Goal: Task Accomplishment & Management: Use online tool/utility

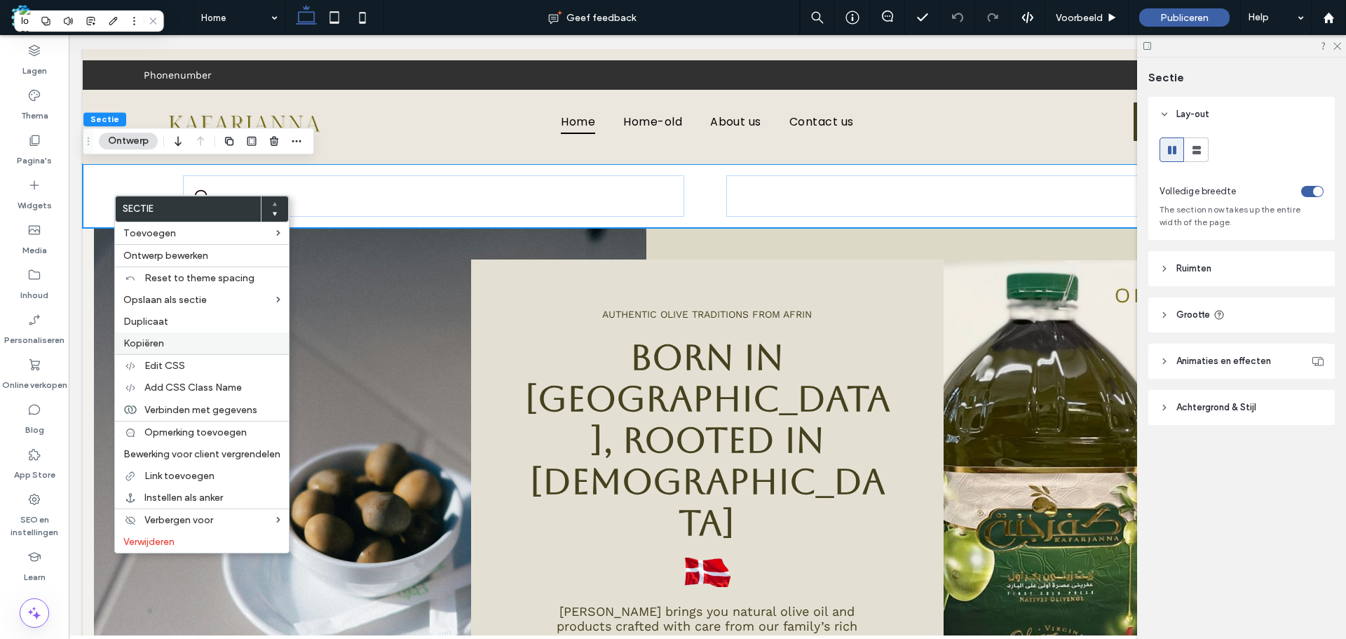
click at [184, 340] on label "Kopiëren" at bounding box center [201, 343] width 157 height 12
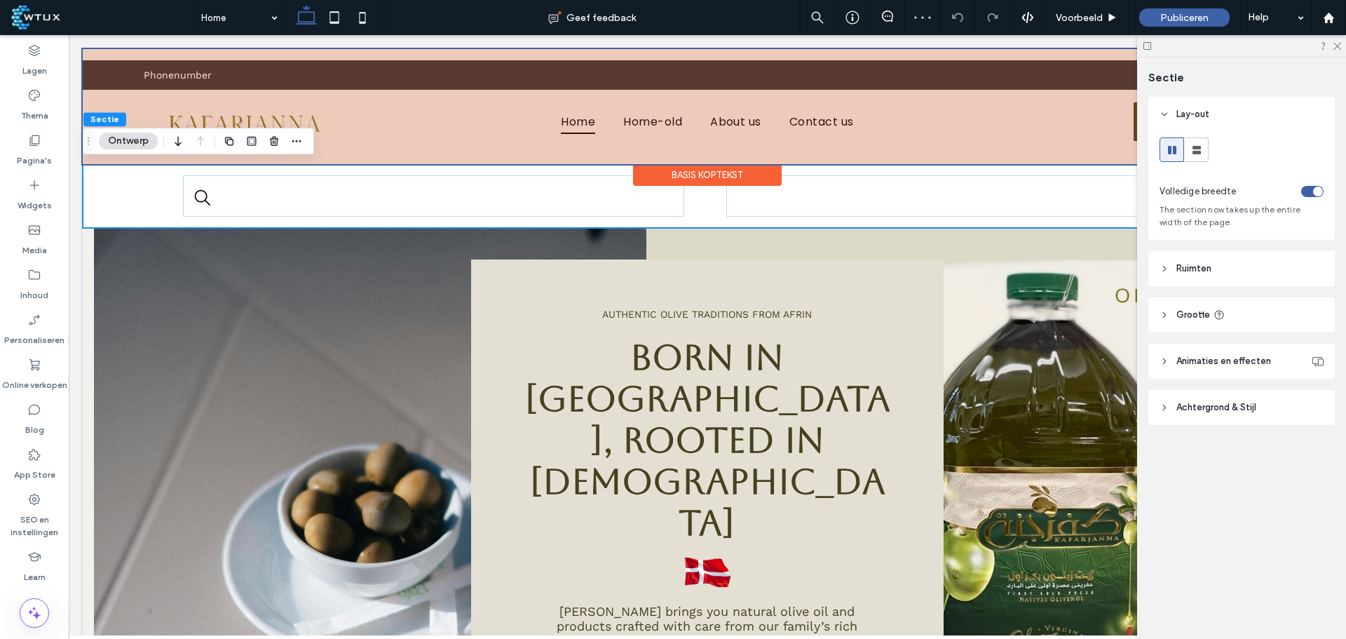
click at [303, 94] on div at bounding box center [707, 106] width 1249 height 115
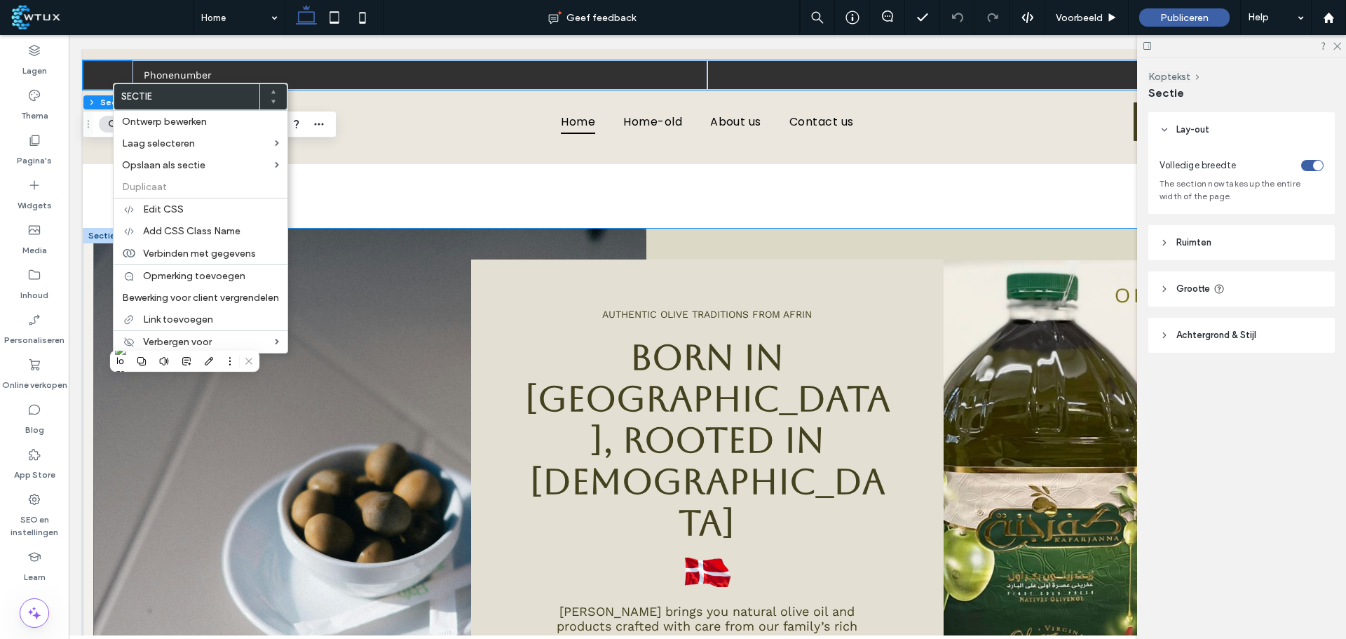
click at [428, 244] on img at bounding box center [370, 508] width 552 height 561
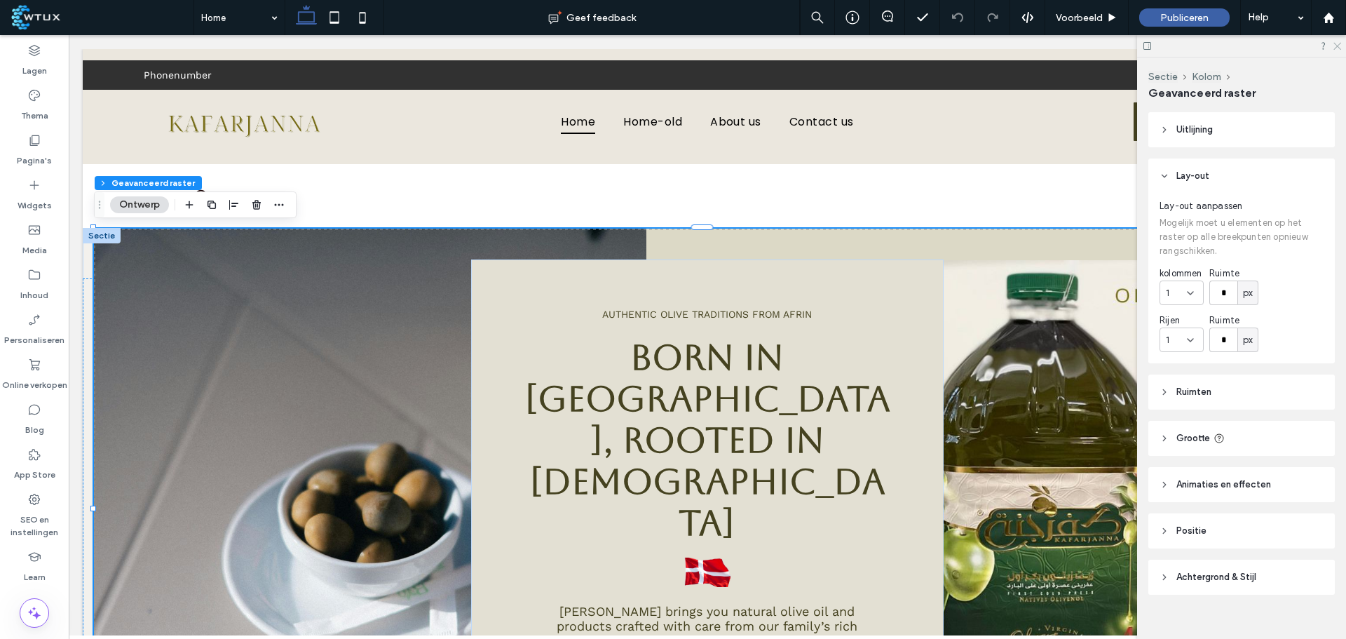
click at [1337, 44] on icon at bounding box center [1336, 45] width 9 height 9
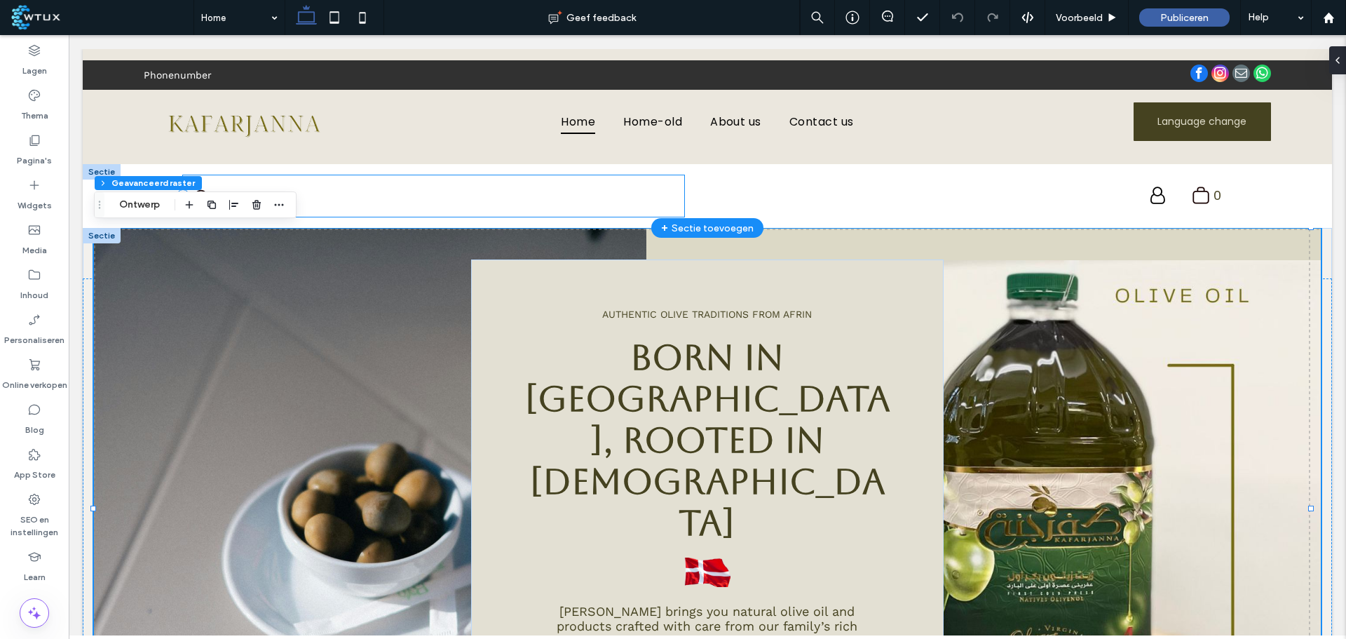
click at [372, 210] on div at bounding box center [434, 195] width 502 height 41
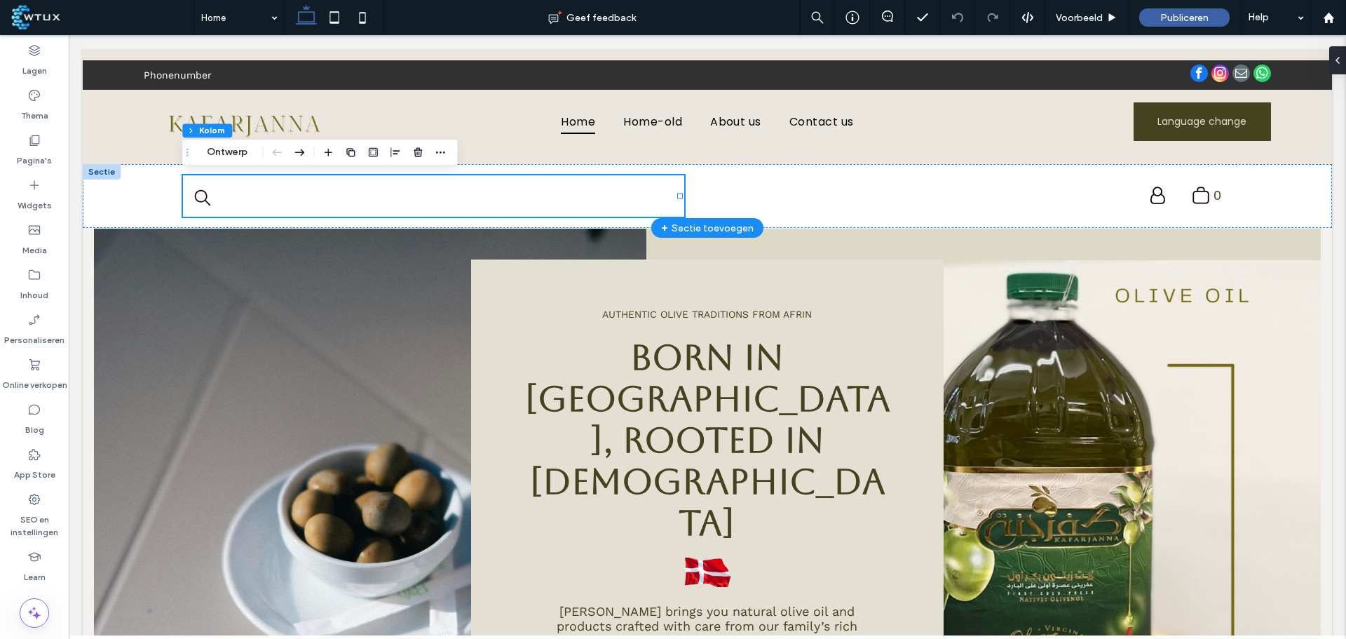
click at [106, 171] on div at bounding box center [102, 171] width 38 height 15
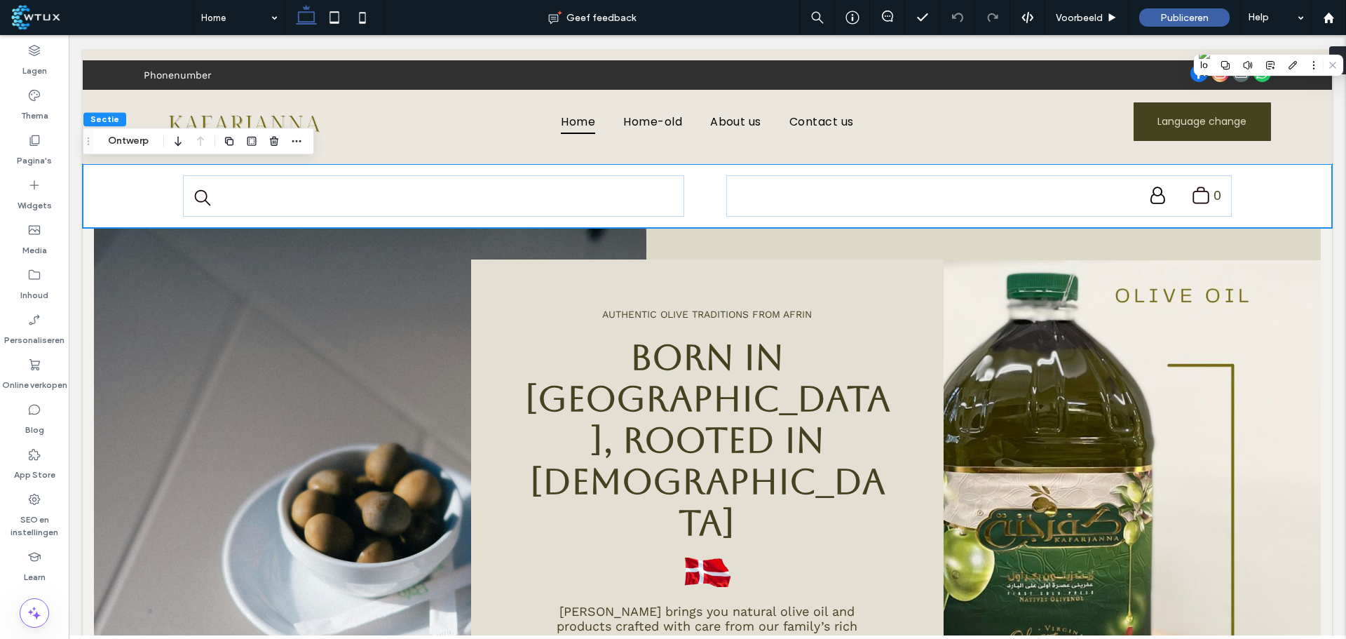
click at [89, 150] on div "Slepen" at bounding box center [88, 140] width 10 height 25
click at [90, 141] on icon "Slepen" at bounding box center [88, 141] width 11 height 10
click at [293, 139] on icon "button" at bounding box center [296, 140] width 11 height 11
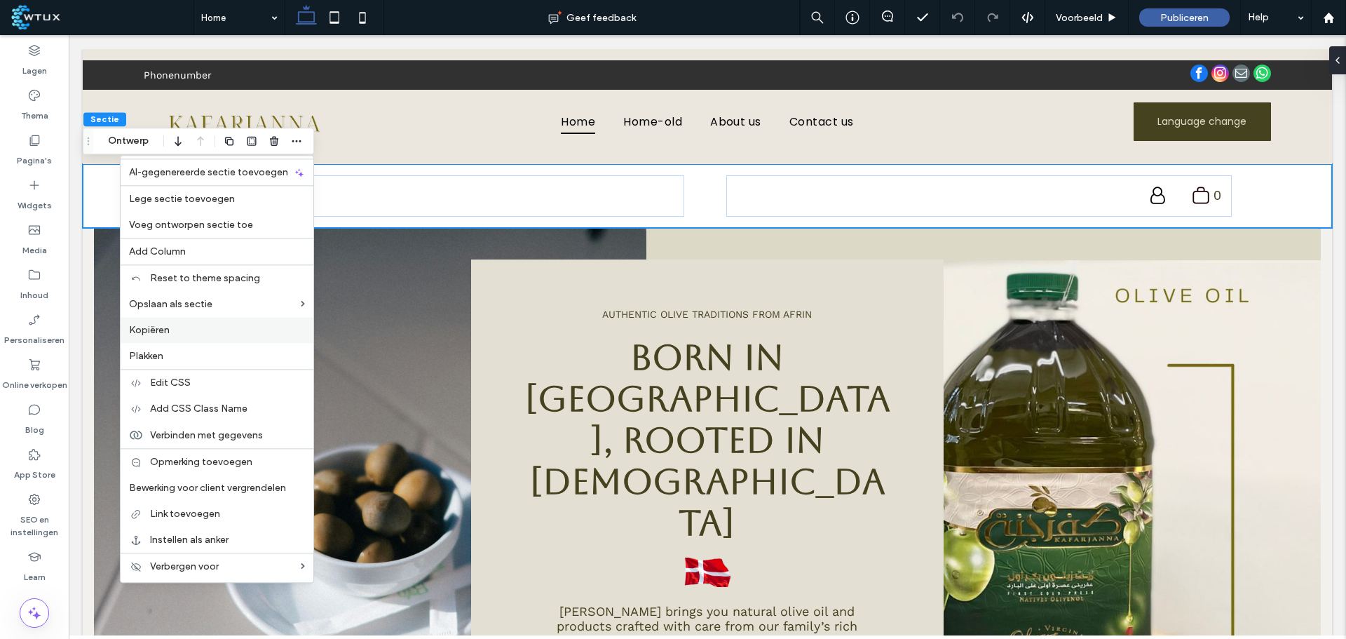
click at [205, 321] on div "Kopiëren" at bounding box center [217, 330] width 193 height 26
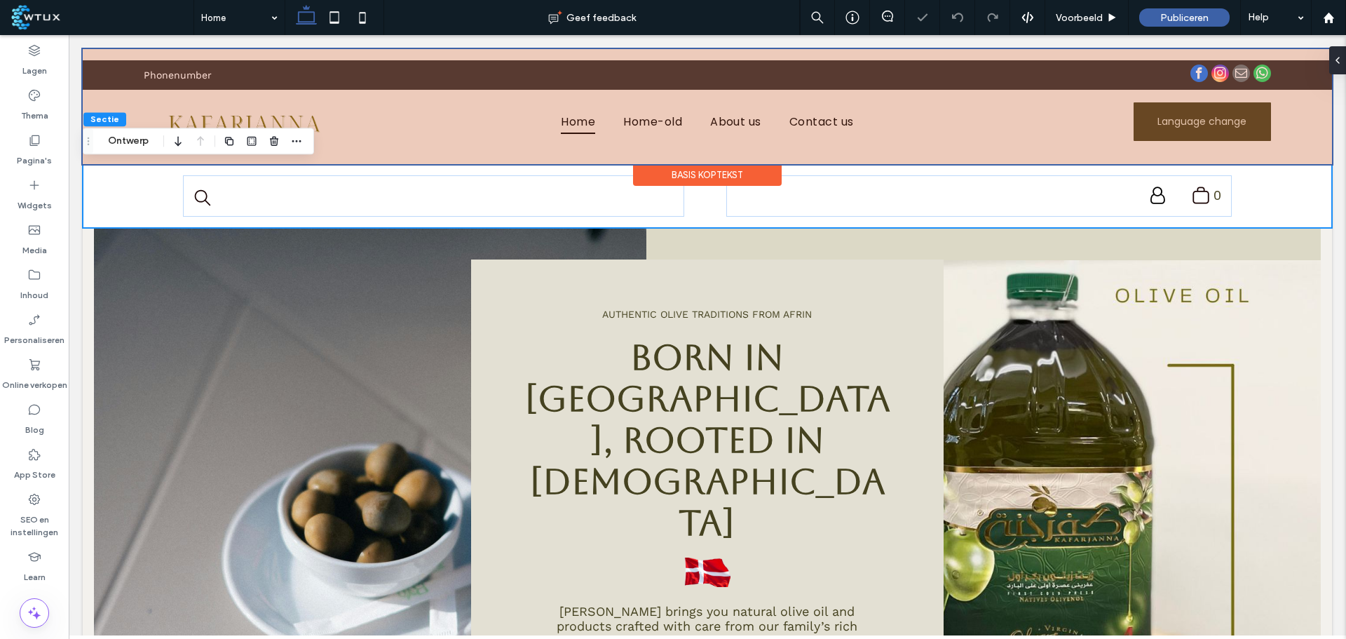
click at [95, 62] on div at bounding box center [707, 106] width 1249 height 115
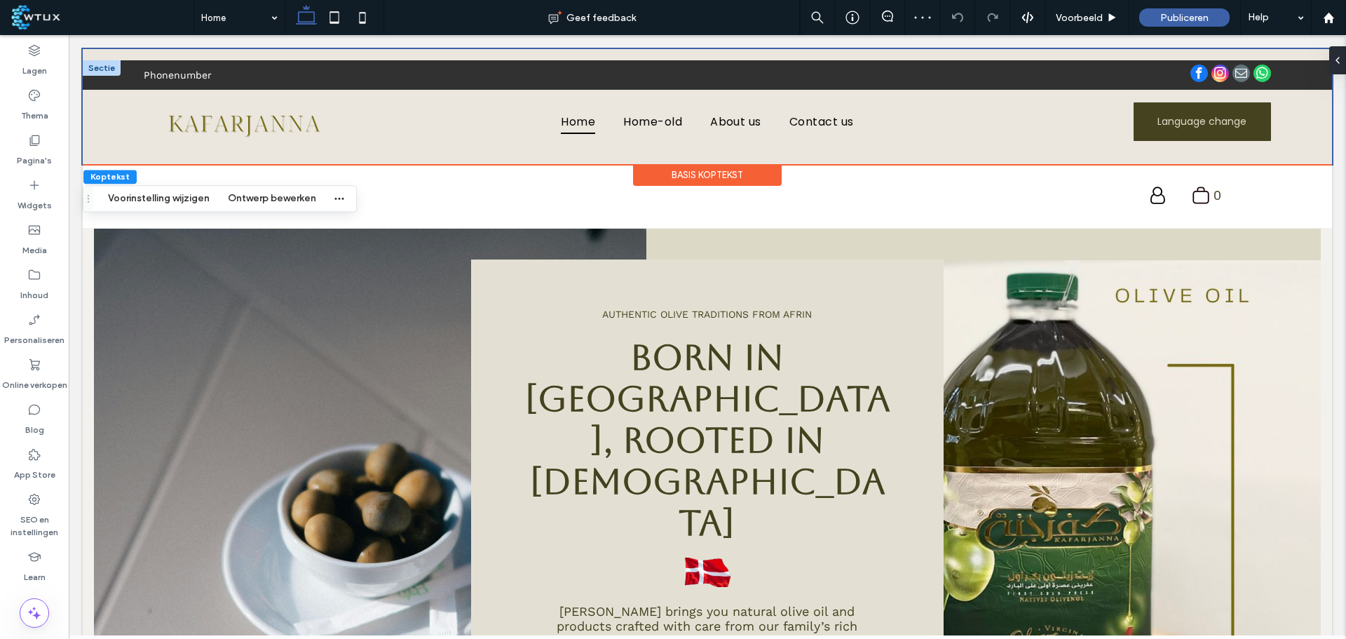
click at [104, 67] on div at bounding box center [102, 67] width 38 height 15
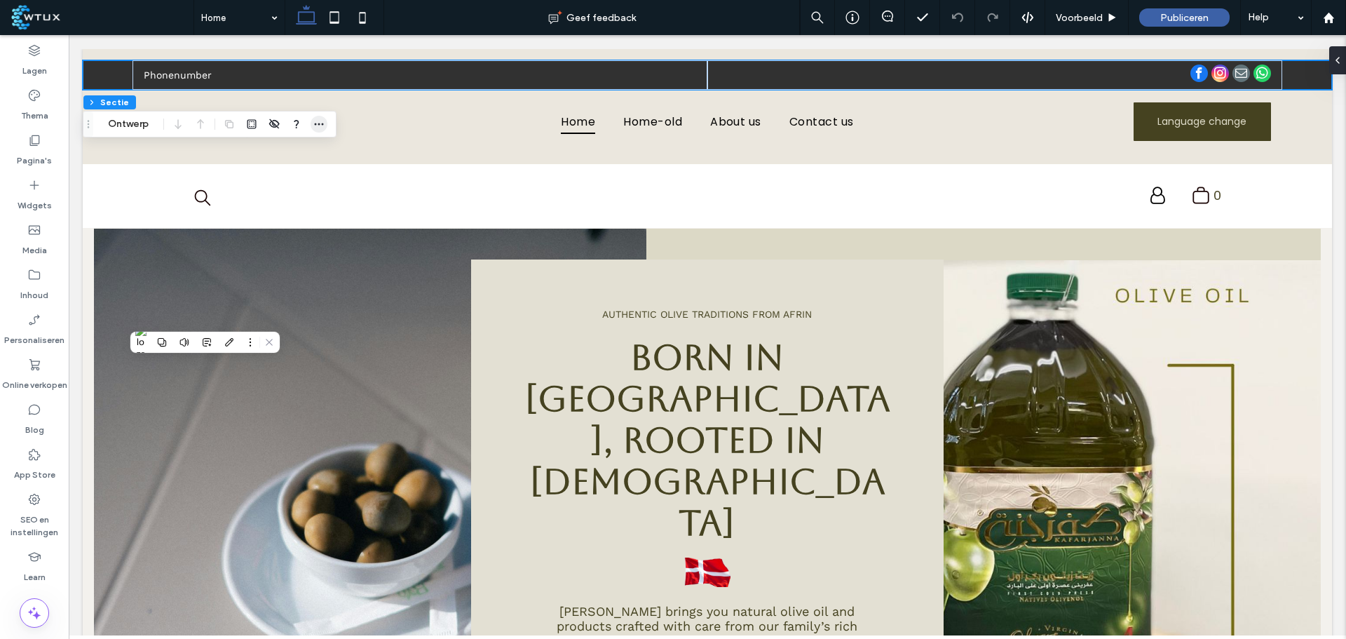
click at [320, 124] on use "button" at bounding box center [319, 124] width 9 height 2
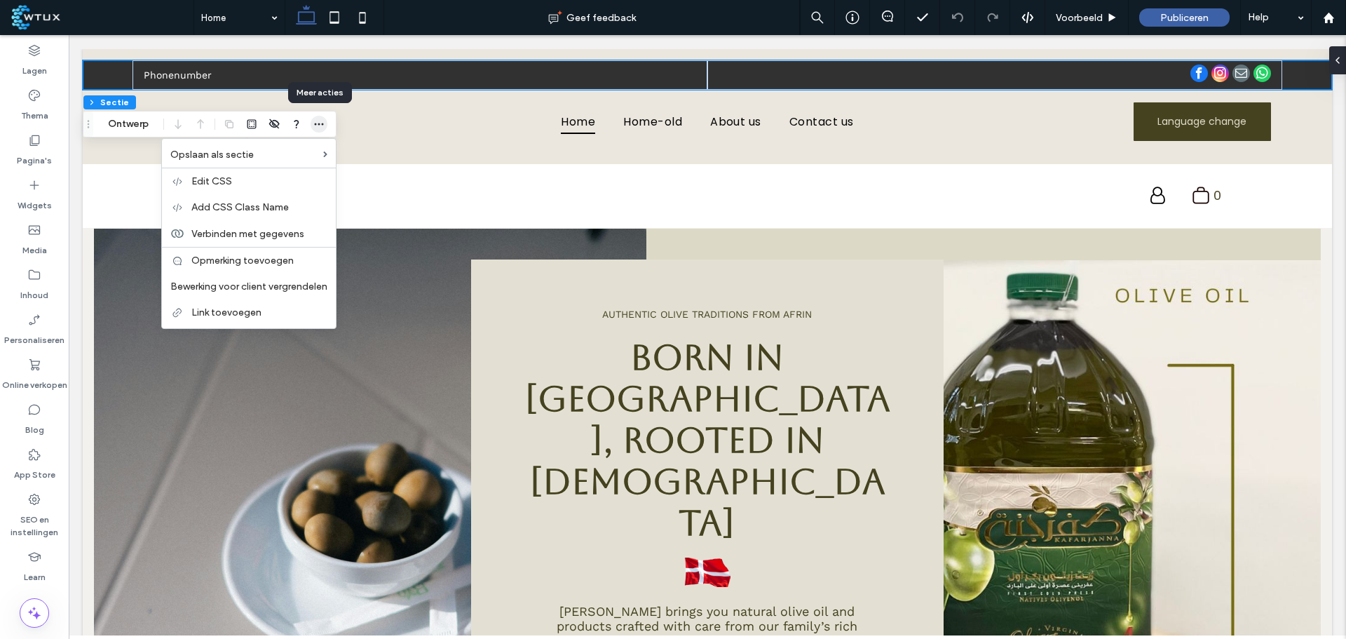
click at [320, 124] on use "button" at bounding box center [319, 124] width 9 height 2
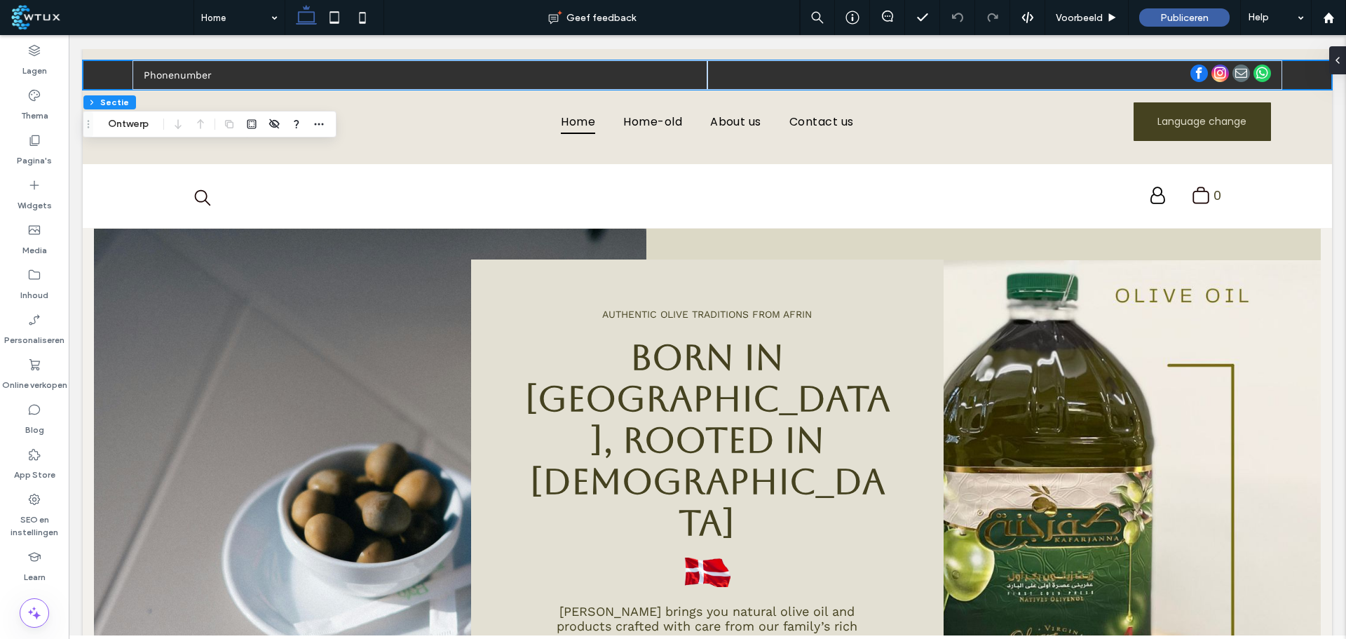
click at [92, 128] on icon "Slepen" at bounding box center [88, 124] width 11 height 10
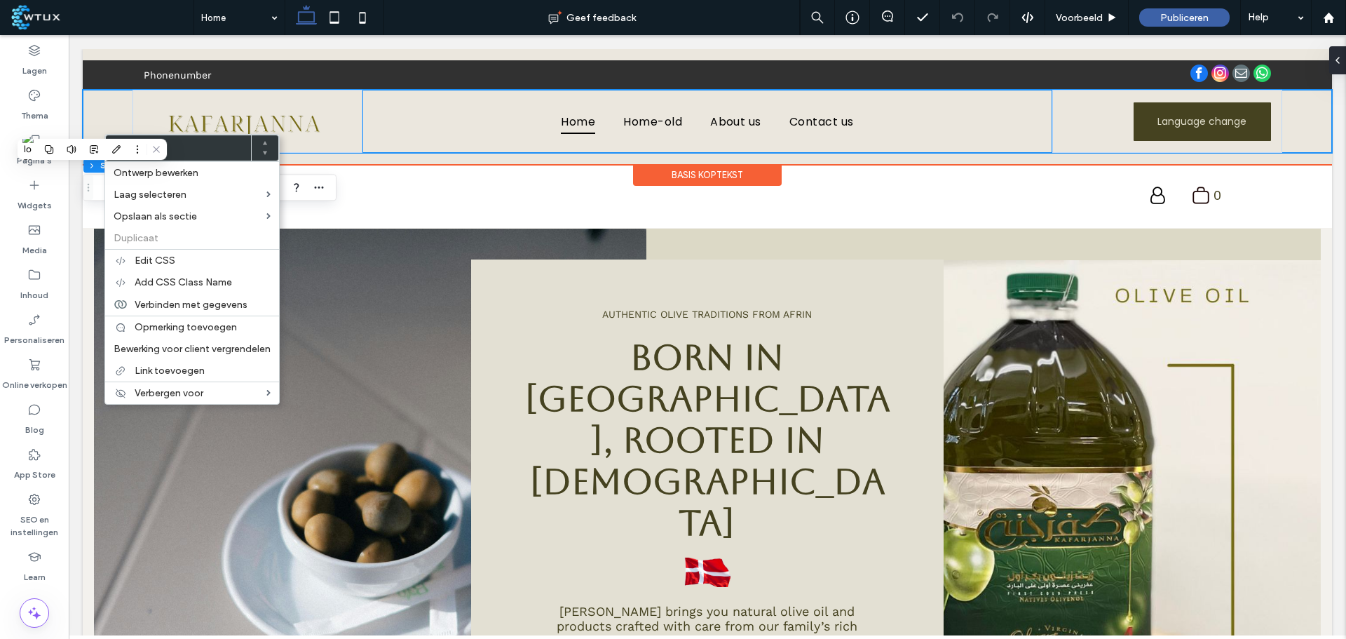
click at [434, 144] on div "Home Home-old About us Contact us" at bounding box center [707, 121] width 690 height 63
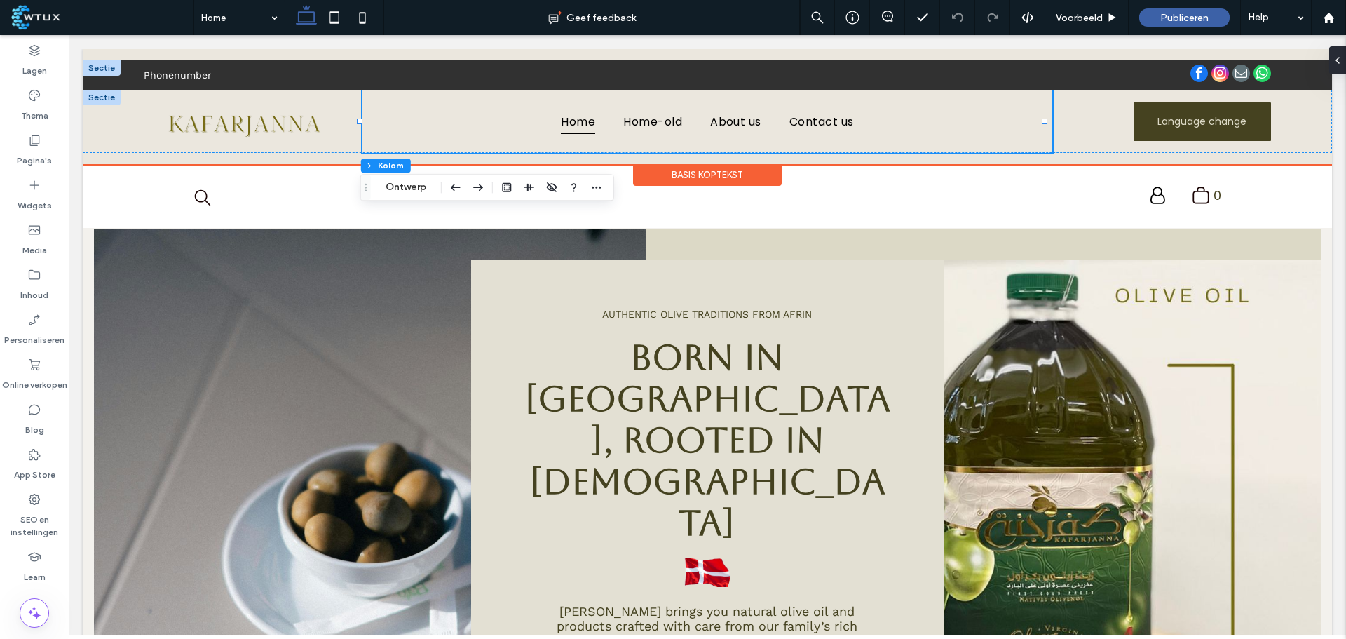
click at [95, 67] on div at bounding box center [102, 67] width 38 height 15
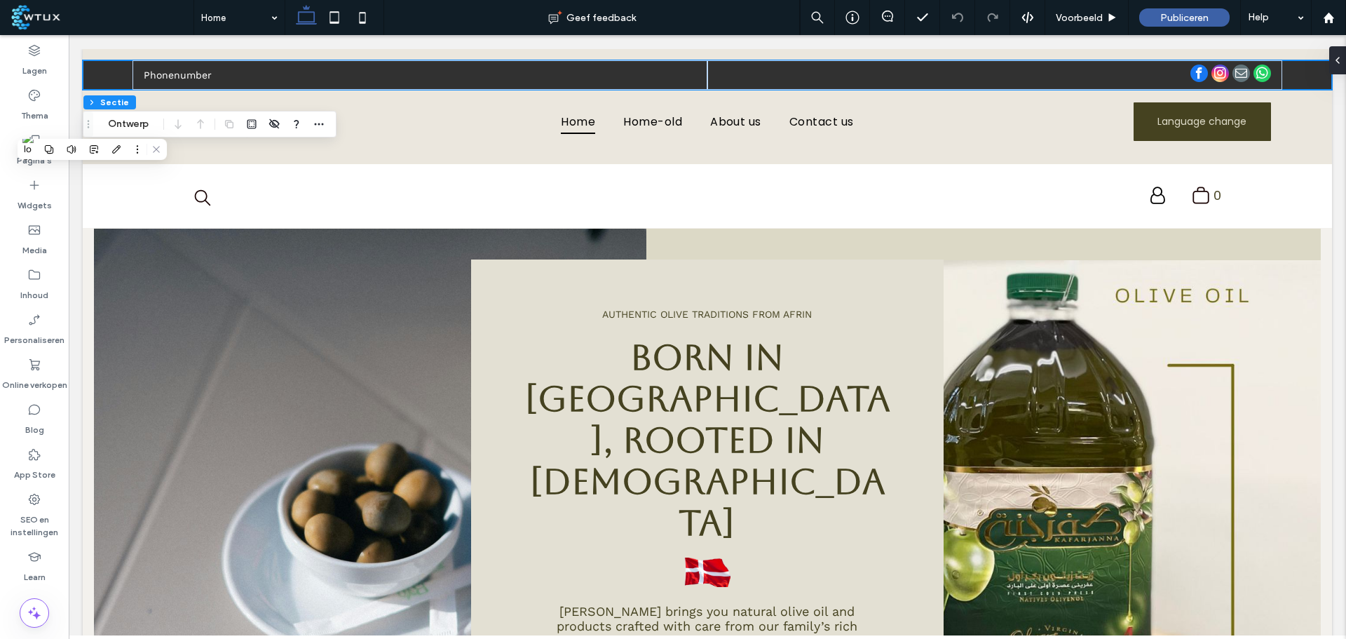
click at [92, 130] on div "Slepen" at bounding box center [88, 123] width 10 height 25
click at [150, 105] on span "Sectie" at bounding box center [156, 102] width 29 height 11
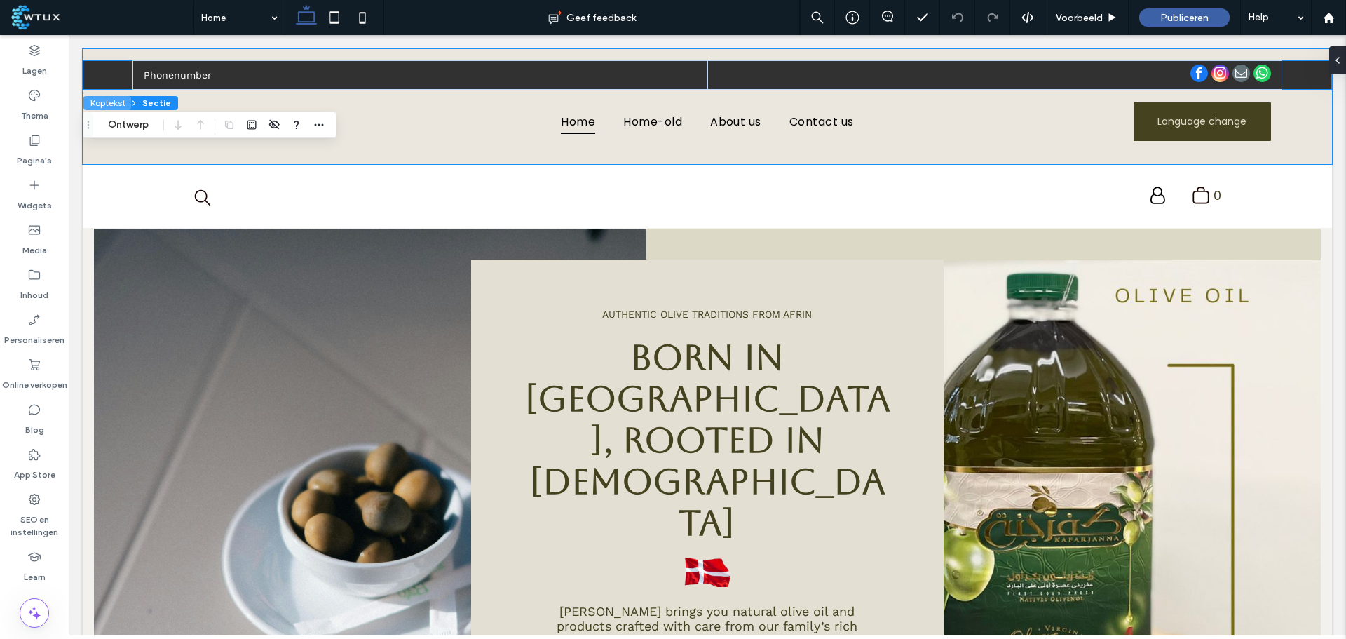
click at [128, 104] on button "Koptekst" at bounding box center [107, 103] width 48 height 14
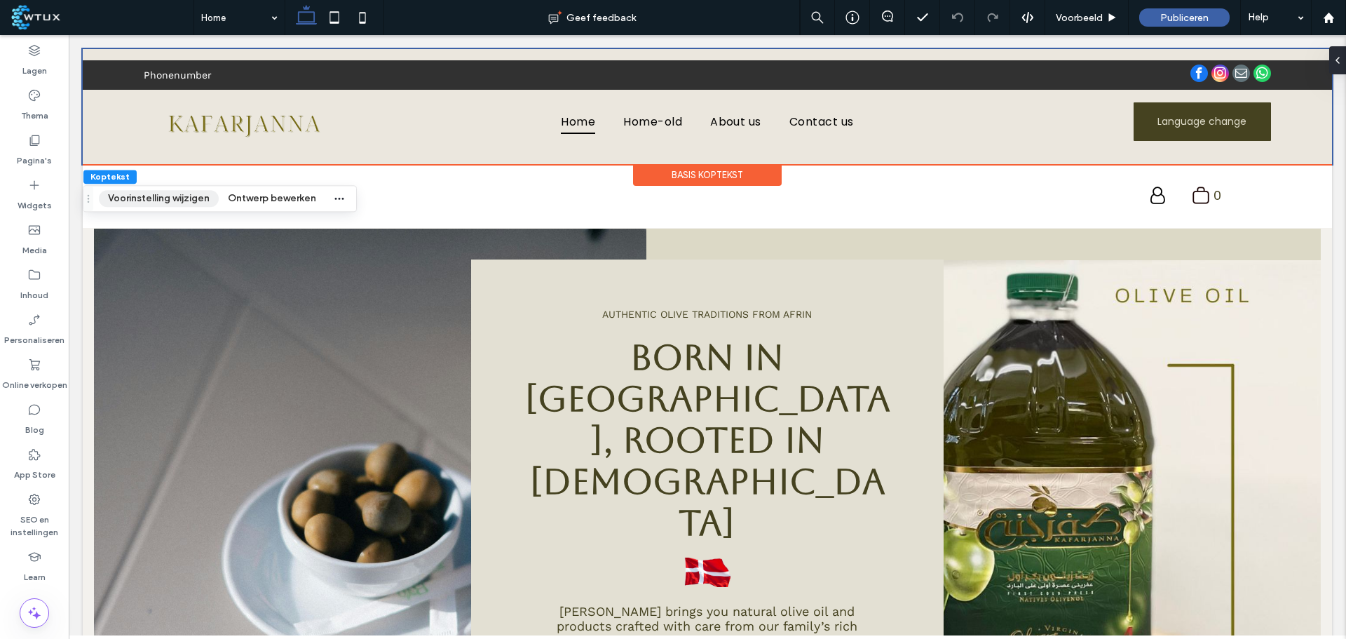
click at [196, 193] on button "Voorinstelling wijzigen" at bounding box center [159, 198] width 120 height 17
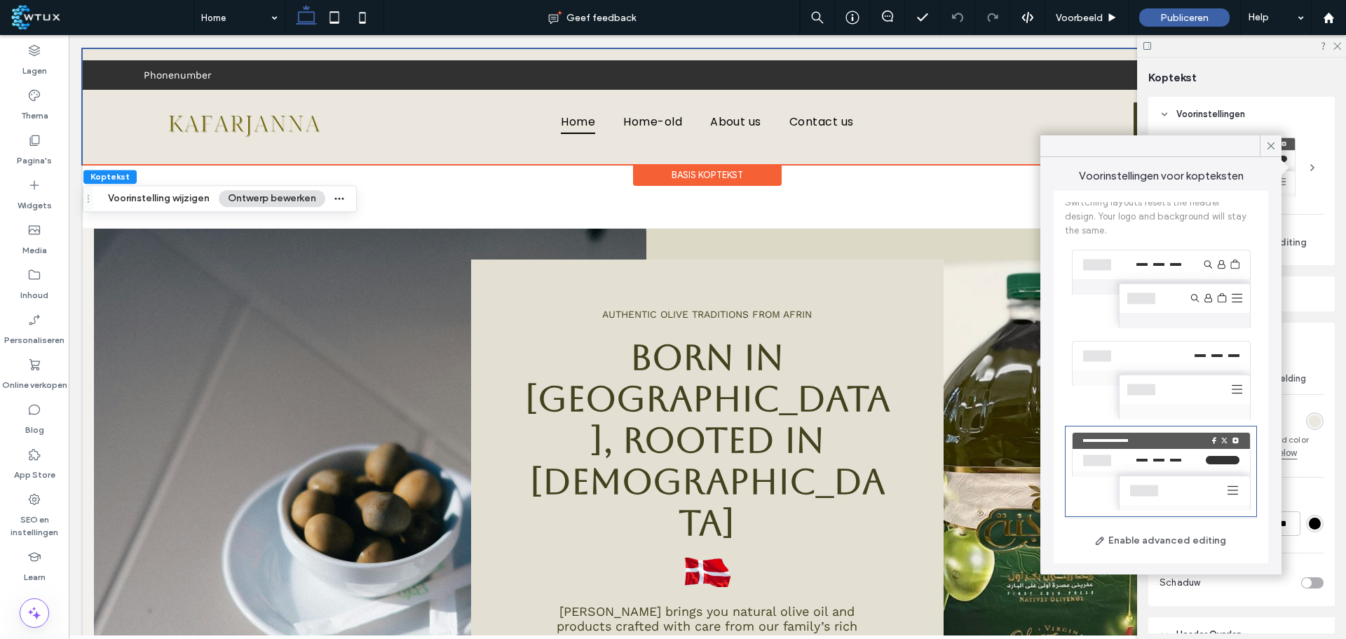
scroll to position [70, 0]
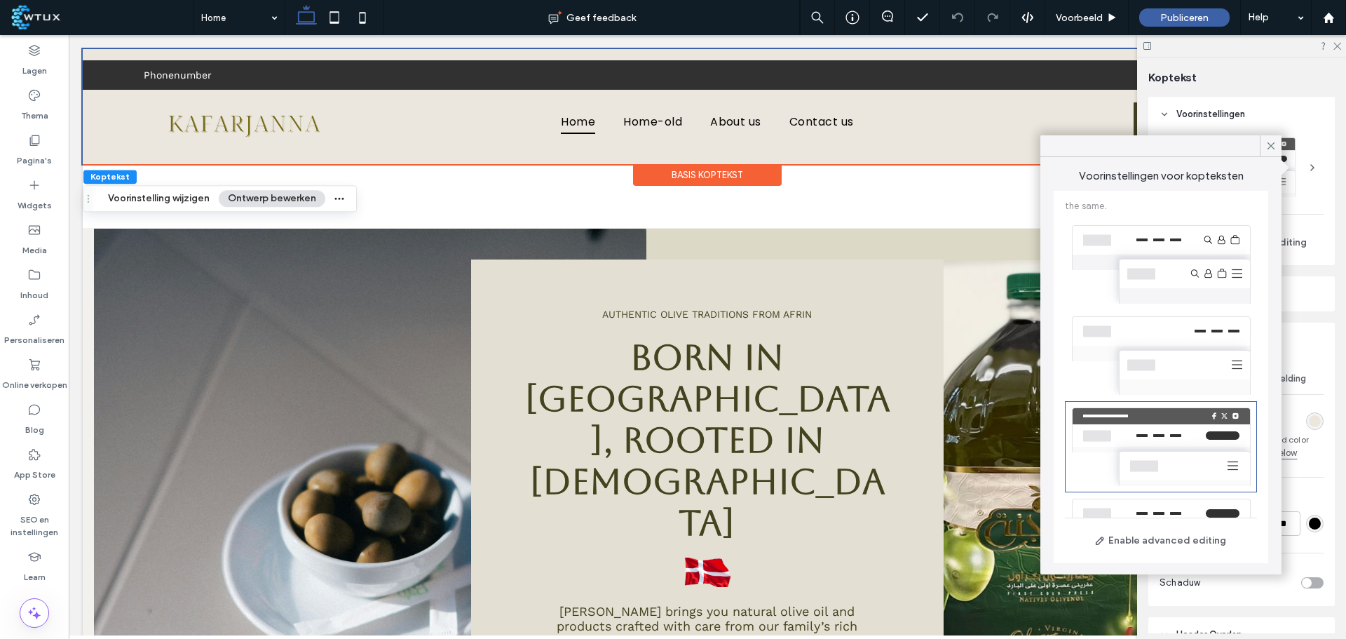
click at [1199, 280] on div at bounding box center [1161, 264] width 192 height 91
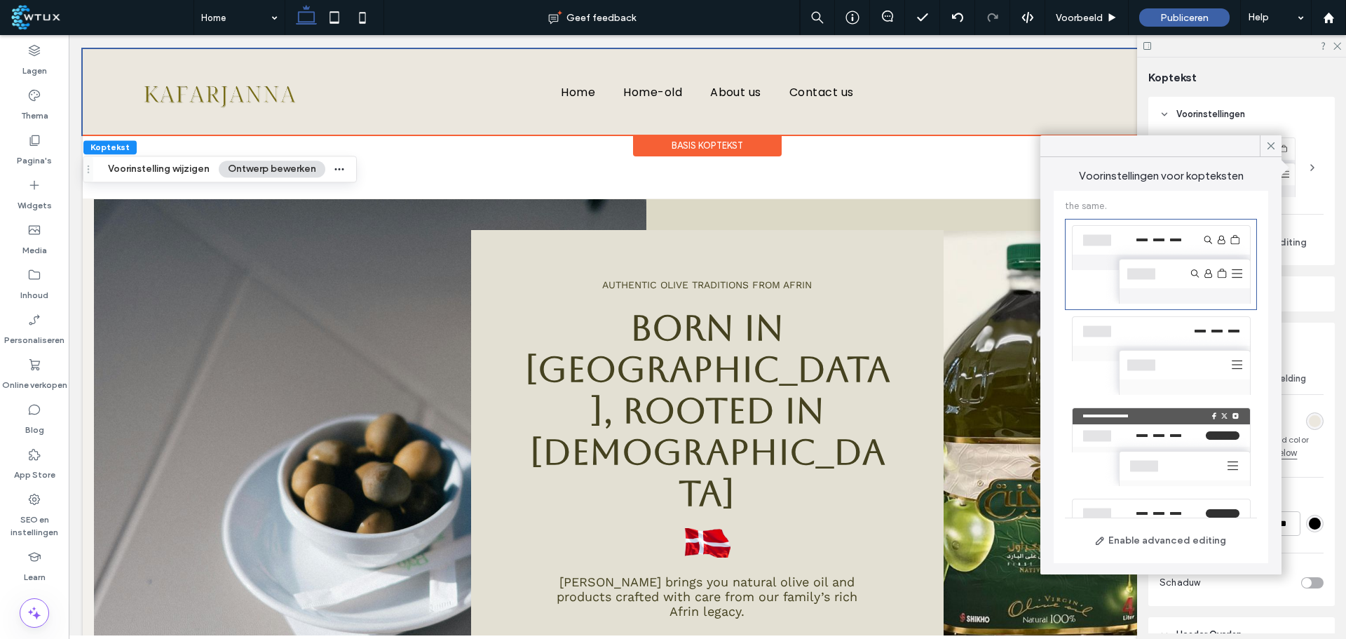
click at [1337, 50] on div at bounding box center [1241, 46] width 209 height 22
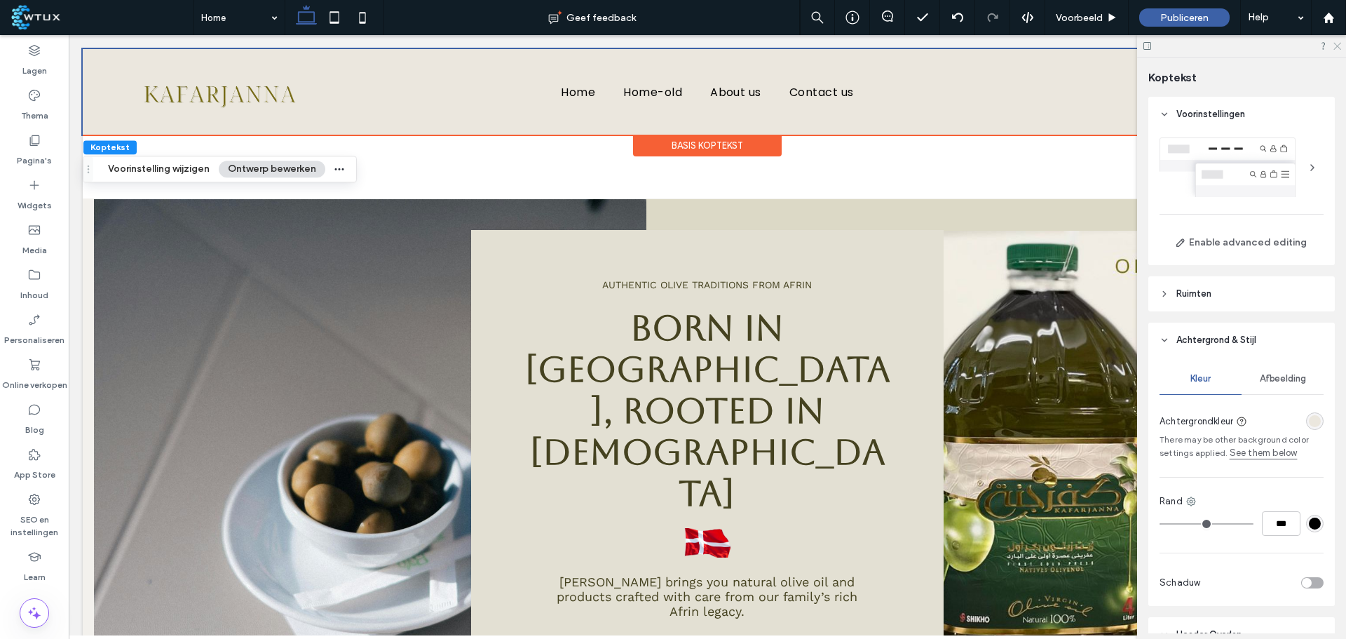
click at [1336, 43] on icon at bounding box center [1336, 45] width 9 height 9
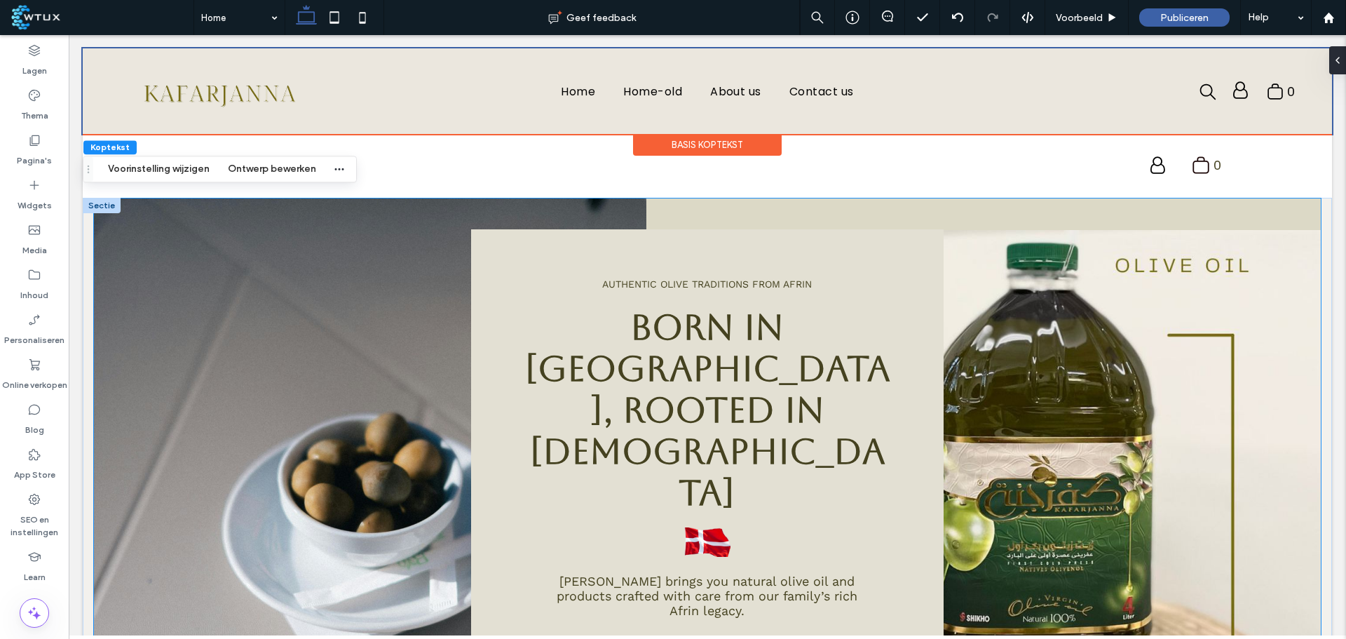
scroll to position [0, 0]
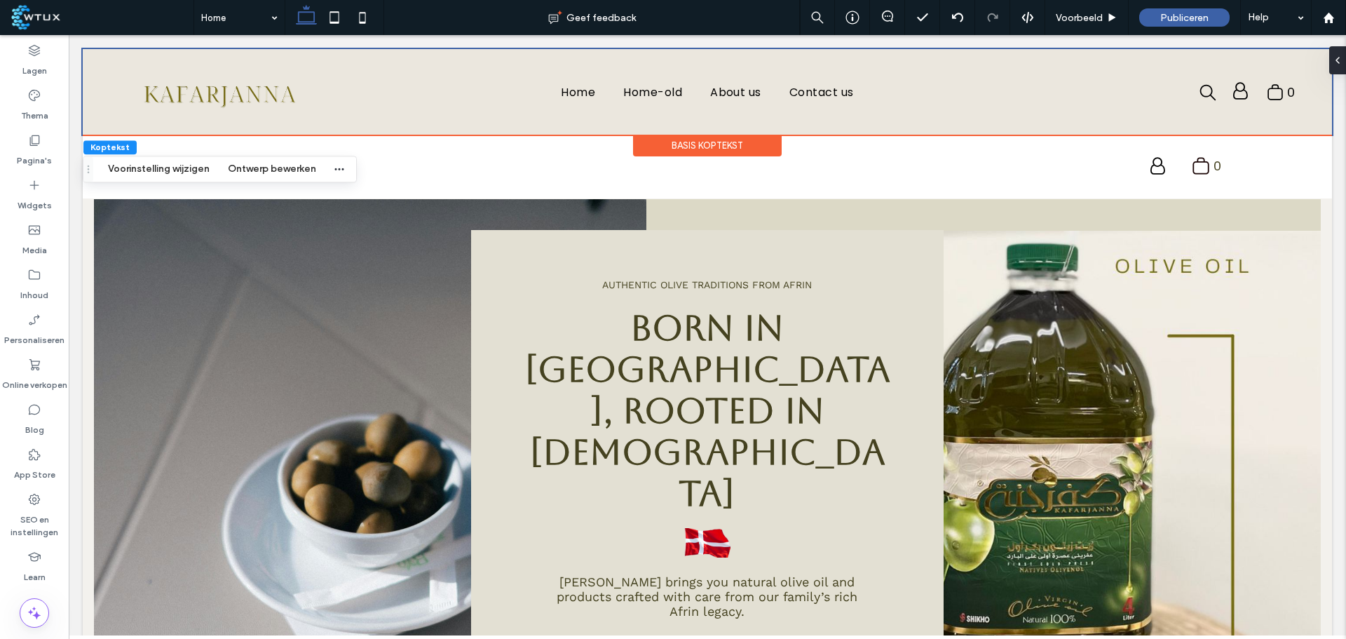
click at [128, 58] on div "Home Home-old About us Contact us My Account Logout 0 Sectie Basis koptekst" at bounding box center [707, 92] width 1249 height 86
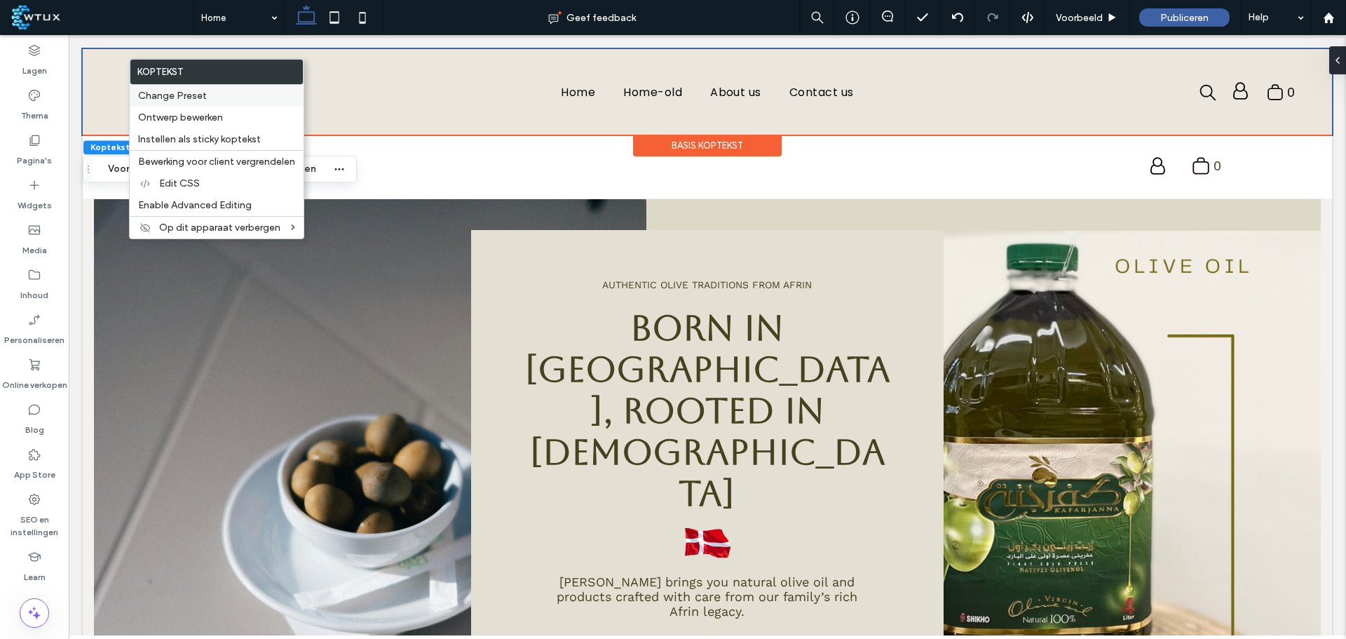
click at [243, 95] on label "Change Preset" at bounding box center [216, 96] width 157 height 12
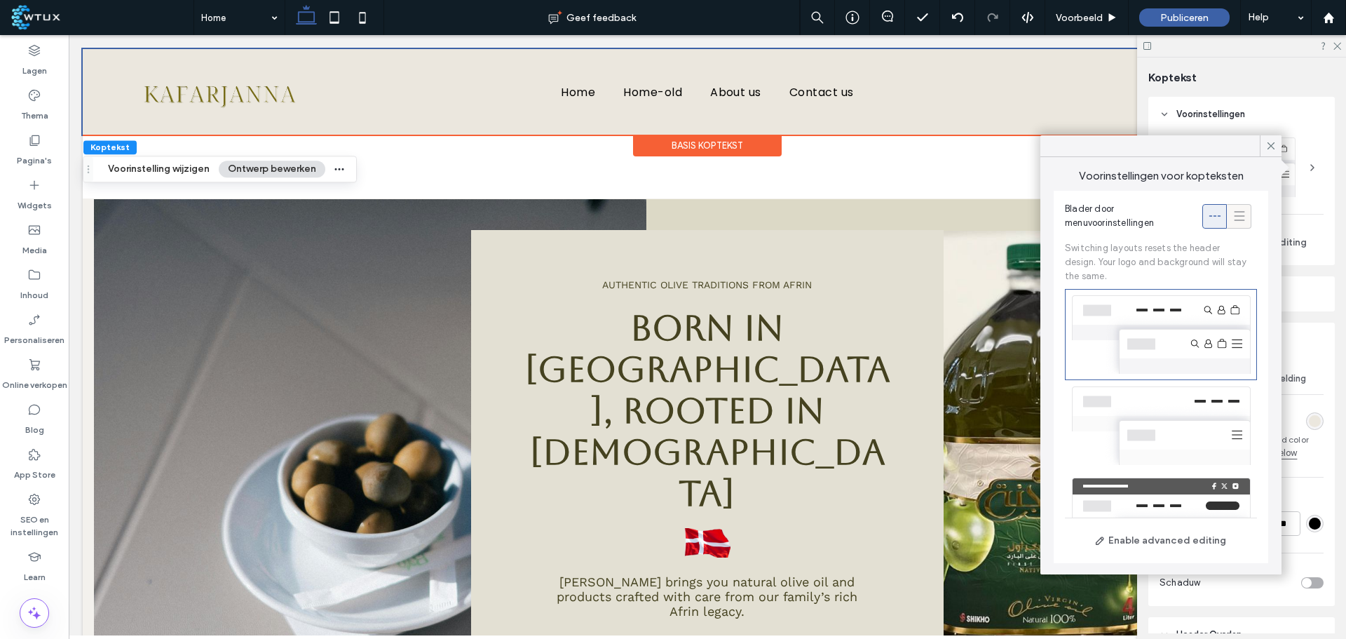
click at [1232, 222] on icon at bounding box center [1239, 216] width 14 height 14
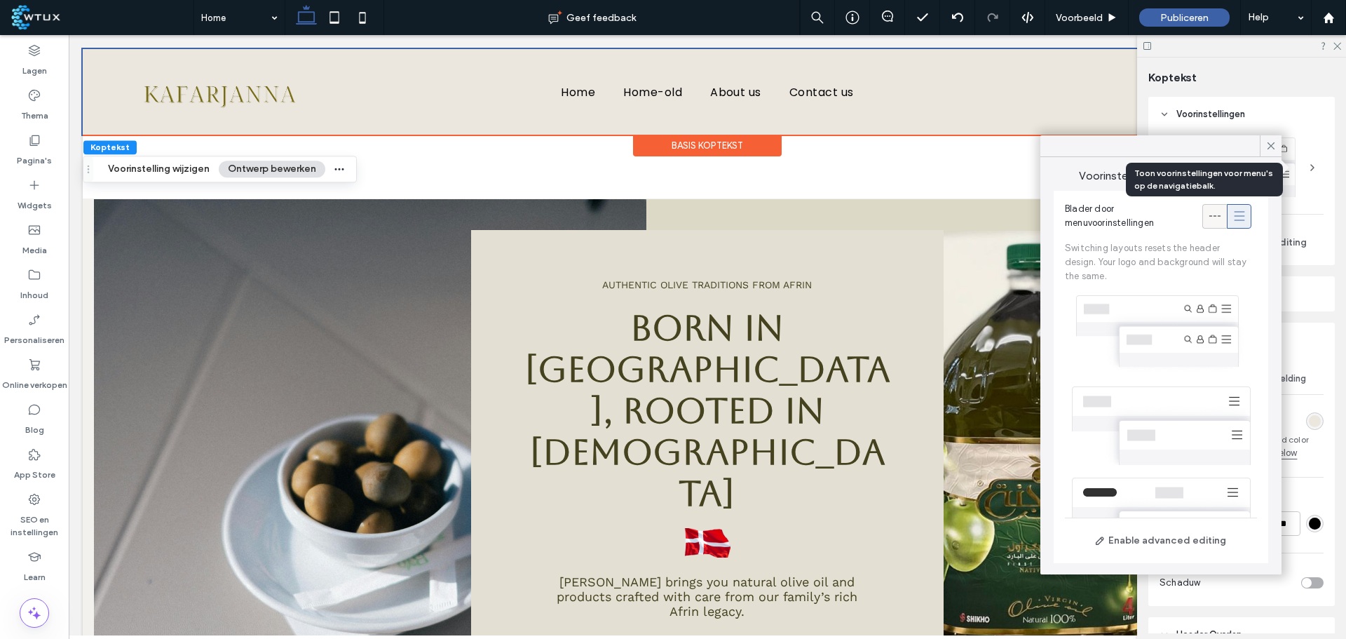
click at [1209, 218] on icon at bounding box center [1215, 216] width 14 height 14
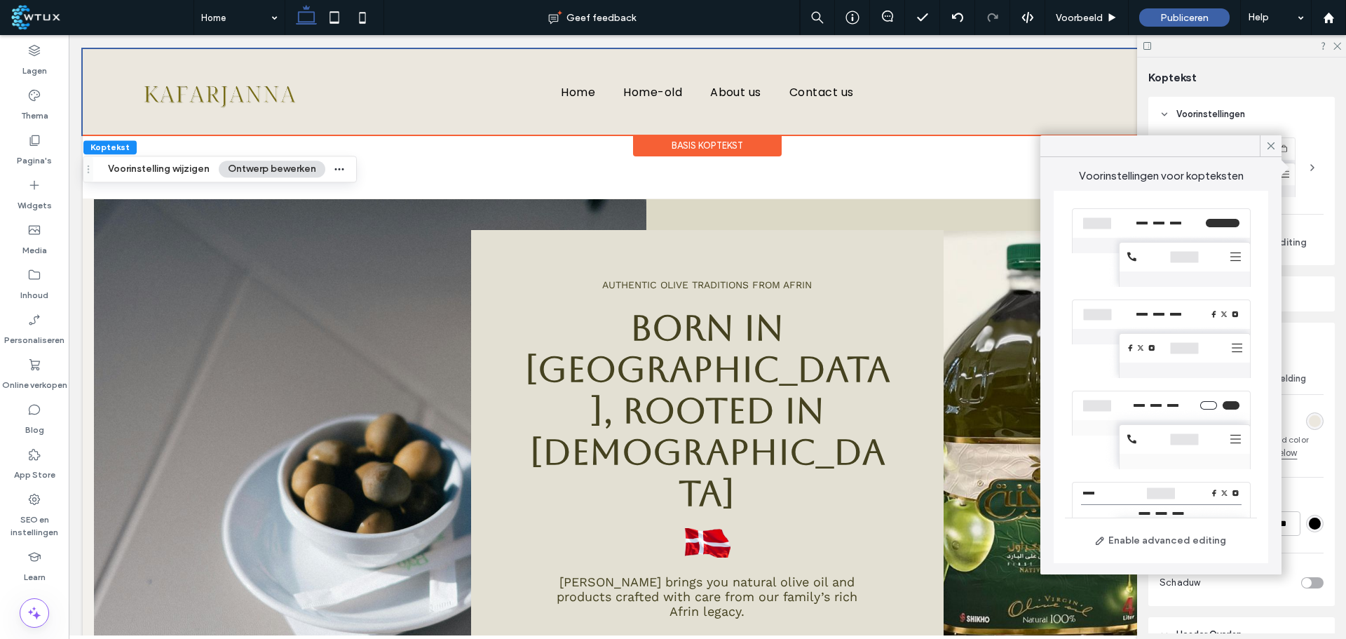
scroll to position [415, 0]
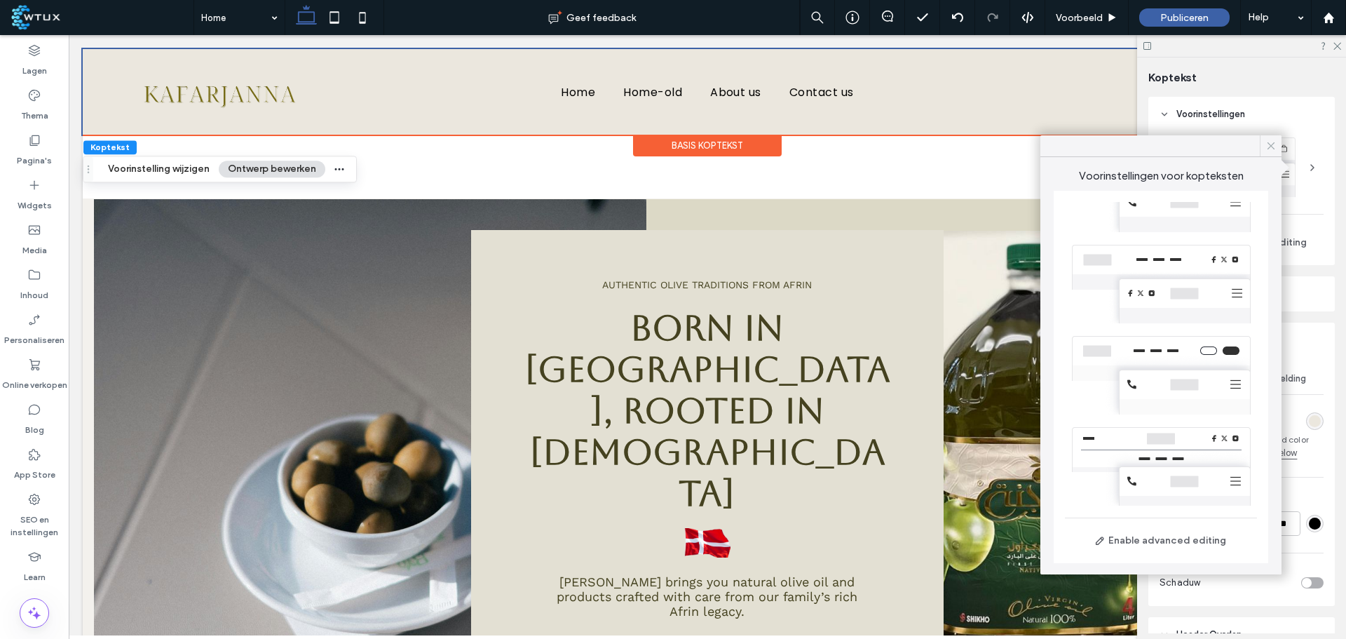
click at [1264, 147] on icon at bounding box center [1270, 145] width 13 height 13
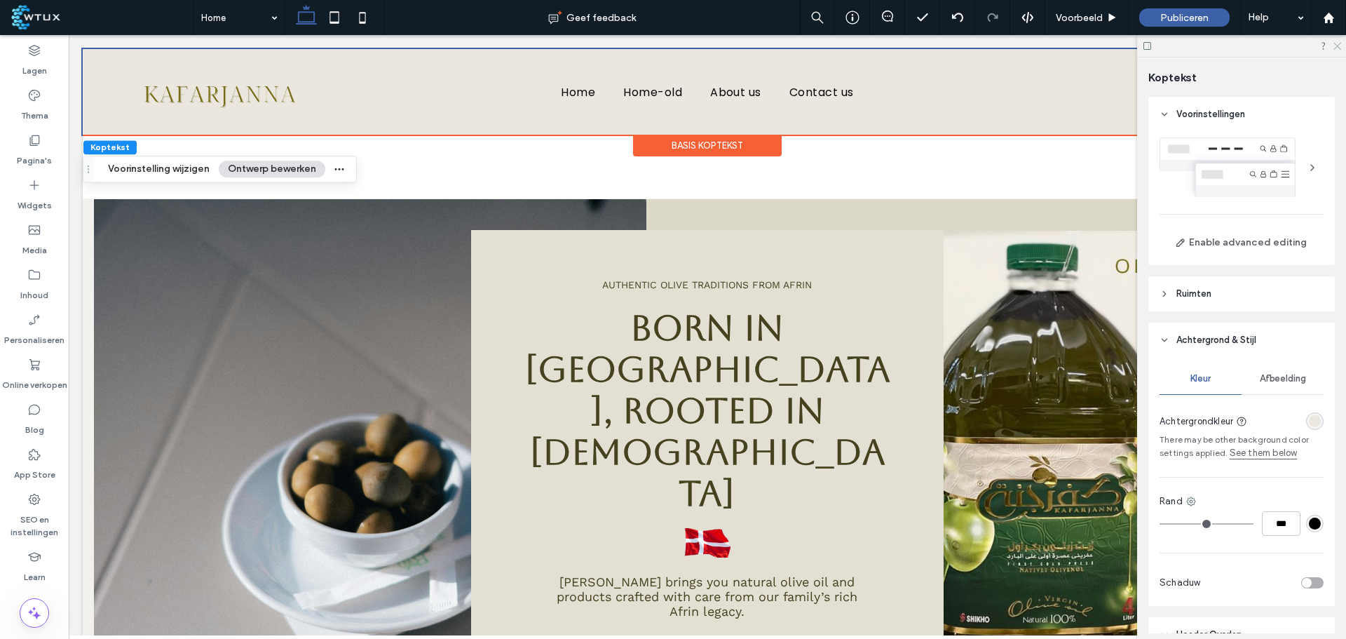
click at [1333, 42] on icon at bounding box center [1336, 45] width 9 height 9
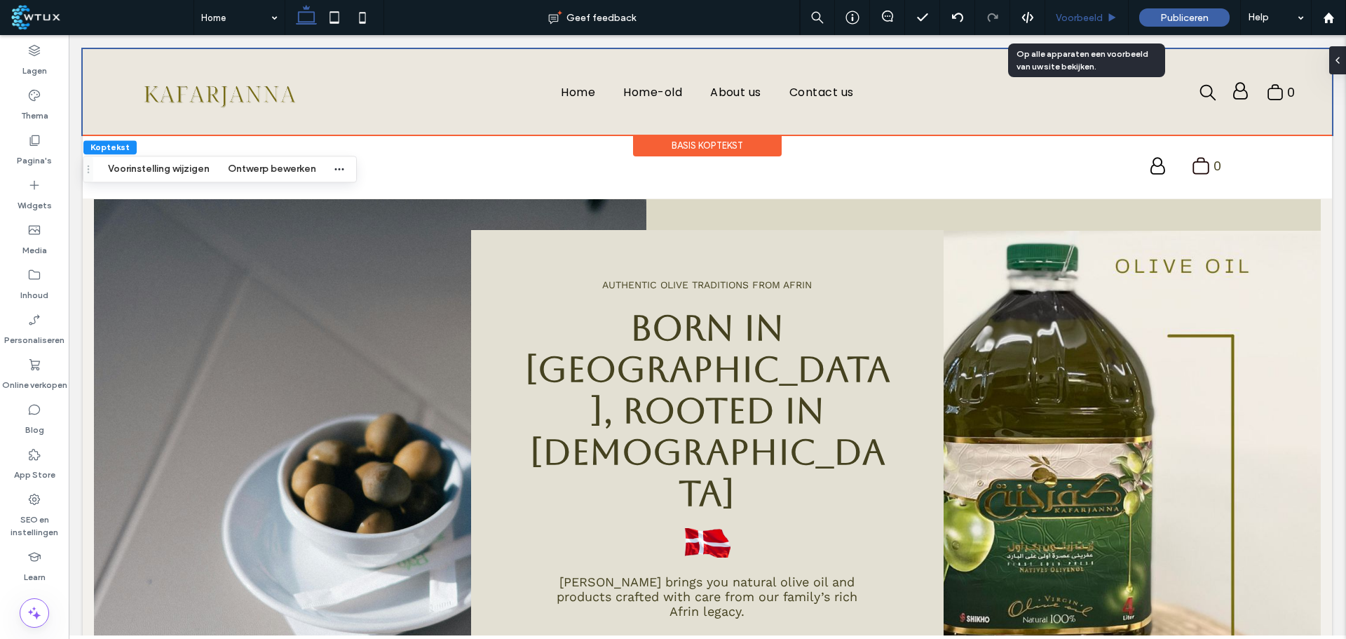
click at [1102, 25] on div "Voorbeeld" at bounding box center [1086, 17] width 83 height 35
click at [1100, 25] on div "Voorbeeld" at bounding box center [1086, 17] width 83 height 35
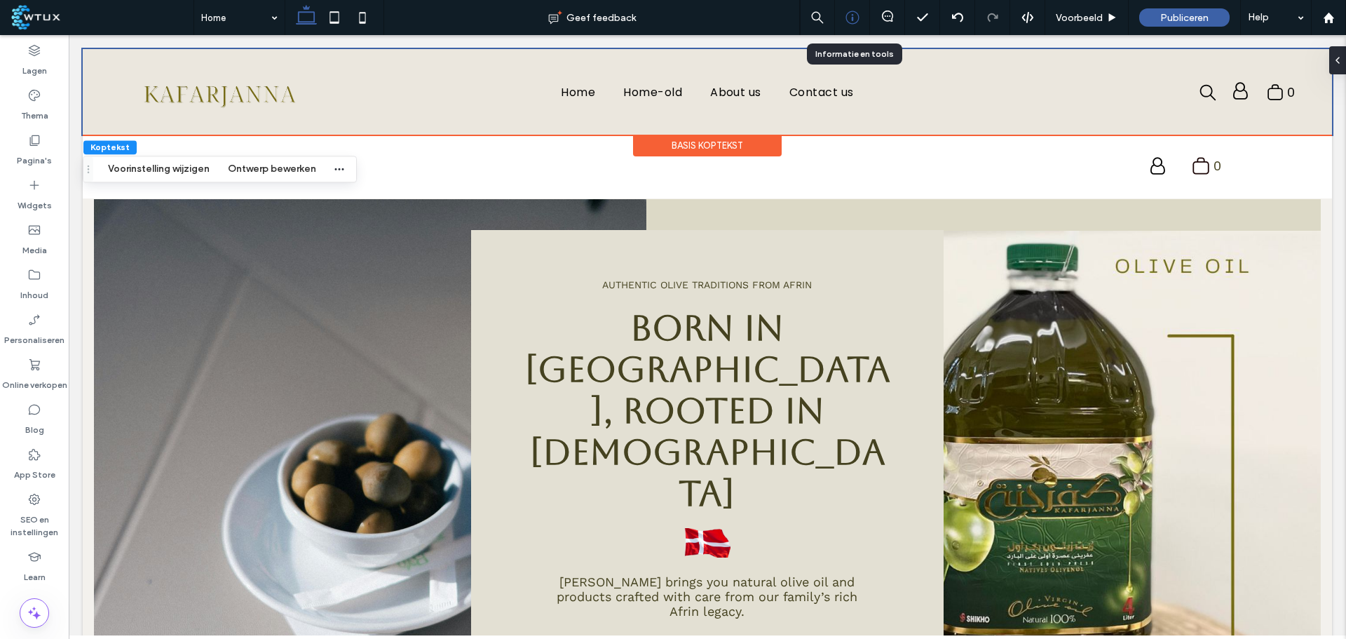
click at [856, 23] on icon at bounding box center [852, 18] width 14 height 14
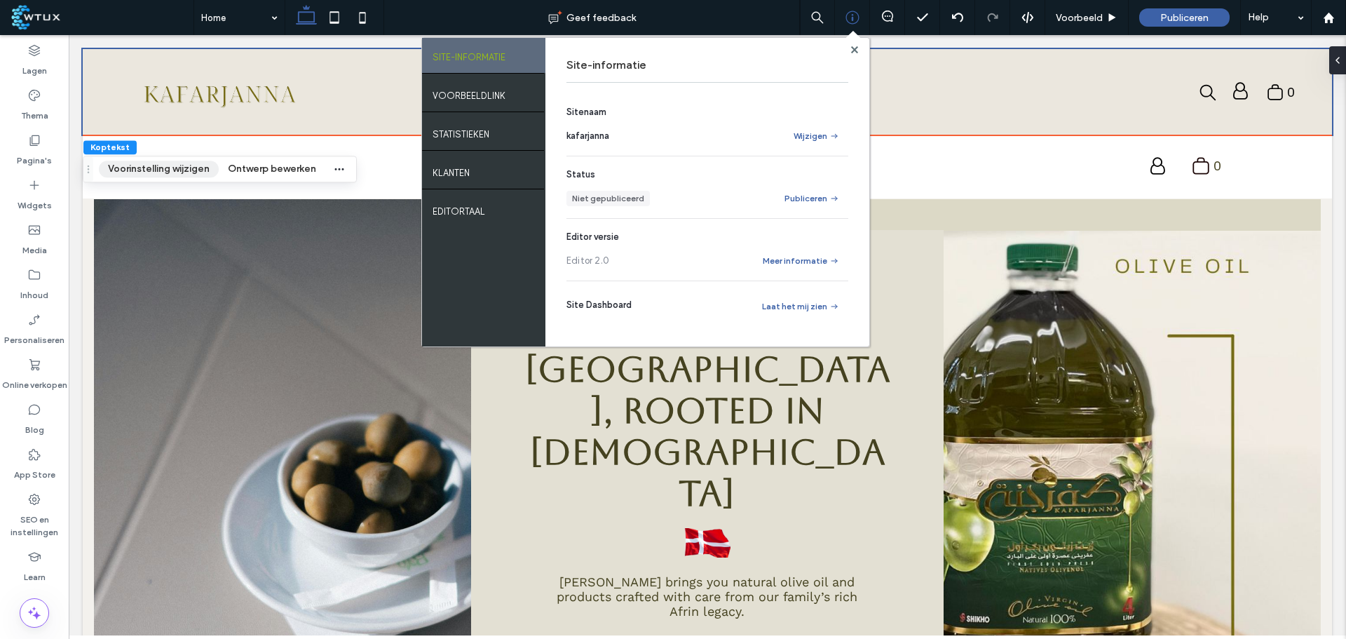
click at [191, 170] on button "Voorinstelling wijzigen" at bounding box center [159, 169] width 120 height 17
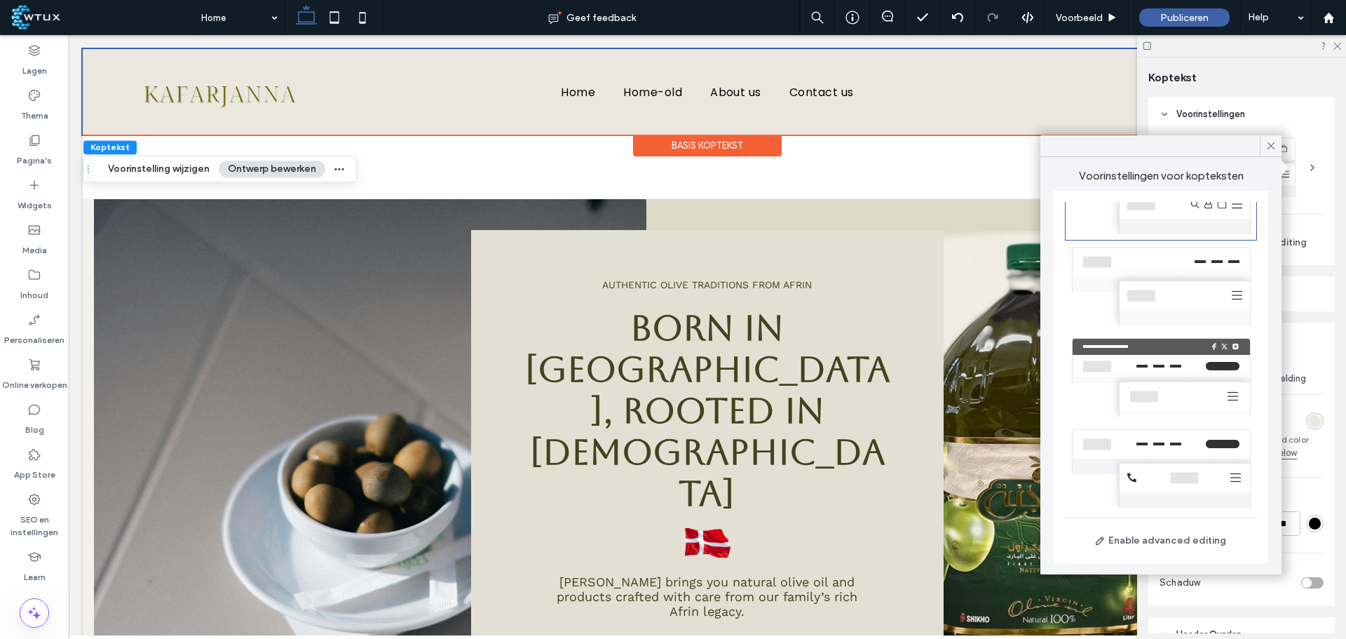
scroll to position [140, 0]
click at [1191, 376] on div at bounding box center [1161, 376] width 192 height 91
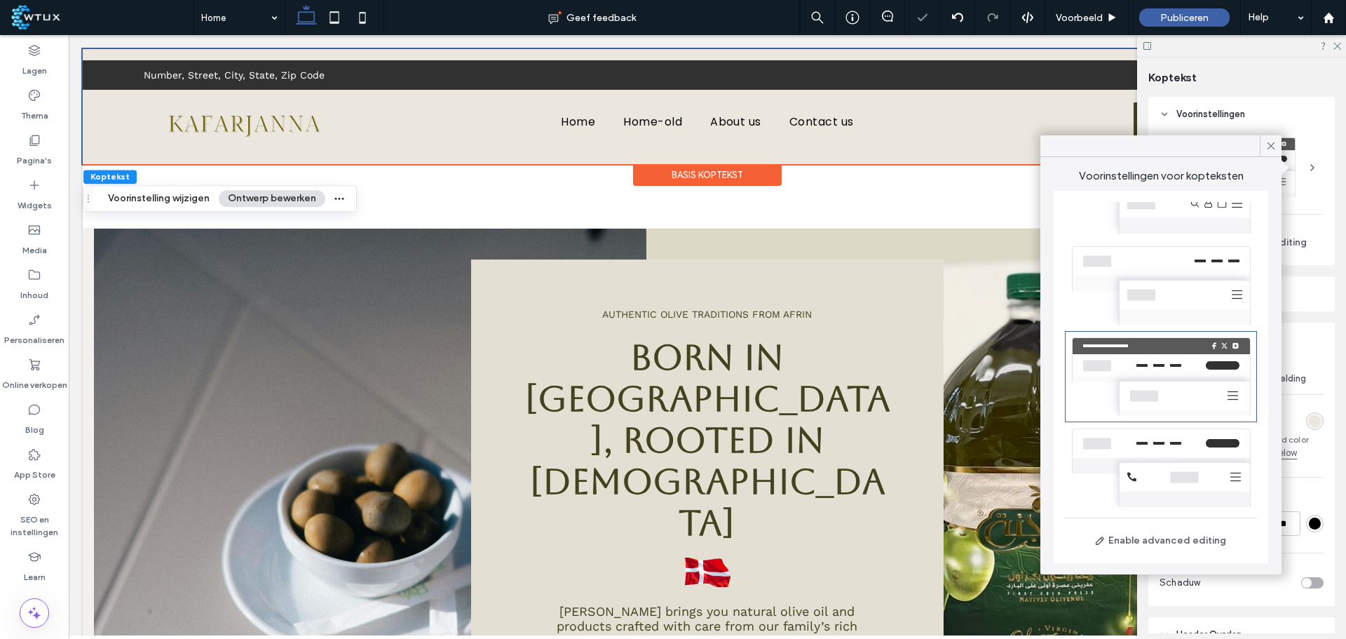
scroll to position [0, 0]
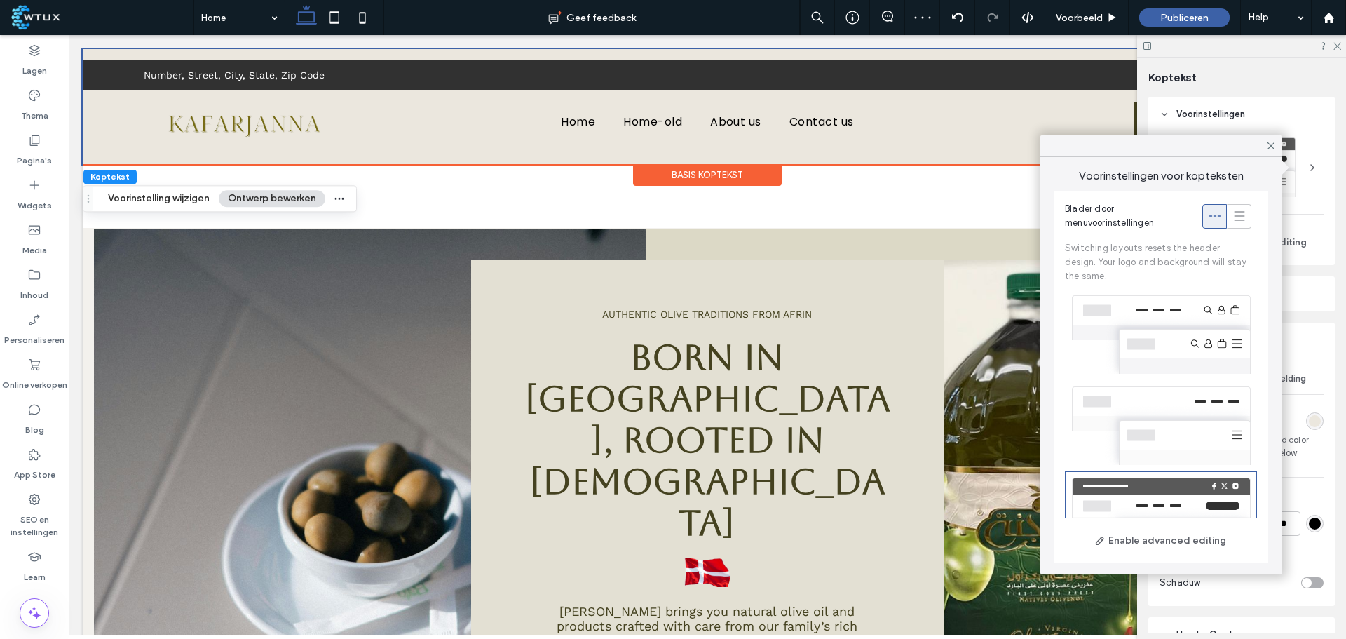
click at [1198, 309] on div at bounding box center [1161, 334] width 192 height 91
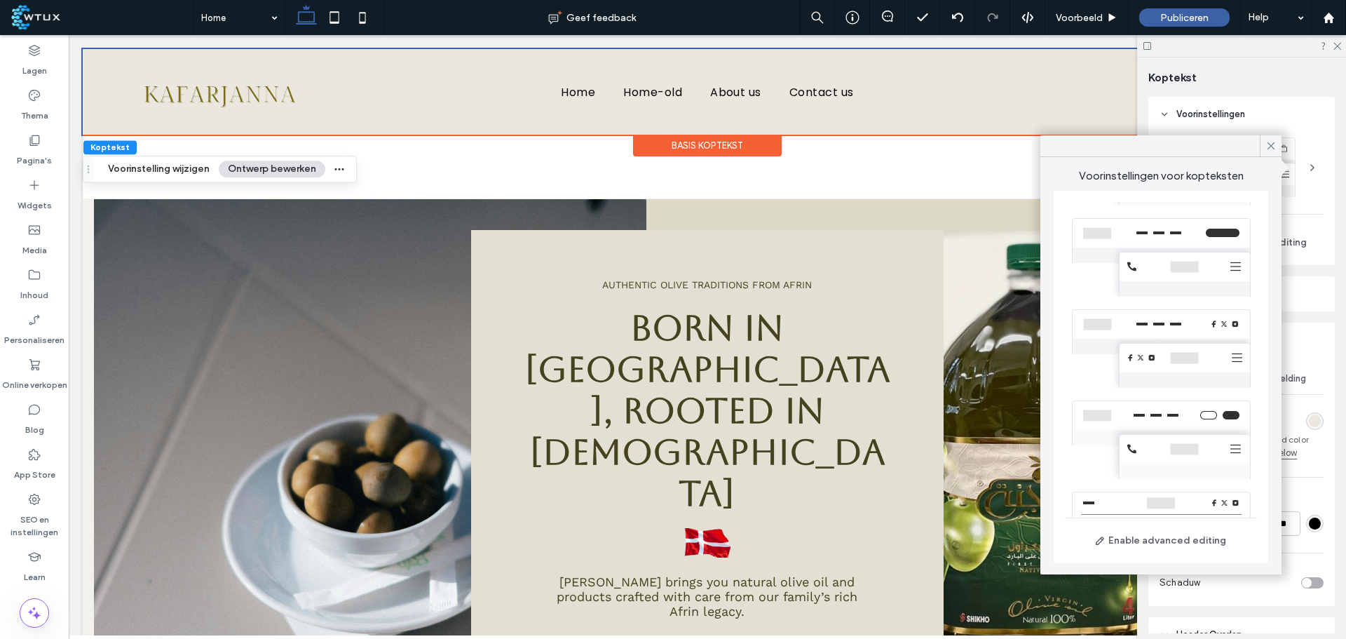
scroll to position [415, 0]
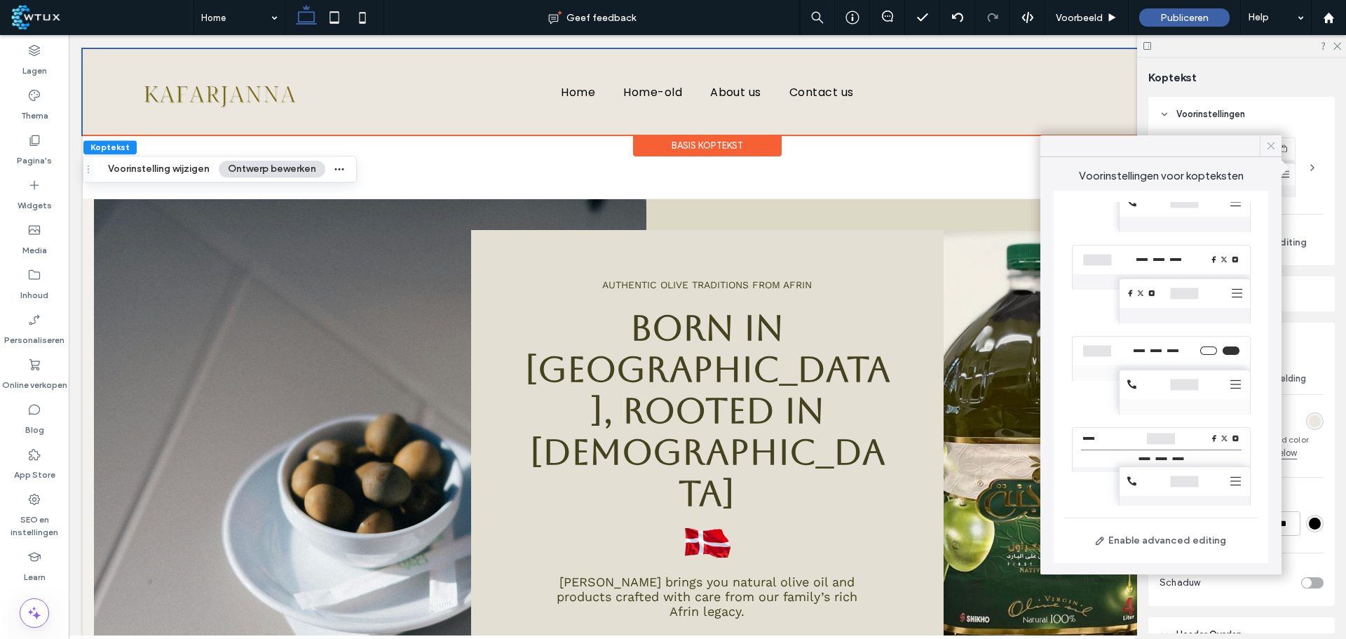
click at [1271, 151] on icon at bounding box center [1270, 145] width 13 height 13
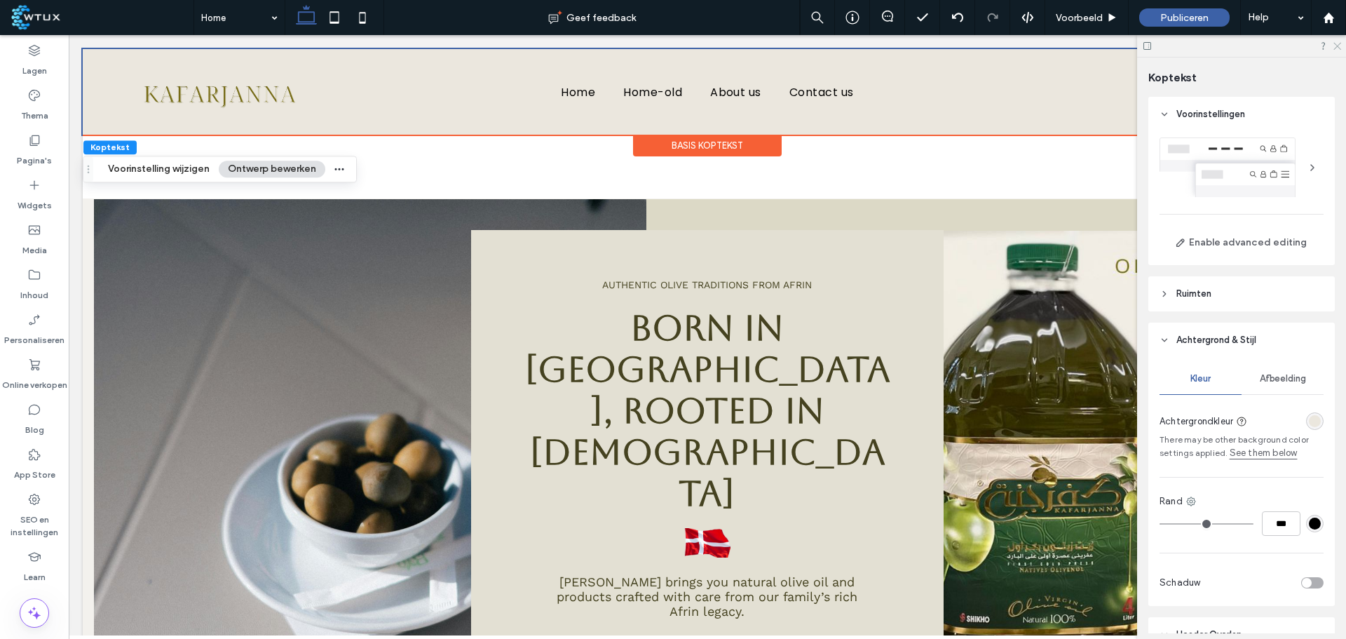
click at [1331, 48] on div at bounding box center [1241, 46] width 209 height 22
click at [1336, 47] on use at bounding box center [1337, 47] width 8 height 8
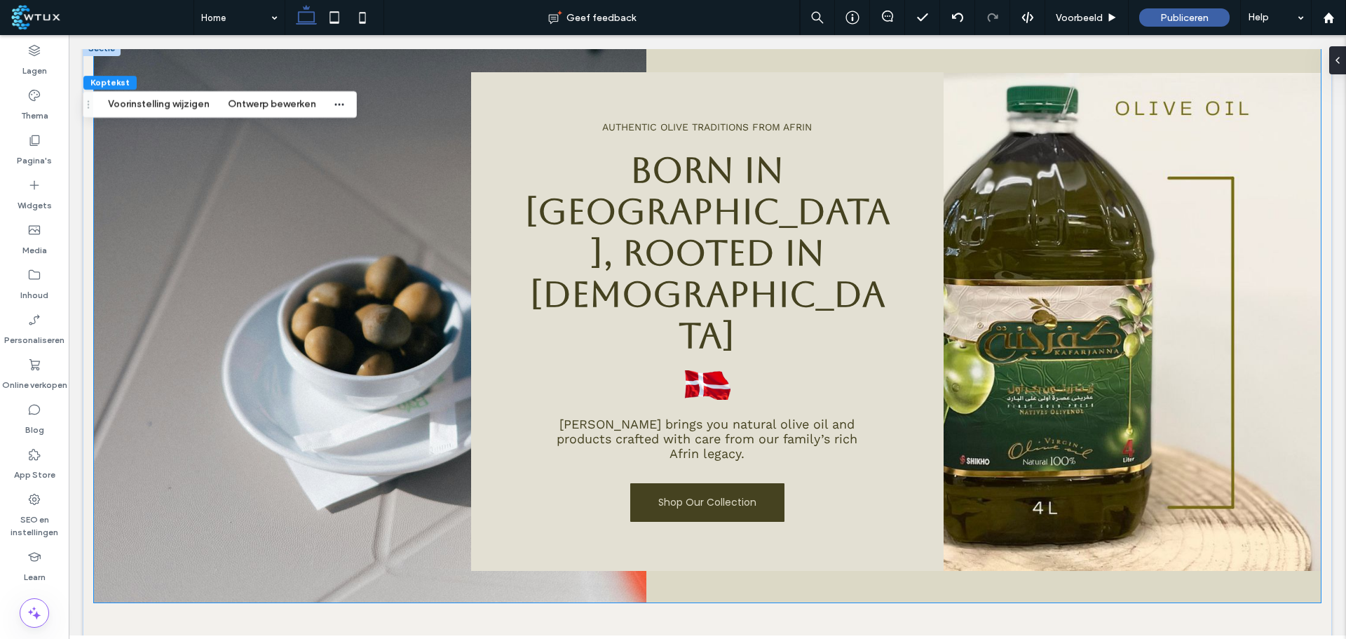
scroll to position [0, 0]
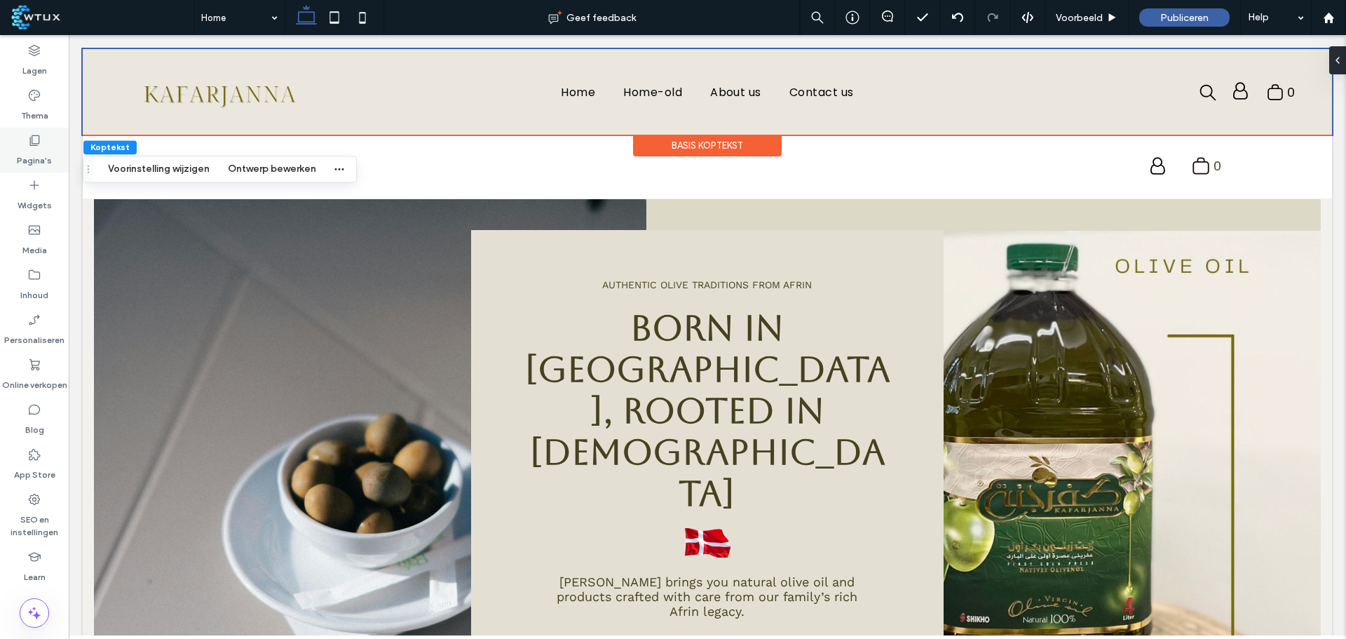
click at [33, 153] on label "Pagina's" at bounding box center [34, 157] width 35 height 20
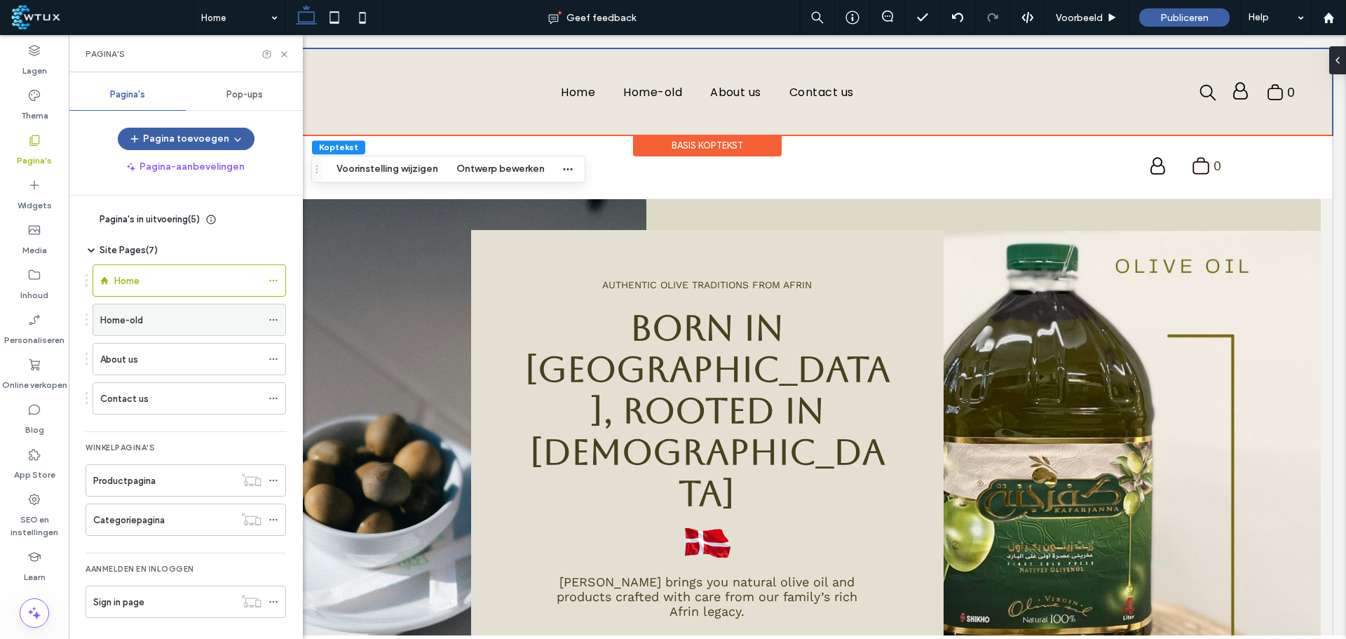
click at [273, 320] on use at bounding box center [273, 320] width 8 height 2
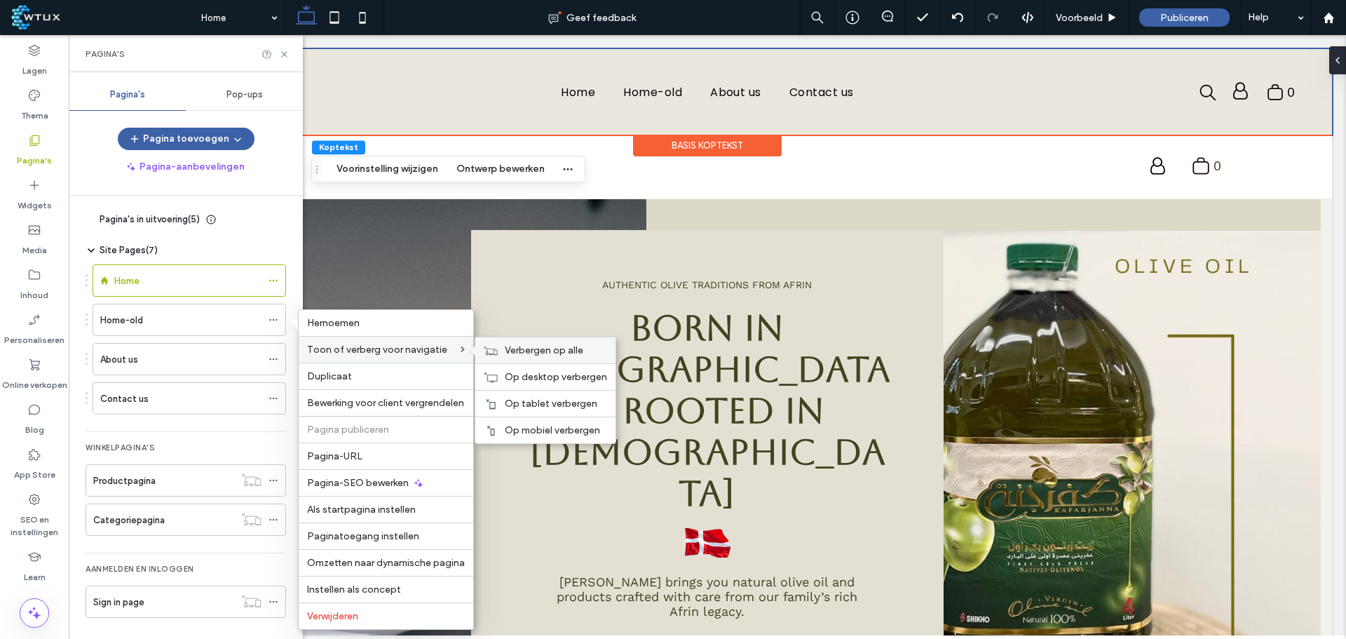
click at [500, 353] on div "Verbergen op alle" at bounding box center [545, 350] width 140 height 26
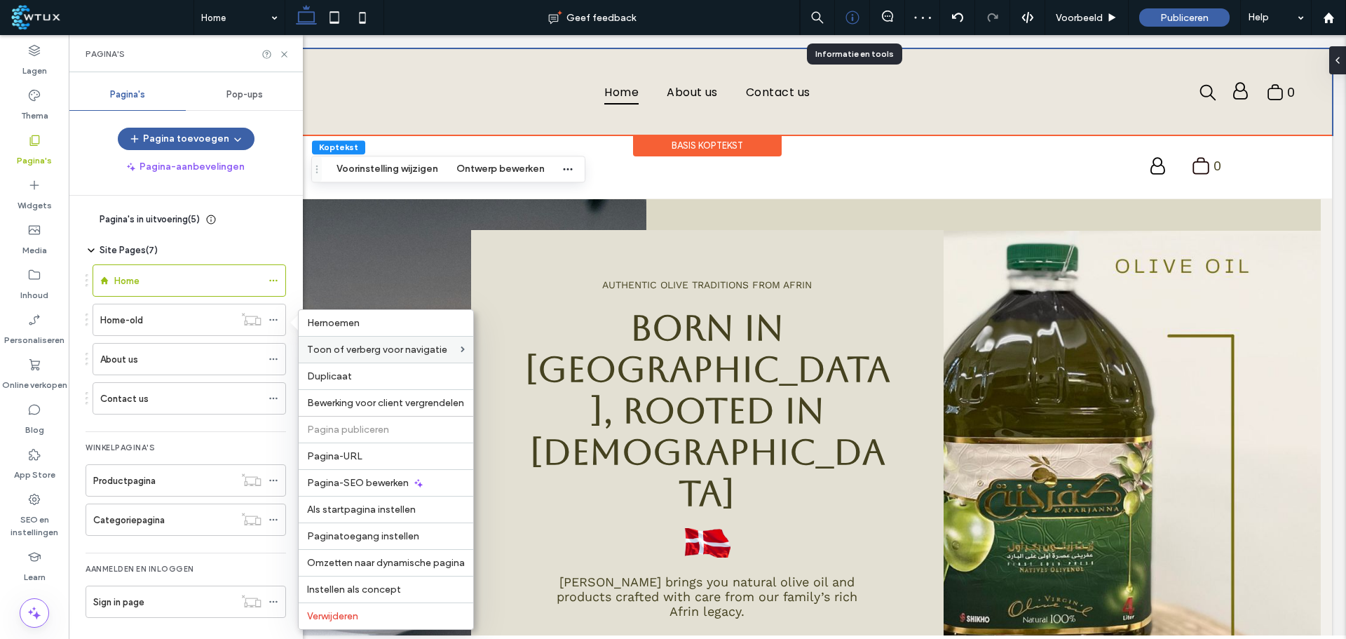
click at [857, 12] on icon at bounding box center [852, 18] width 14 height 14
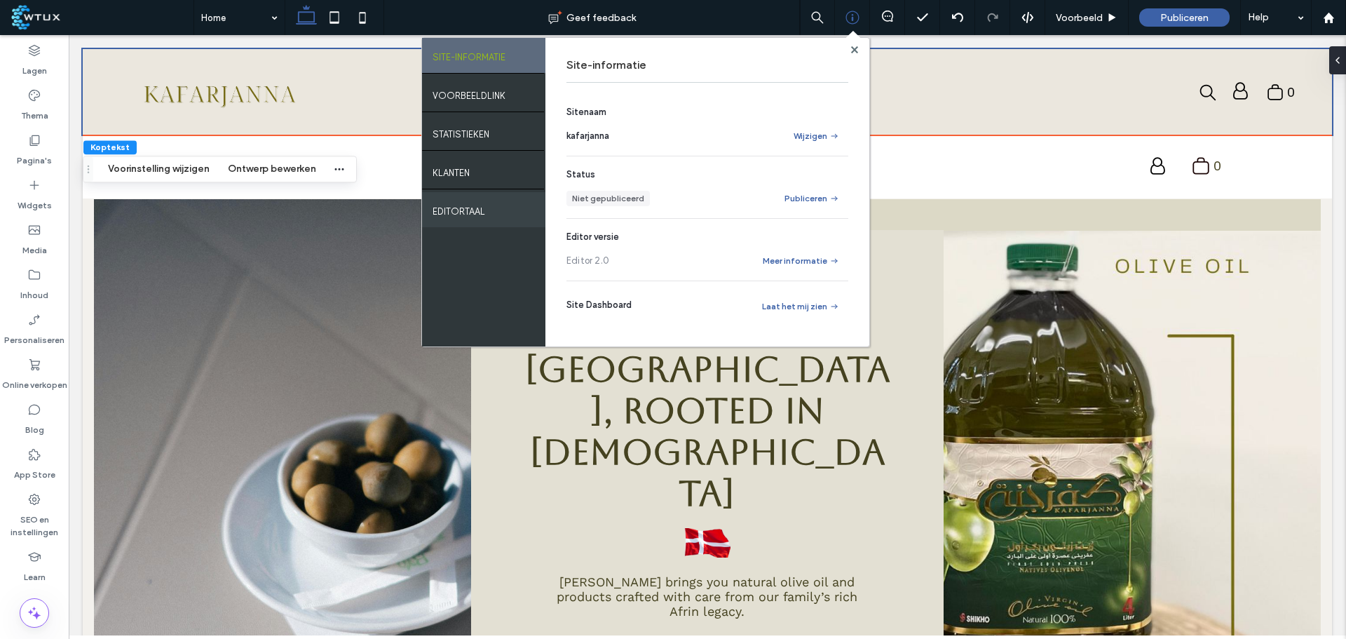
click at [491, 219] on div "EDITORTAAL" at bounding box center [483, 209] width 123 height 35
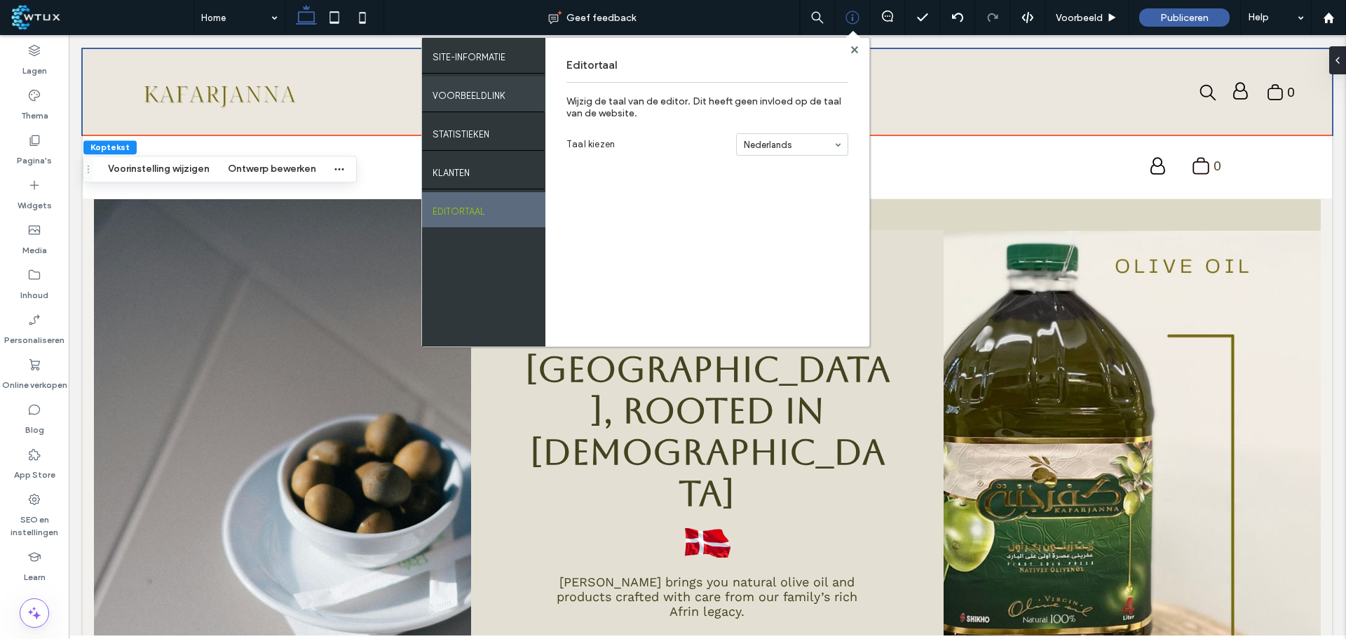
click at [499, 95] on label "VOORBEELDLINK" at bounding box center [468, 92] width 73 height 18
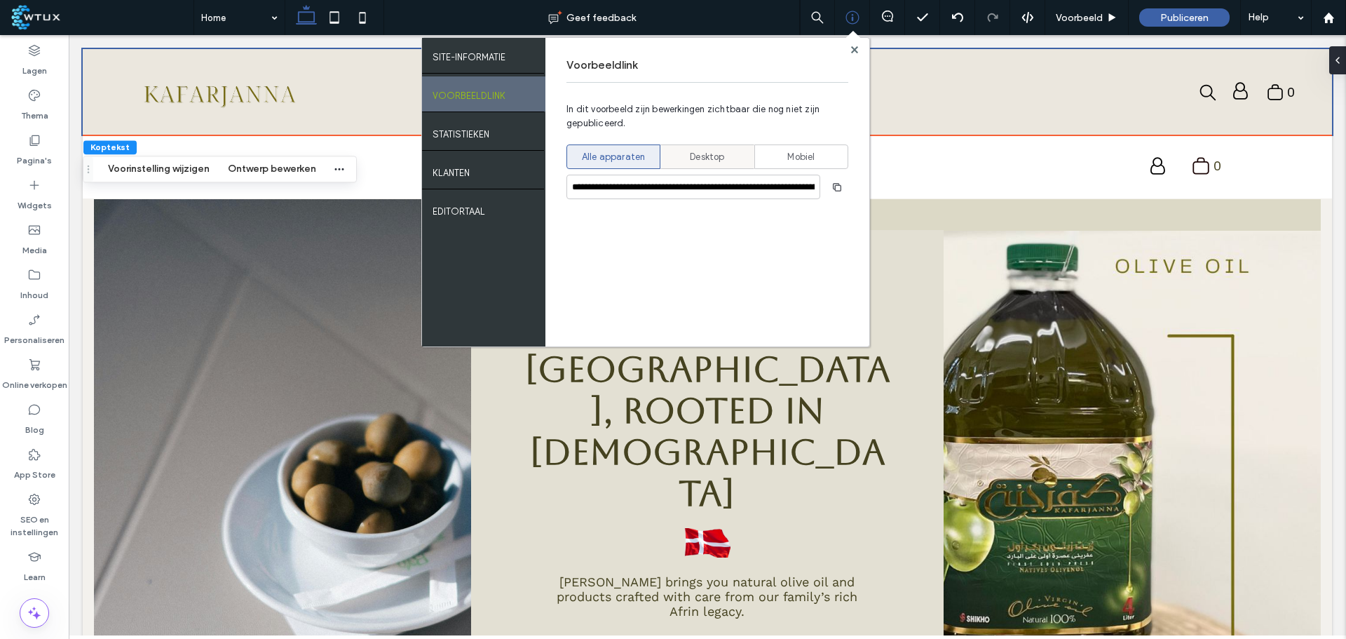
click at [735, 161] on div "Desktop" at bounding box center [707, 156] width 76 height 23
type input "**********"
click at [837, 189] on icon "button" at bounding box center [836, 187] width 11 height 11
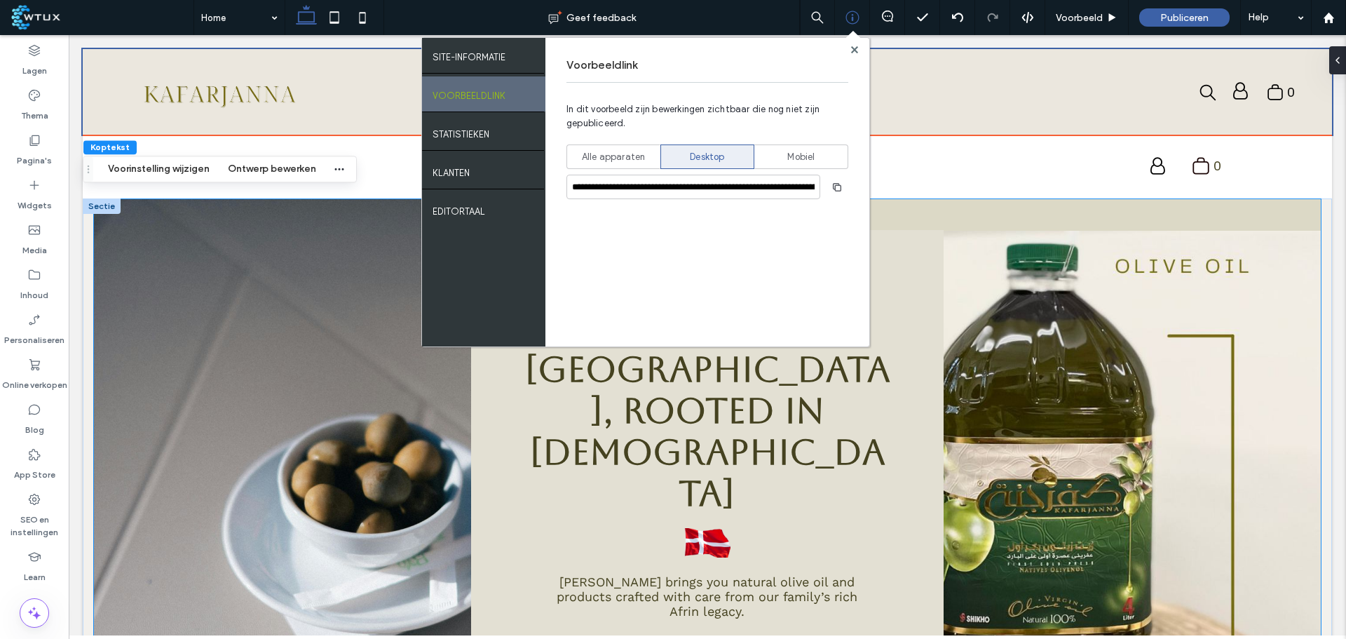
click at [282, 282] on img at bounding box center [370, 479] width 552 height 561
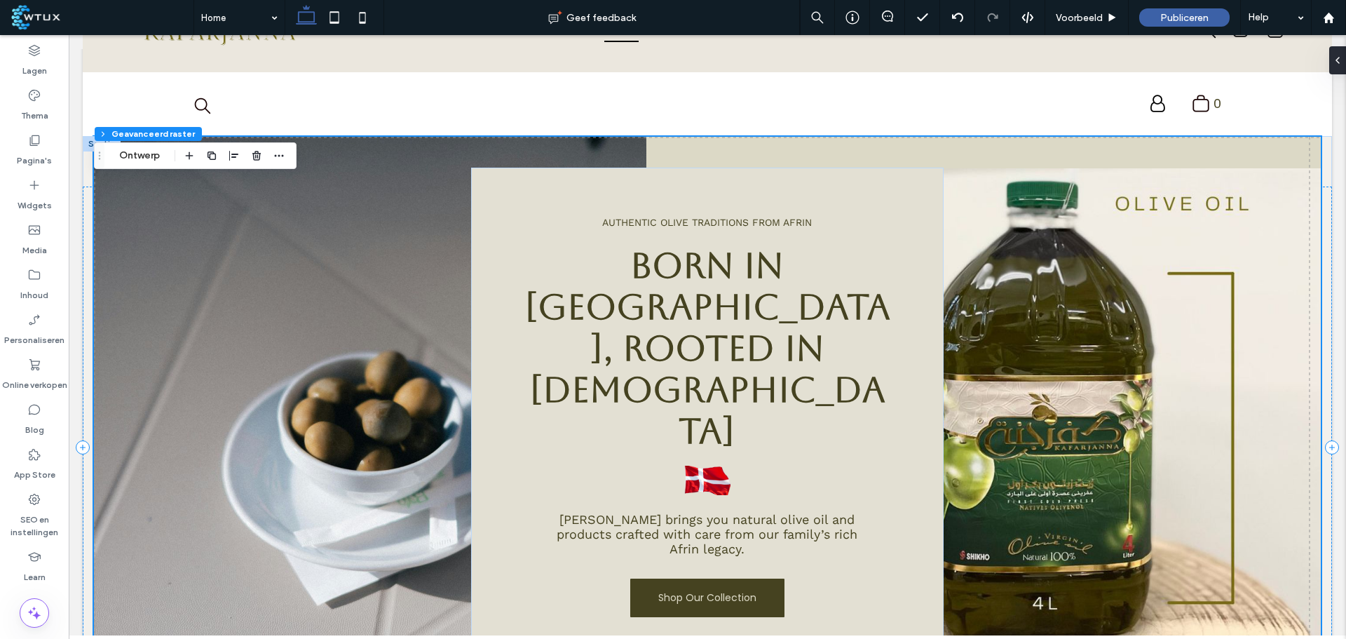
scroll to position [70, 0]
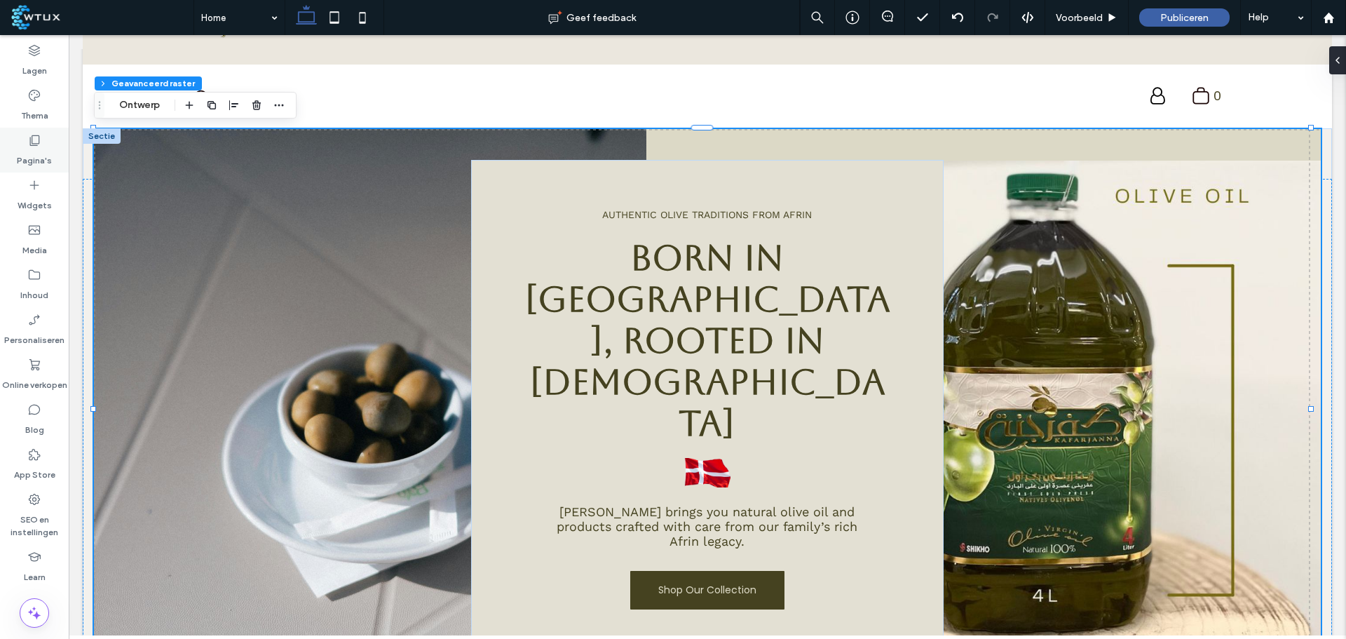
click at [38, 167] on div "Pagina's" at bounding box center [34, 150] width 69 height 45
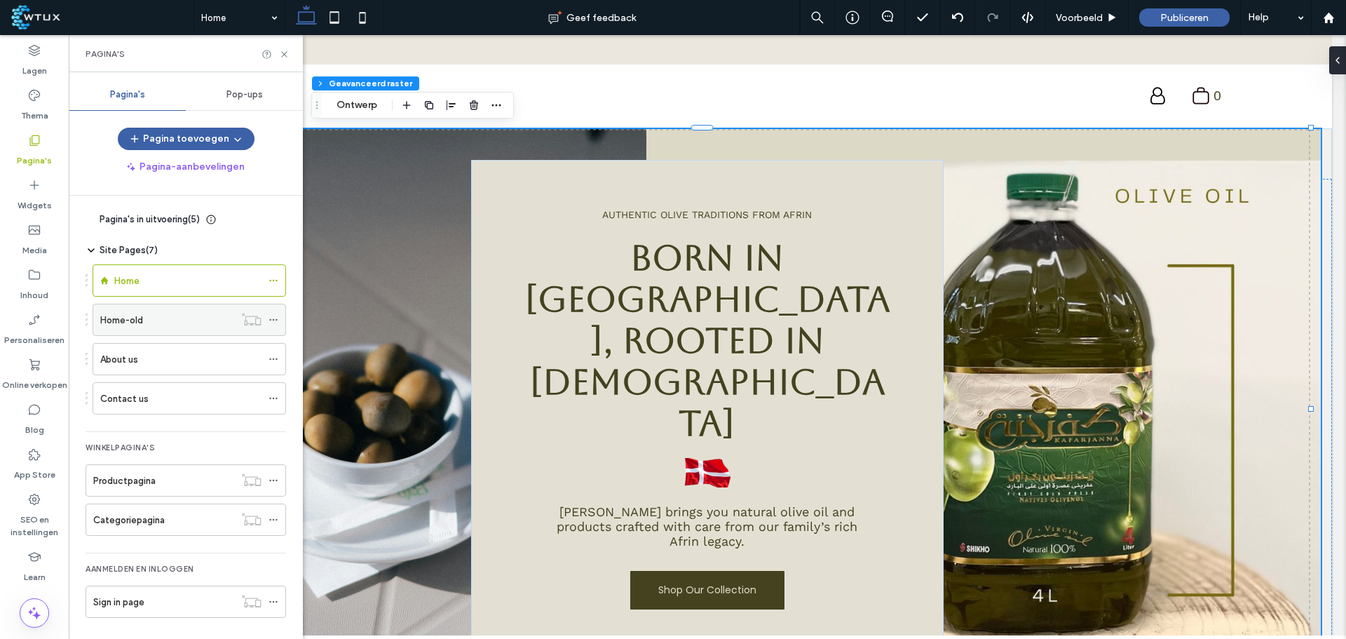
click at [275, 323] on icon at bounding box center [273, 320] width 10 height 10
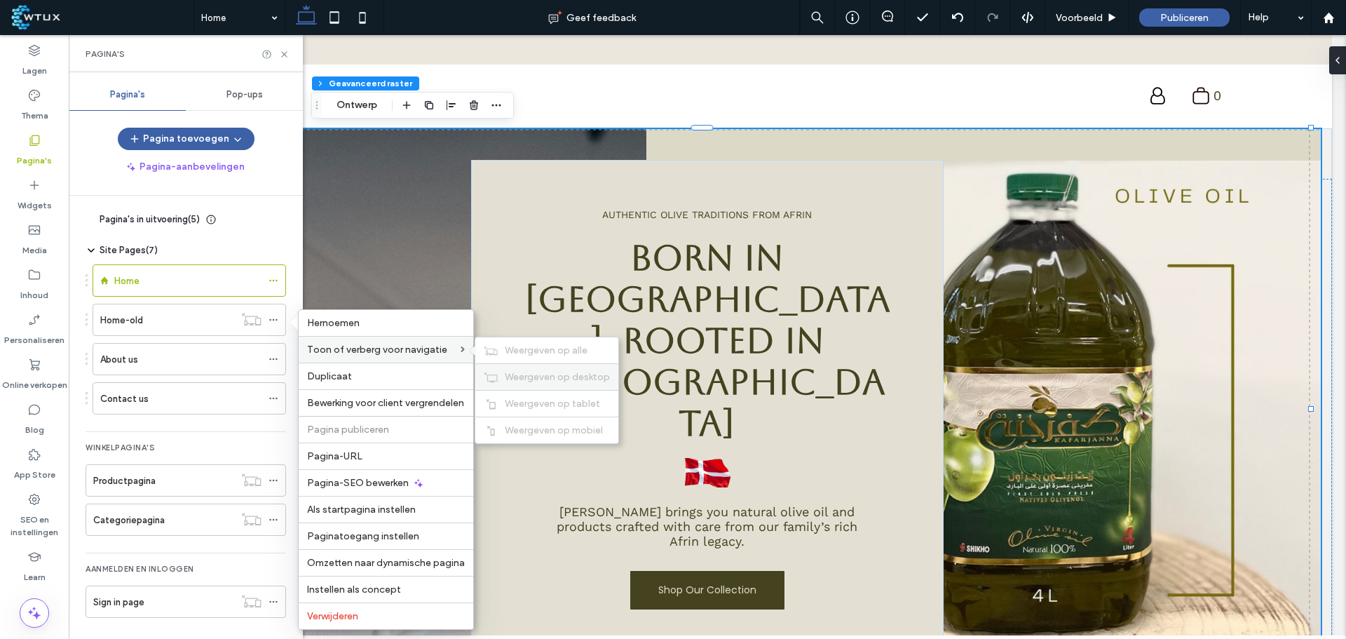
click at [542, 380] on span "Weergeven op desktop" at bounding box center [557, 377] width 105 height 12
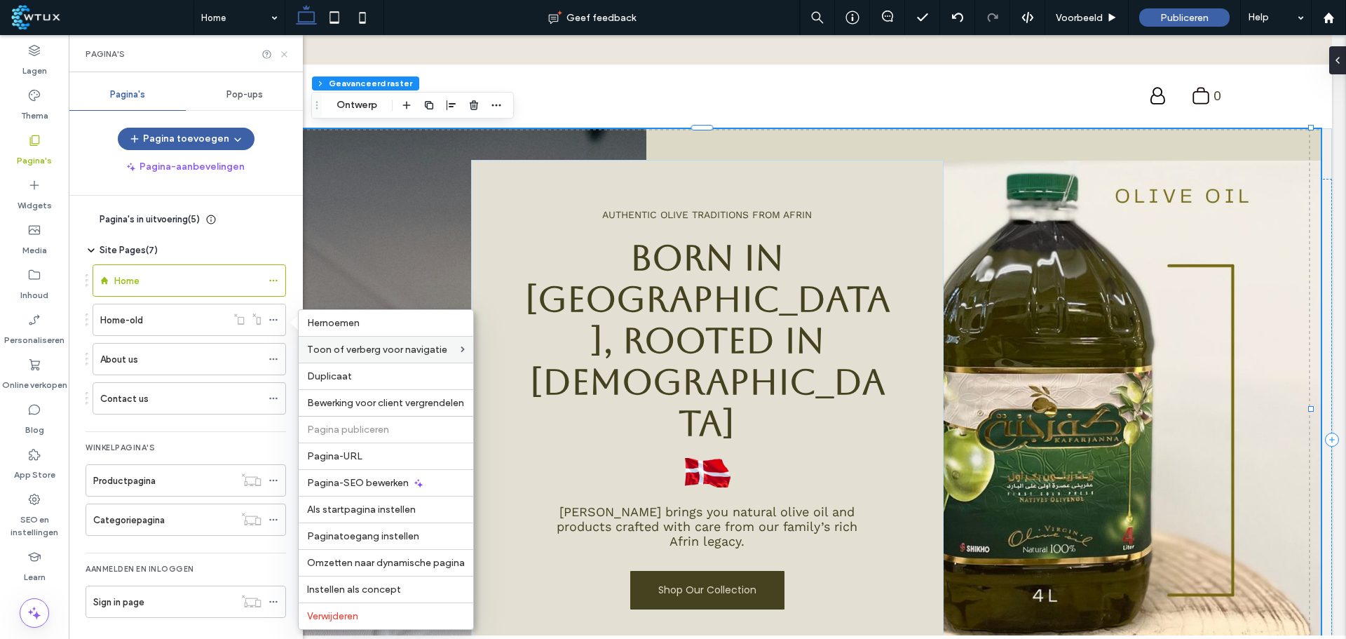
click at [286, 54] on icon at bounding box center [284, 54] width 11 height 11
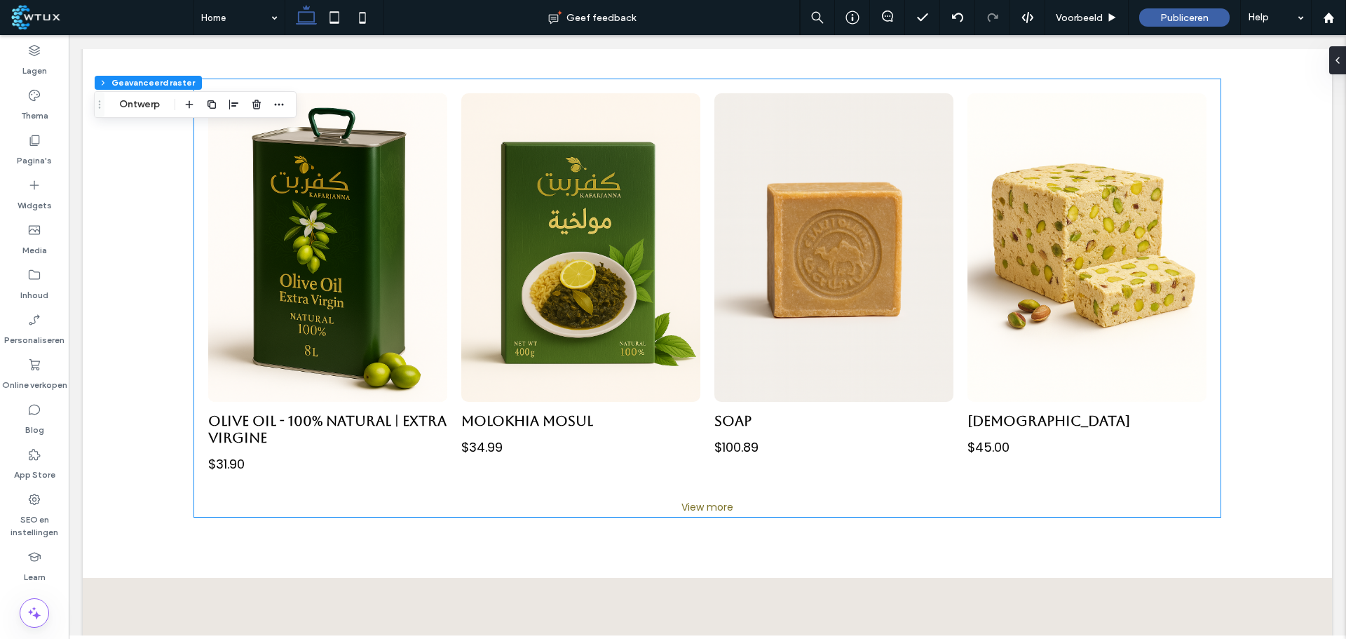
scroll to position [1191, 0]
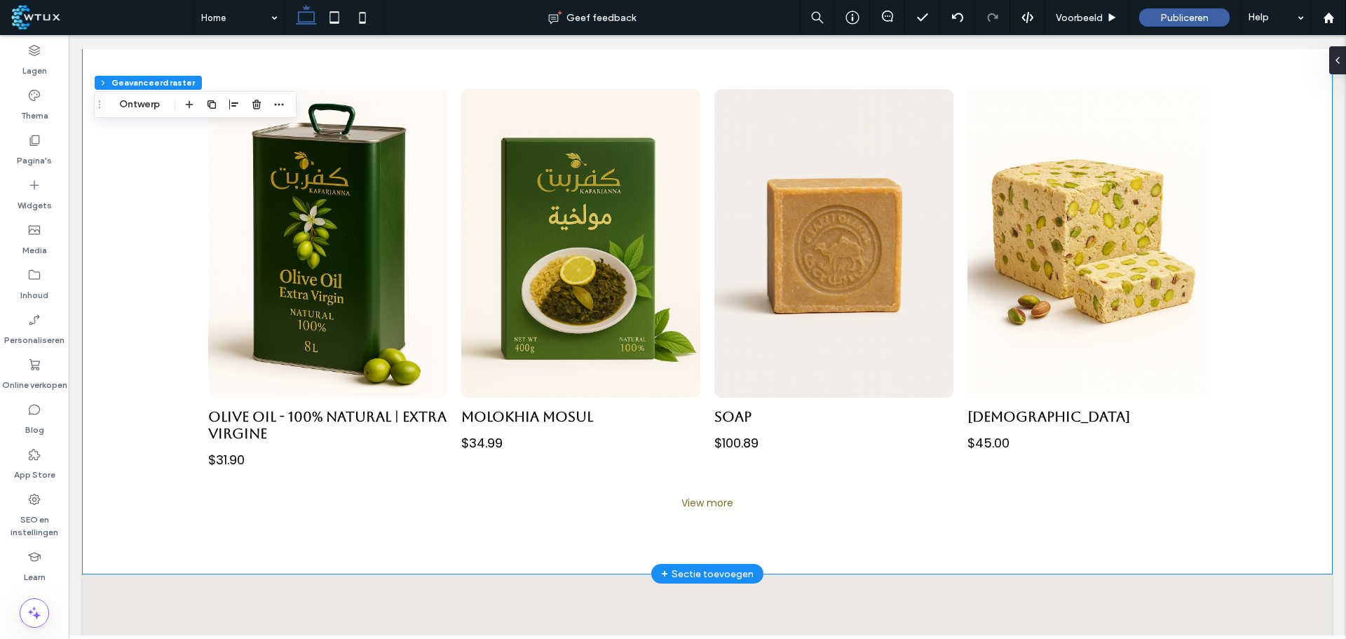
click at [142, 182] on div "Olive Oil - 100% natural | Extra Virgine $31.90 Button Molokhia Mosul $34.99 Bu…" at bounding box center [707, 294] width 1249 height 560
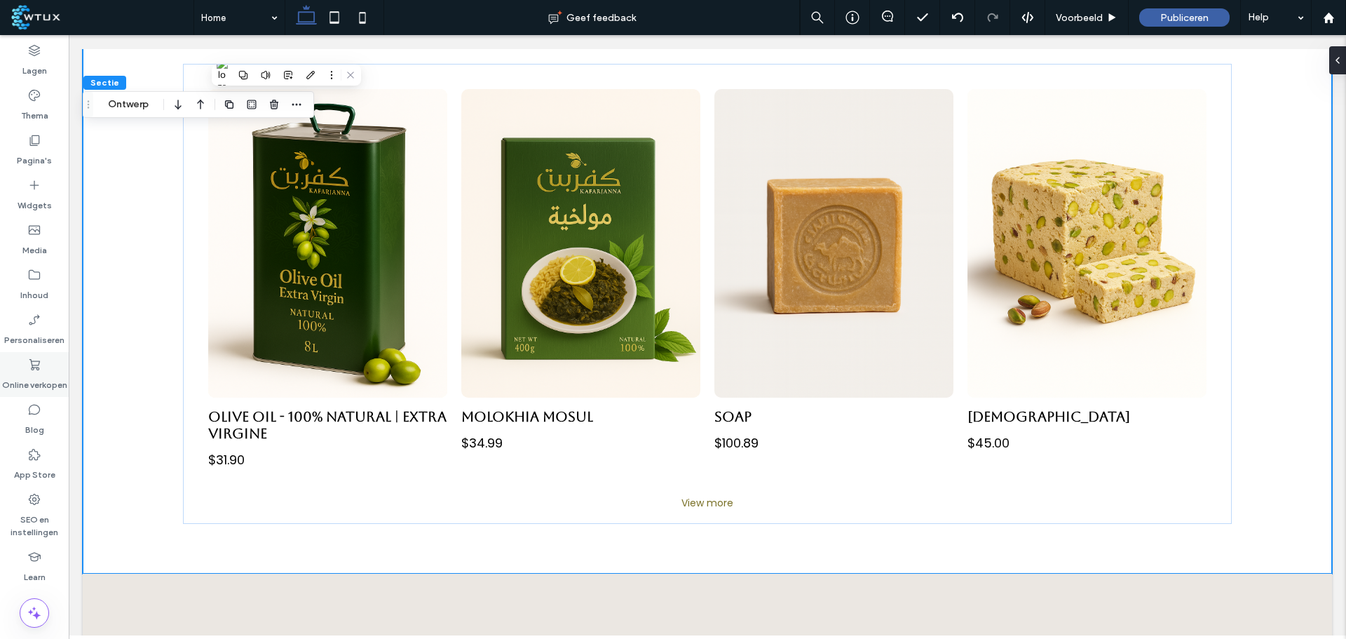
click at [25, 384] on label "Online verkopen" at bounding box center [34, 381] width 65 height 20
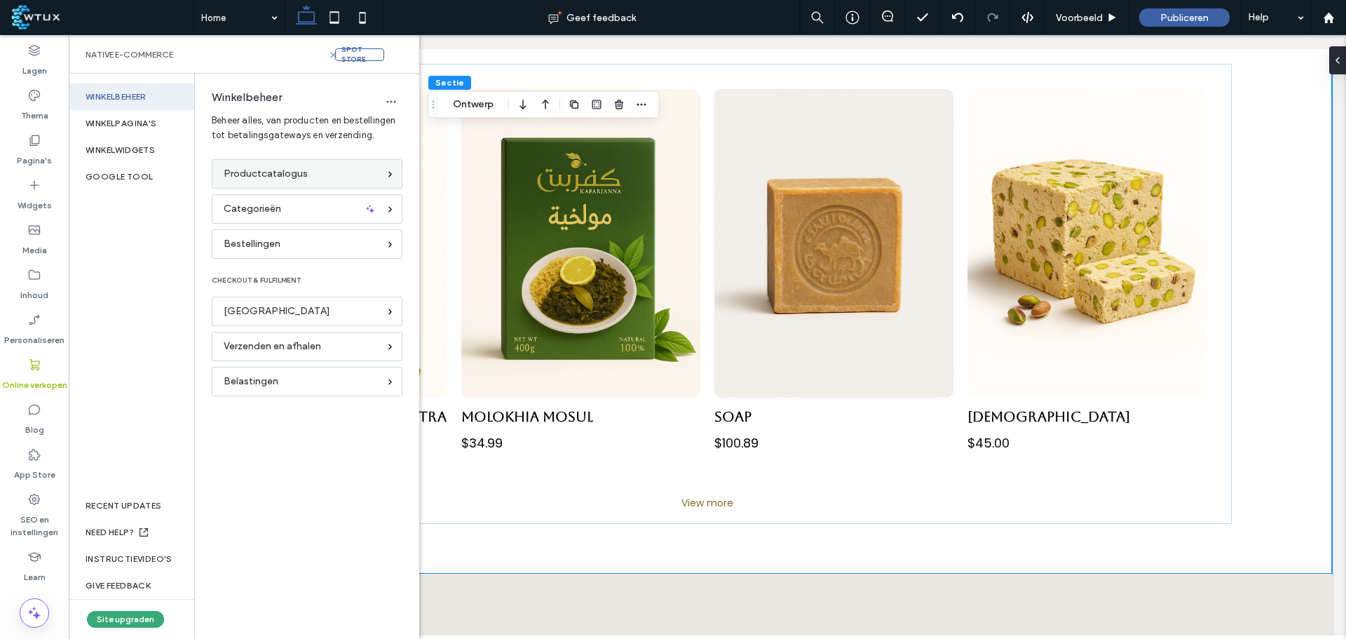
click at [280, 180] on span "Productcatalogus" at bounding box center [266, 173] width 84 height 15
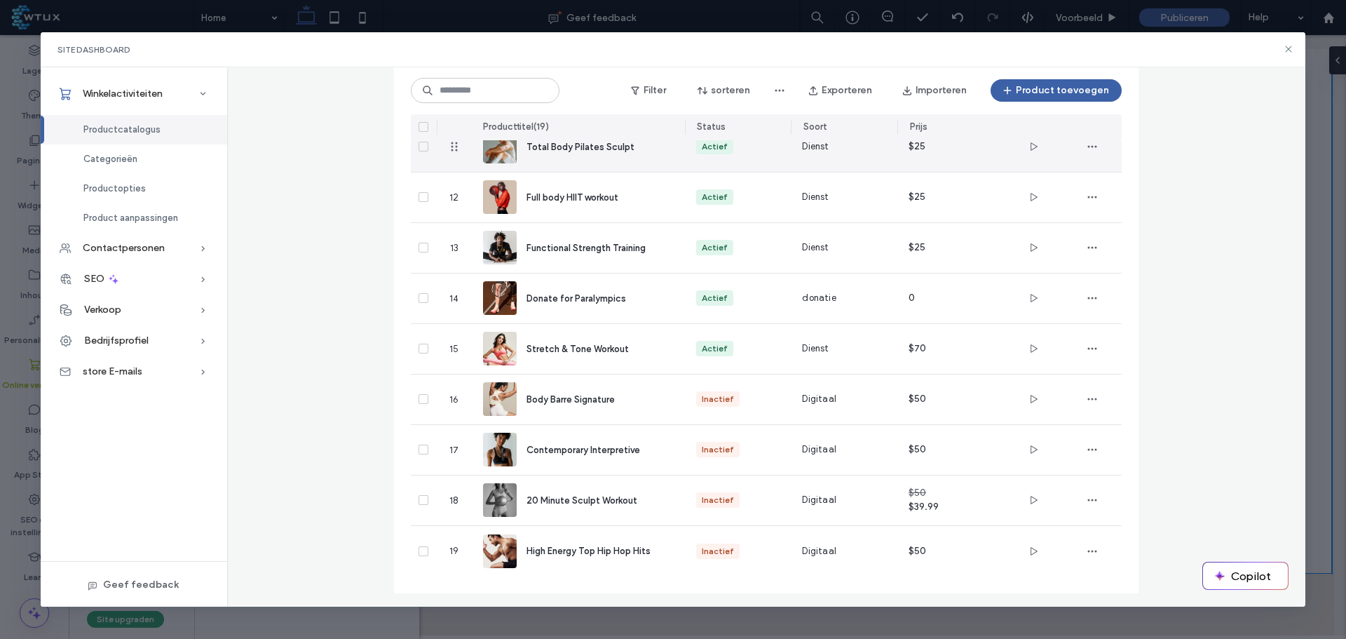
scroll to position [623, 0]
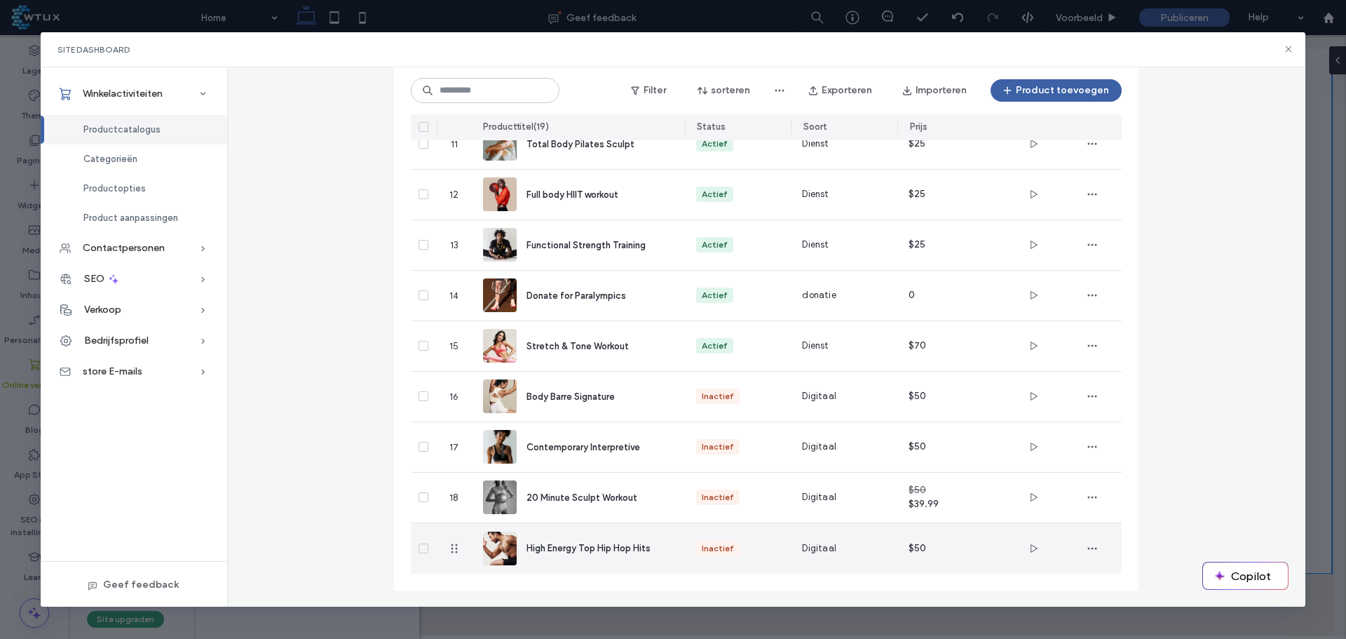
click at [598, 564] on div "High Energy Top Hip Hop Hits" at bounding box center [578, 548] width 191 height 50
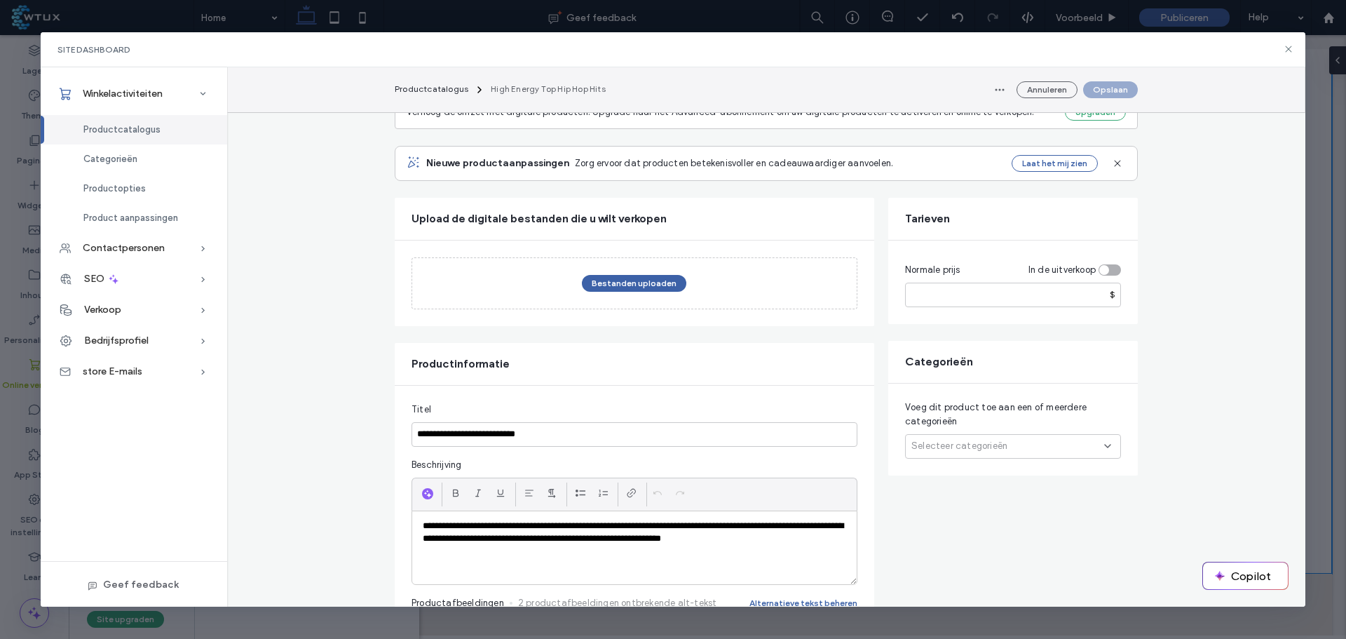
scroll to position [0, 0]
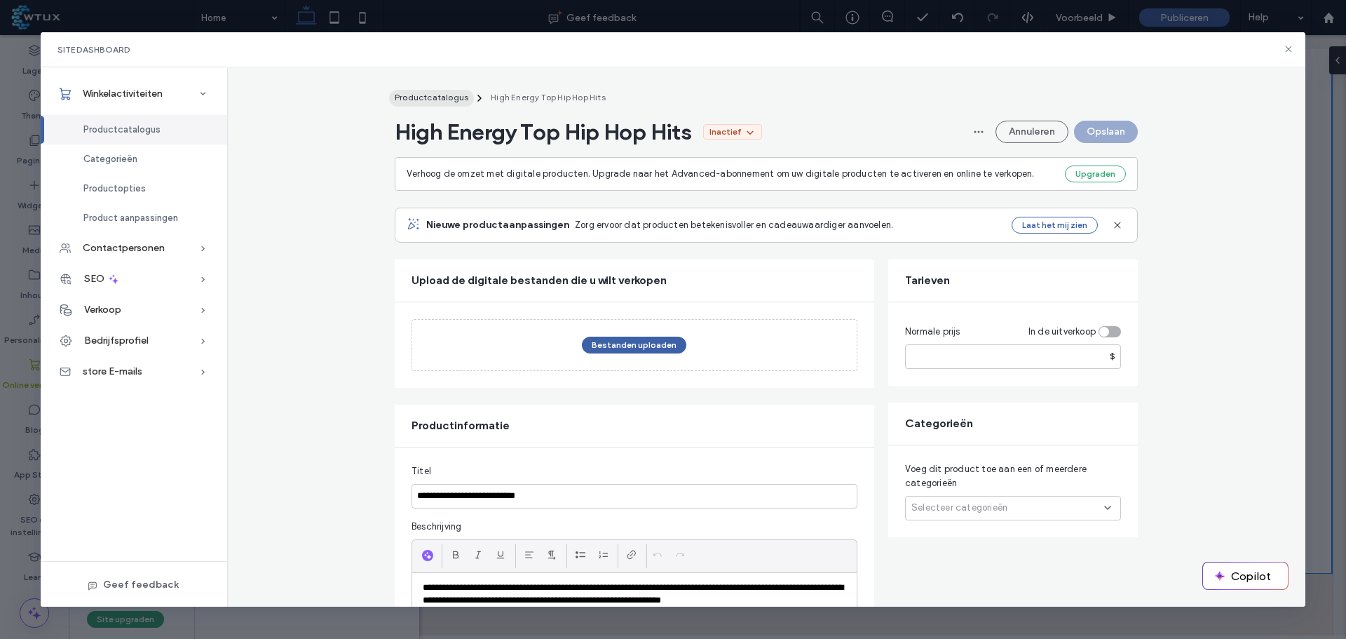
click at [420, 94] on span "Productcatalogus" at bounding box center [432, 97] width 74 height 11
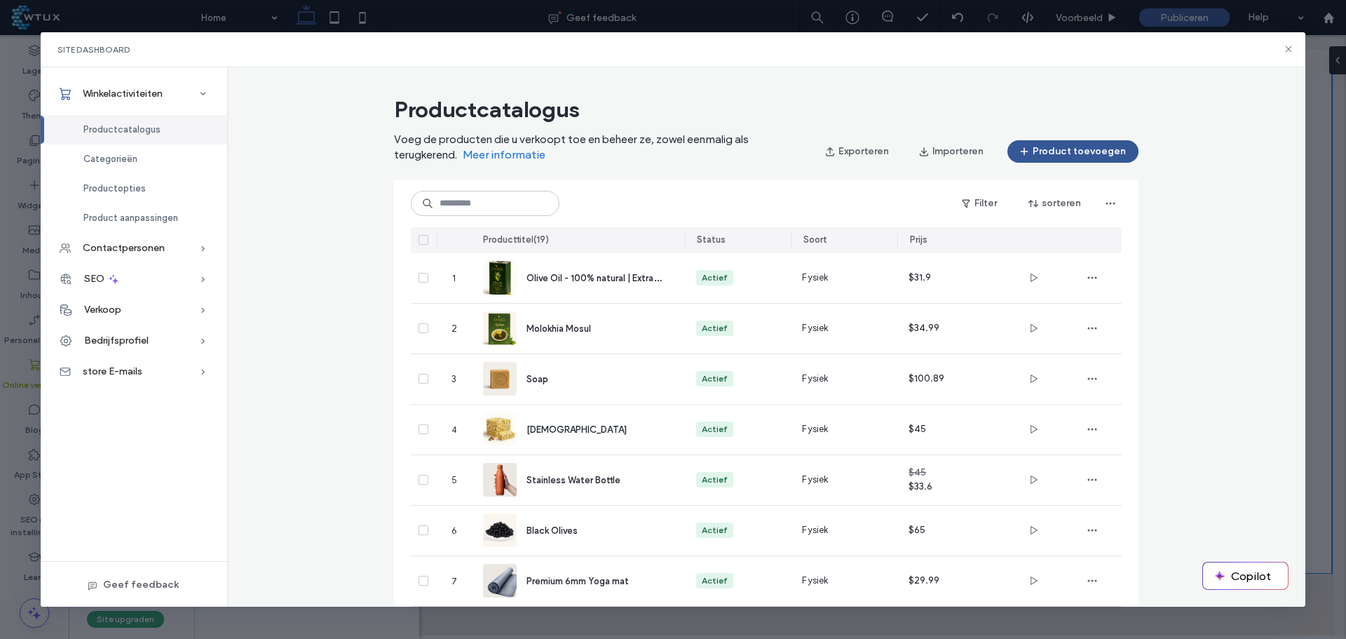
click at [1038, 151] on button "Product toevoegen" at bounding box center [1072, 151] width 131 height 22
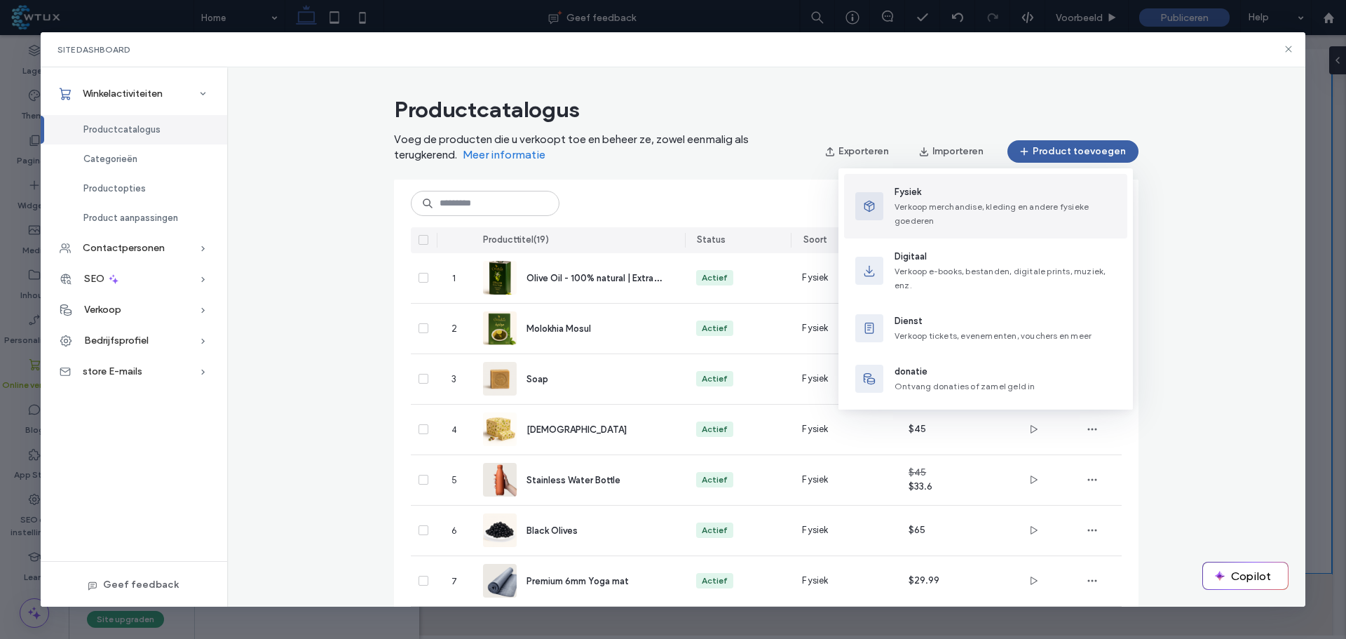
click at [972, 214] on div "Fysiek Verkoop merchandise, kleding en andere fysieke goederen" at bounding box center [1004, 206] width 221 height 42
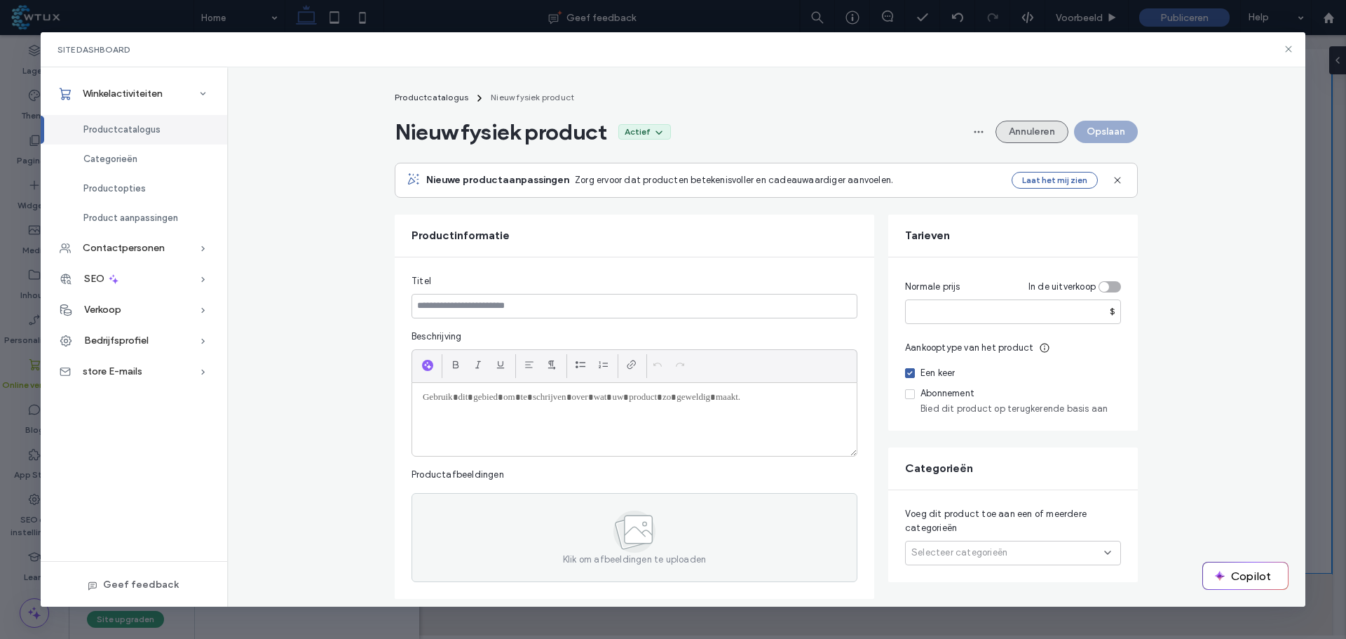
click at [1020, 128] on button "Annuleren" at bounding box center [1031, 132] width 73 height 22
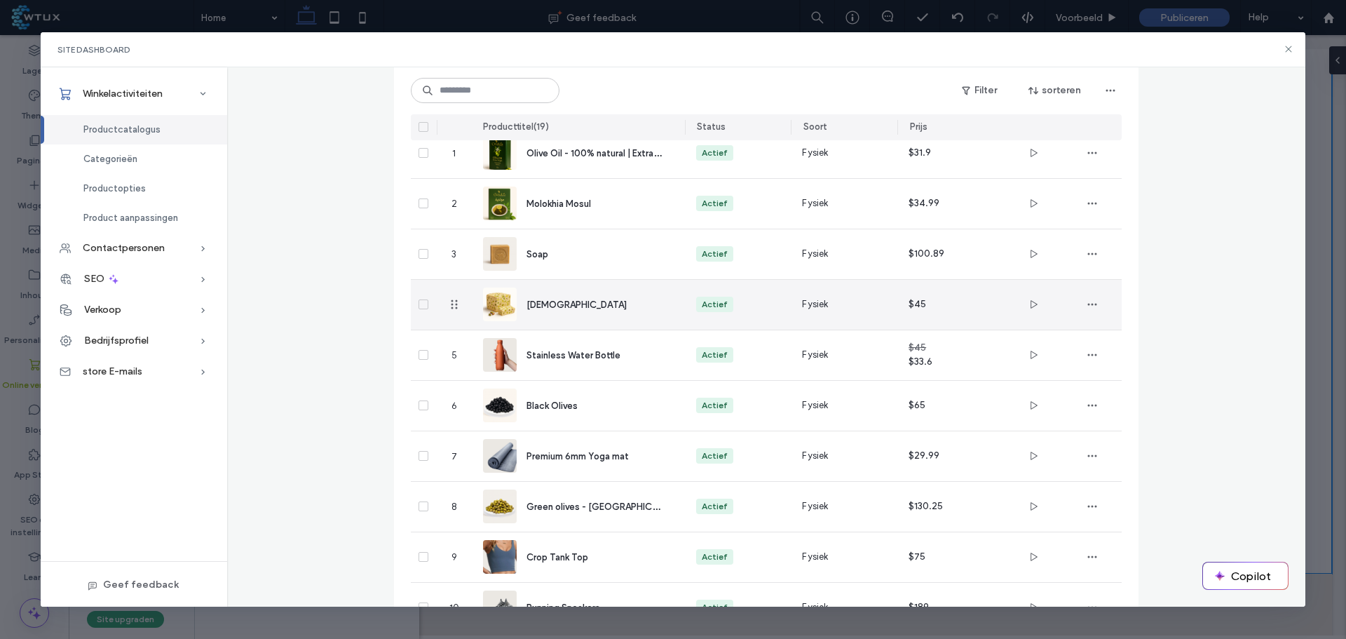
scroll to position [55, 0]
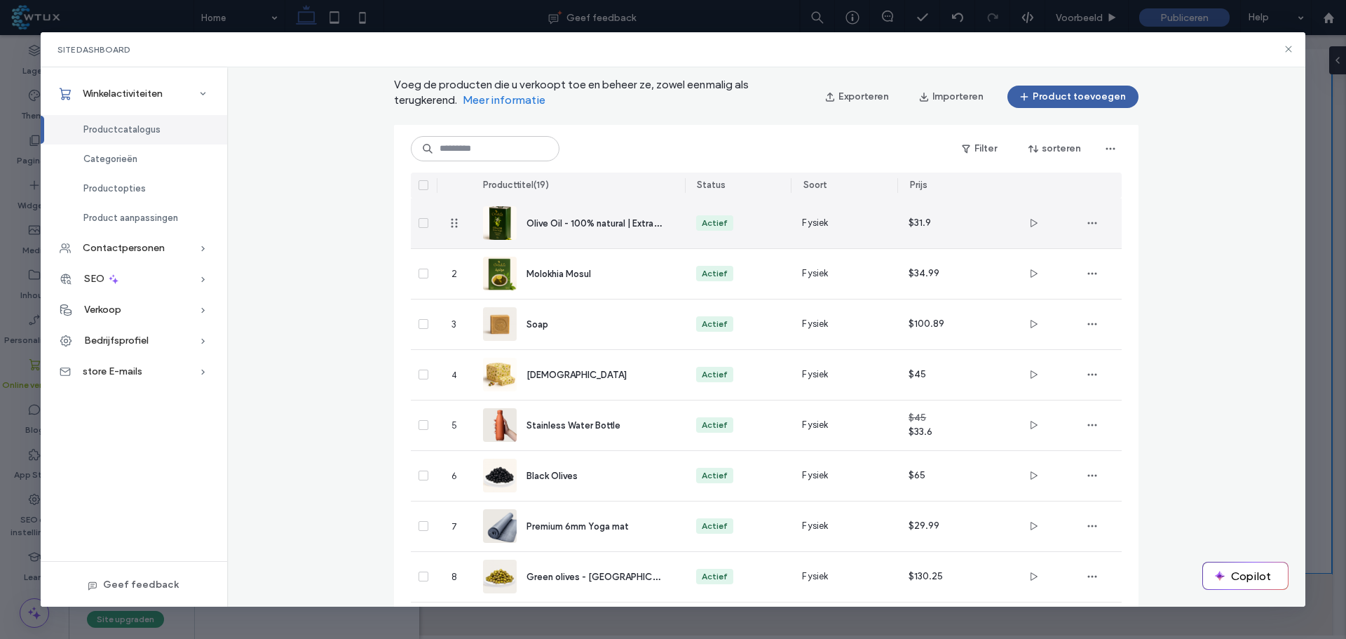
click at [568, 228] on span "Olive Oil - 100% natural | Extra Virgine" at bounding box center [605, 222] width 158 height 13
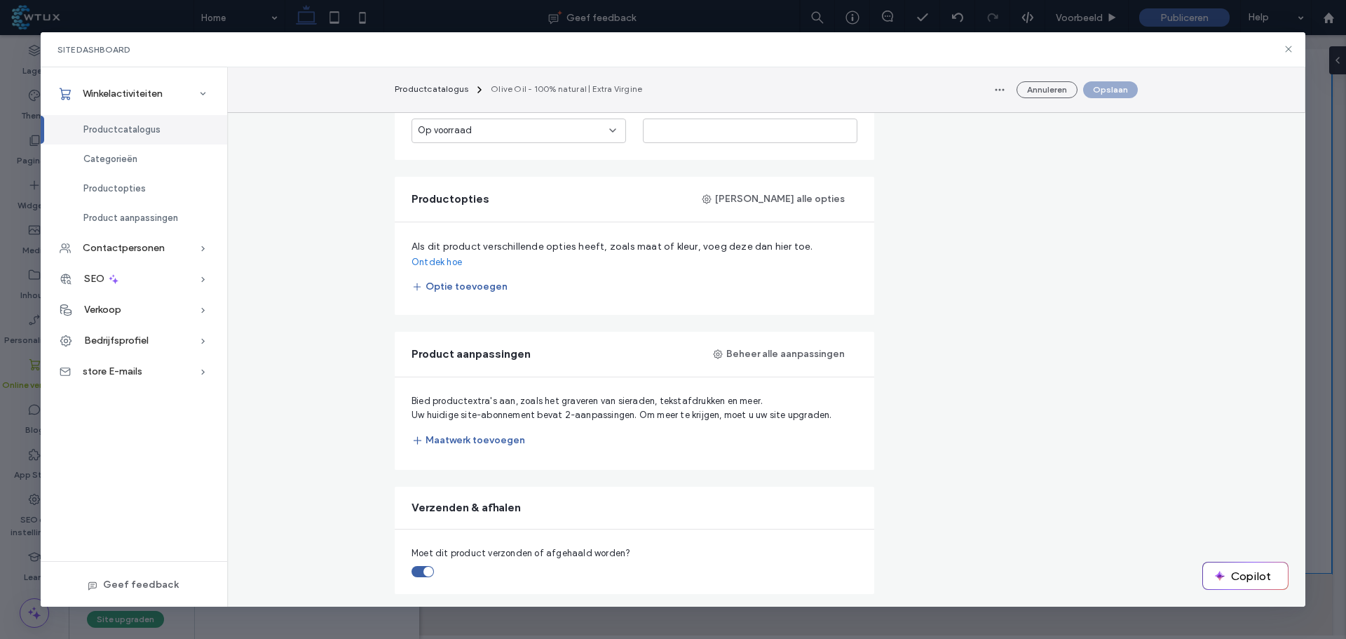
scroll to position [561, 0]
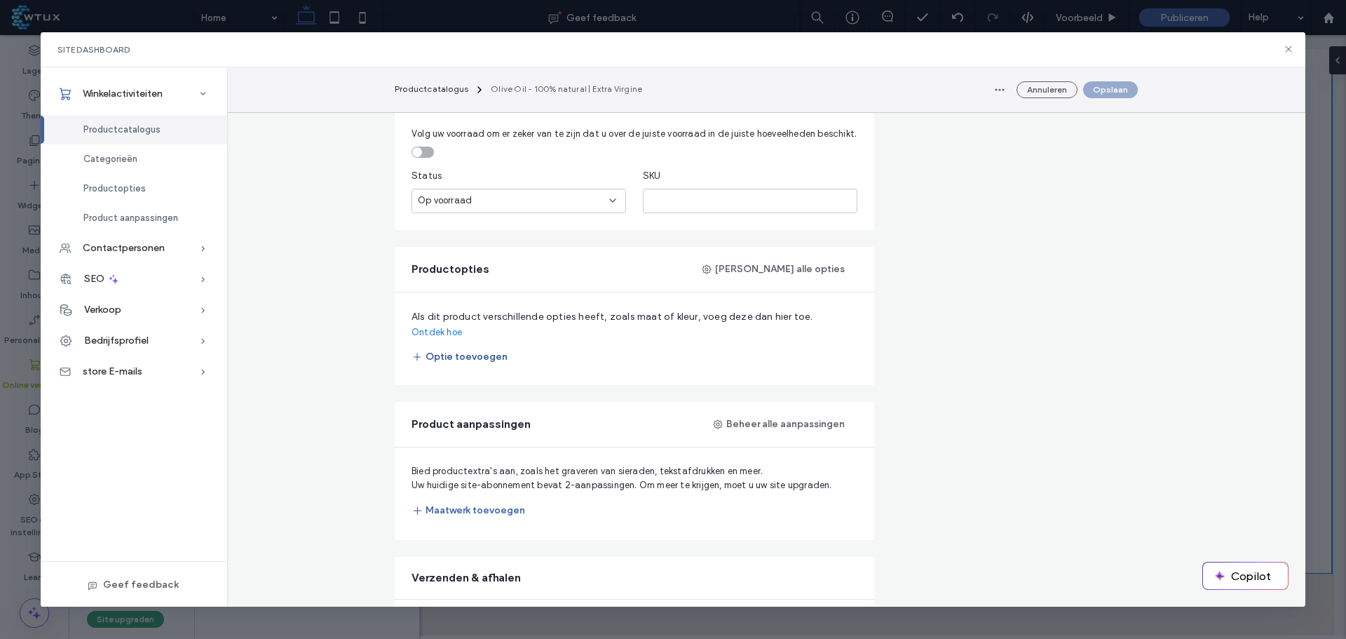
click at [472, 346] on button "Optie toevoegen" at bounding box center [459, 357] width 96 height 22
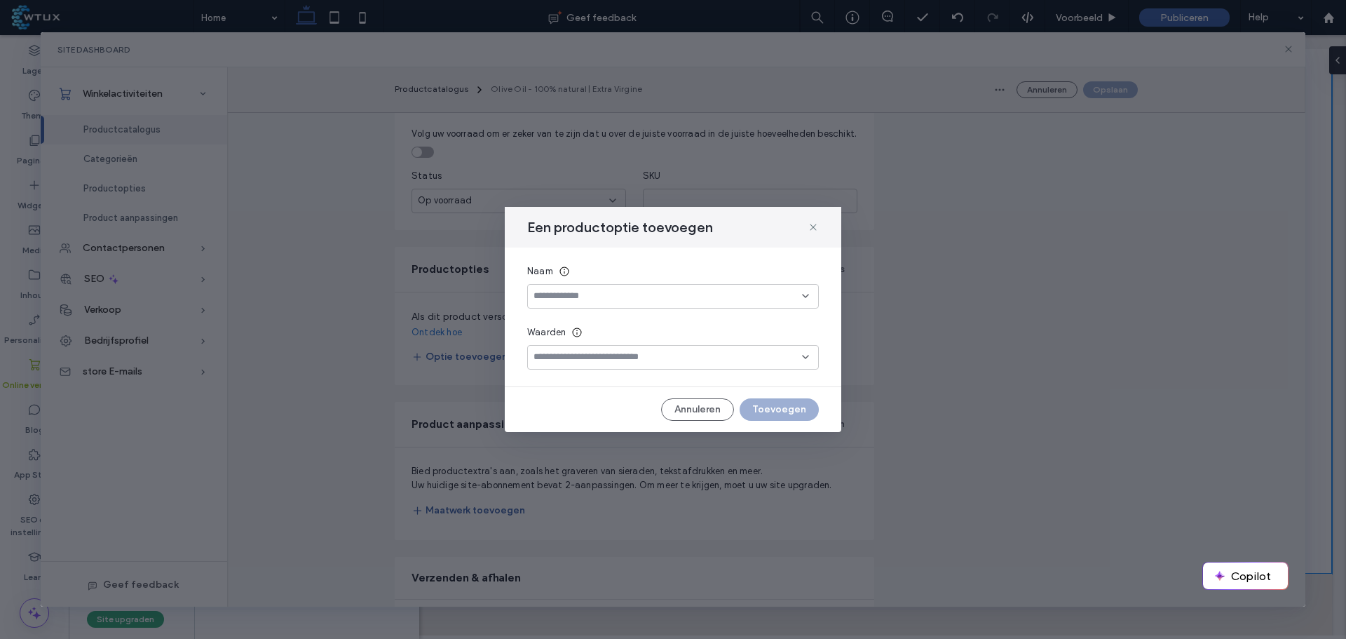
click at [599, 296] on input at bounding box center [667, 295] width 268 height 11
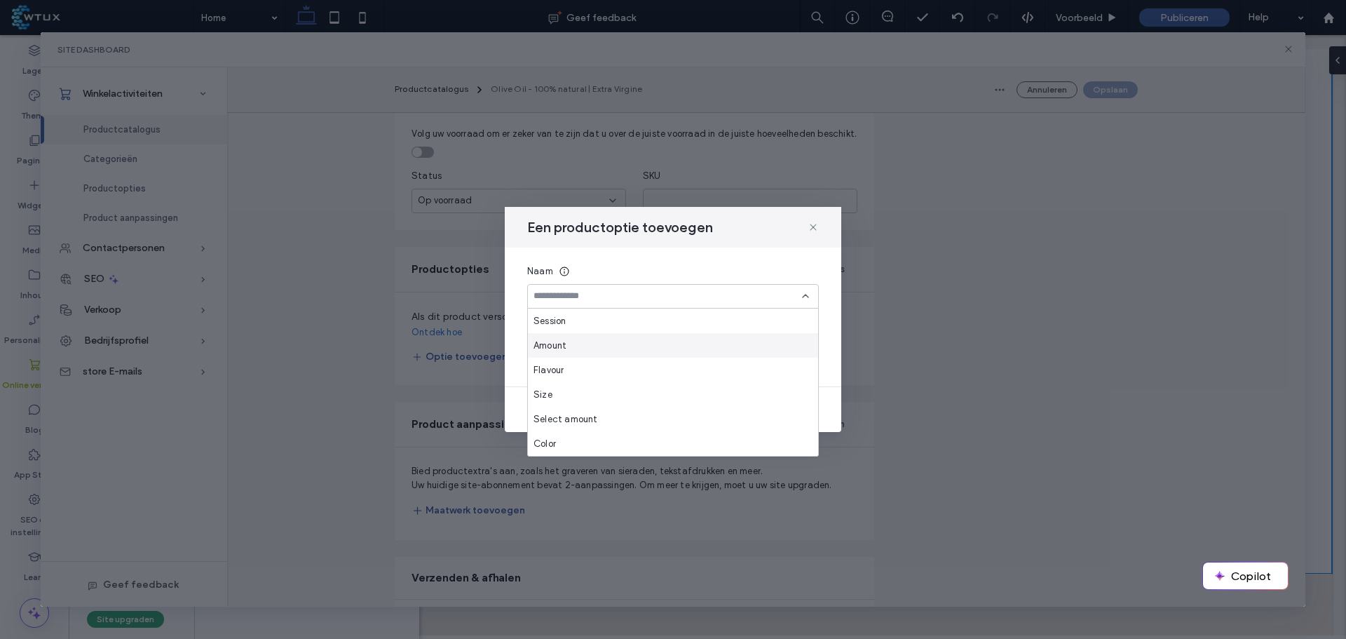
click at [580, 341] on div "Amount" at bounding box center [673, 345] width 290 height 25
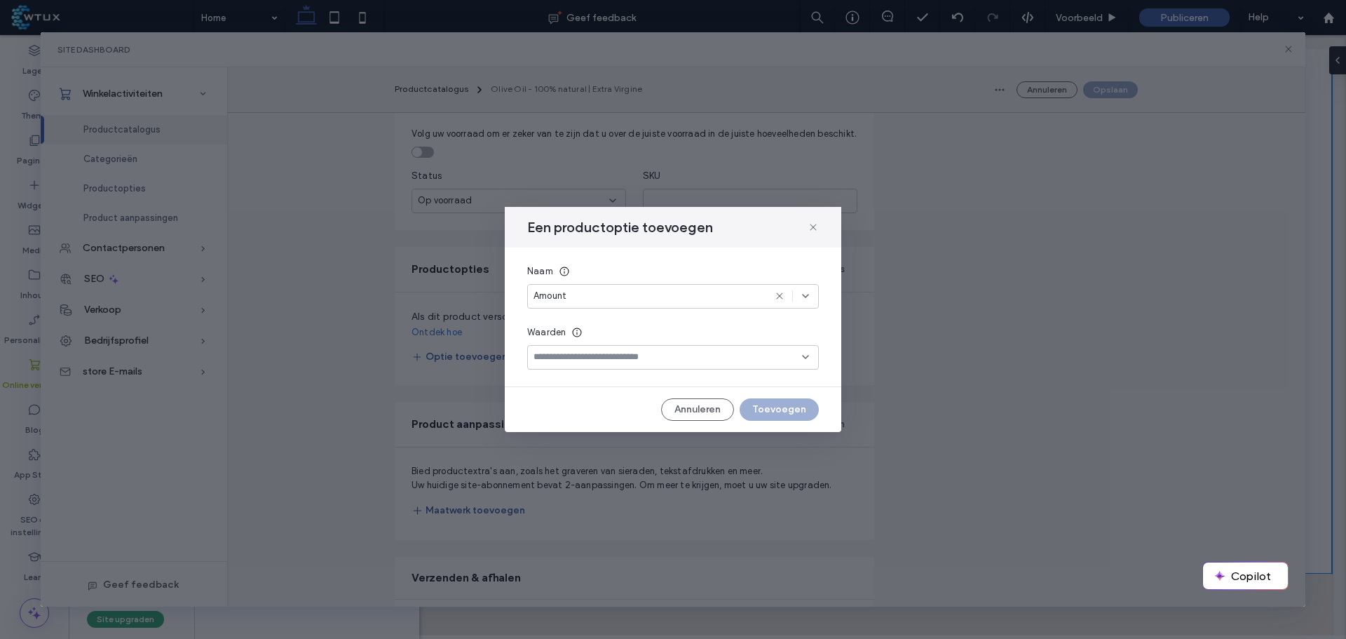
click at [582, 358] on input at bounding box center [667, 356] width 268 height 11
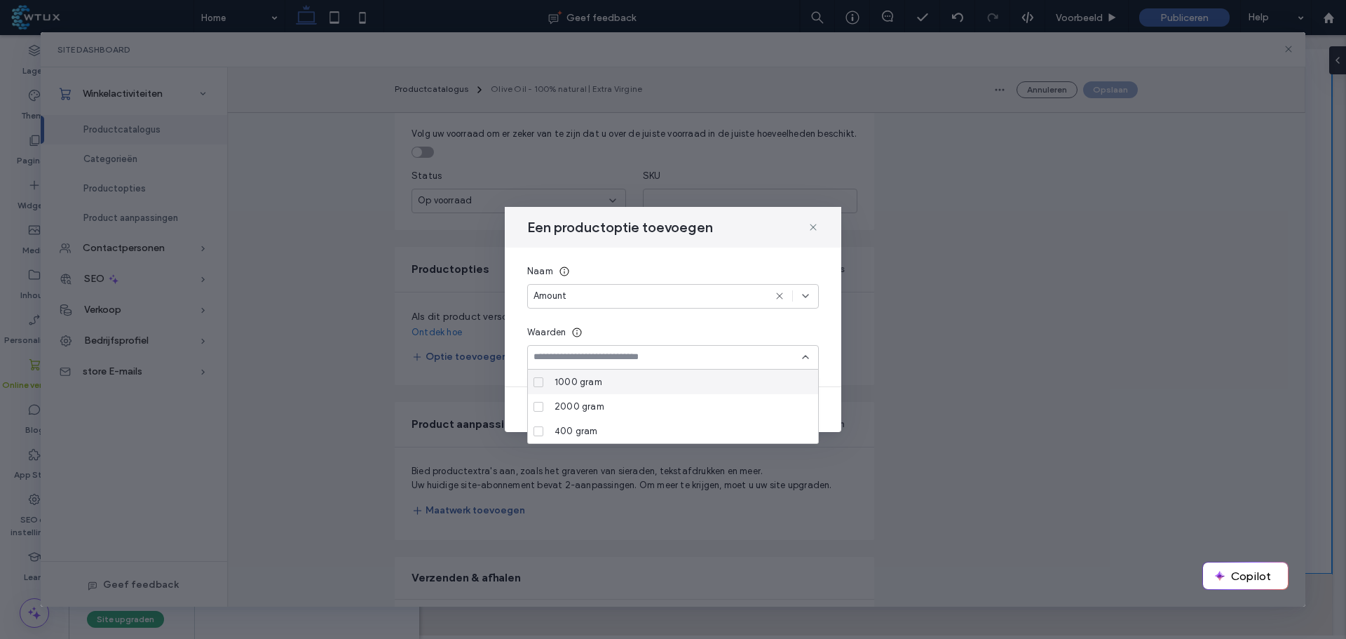
click at [603, 352] on input at bounding box center [667, 356] width 268 height 11
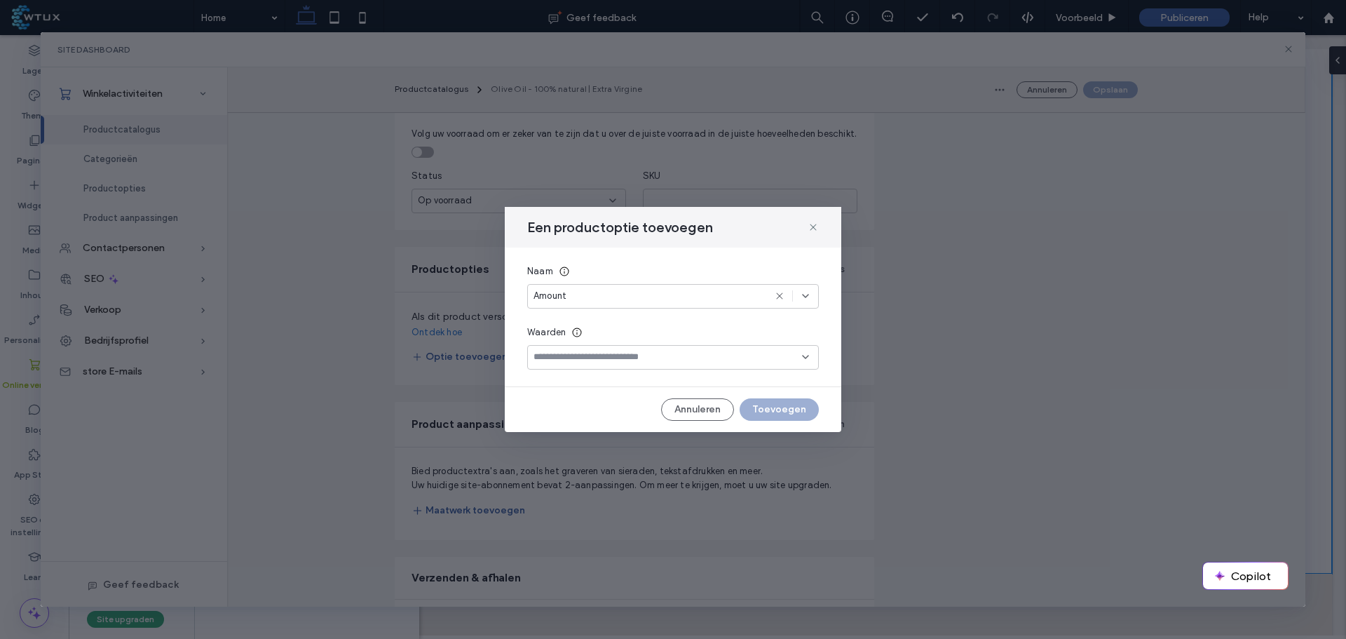
click at [600, 357] on input at bounding box center [667, 356] width 268 height 11
type input "*******"
click at [669, 378] on div "Kiezen "8 liter"" at bounding box center [673, 379] width 278 height 11
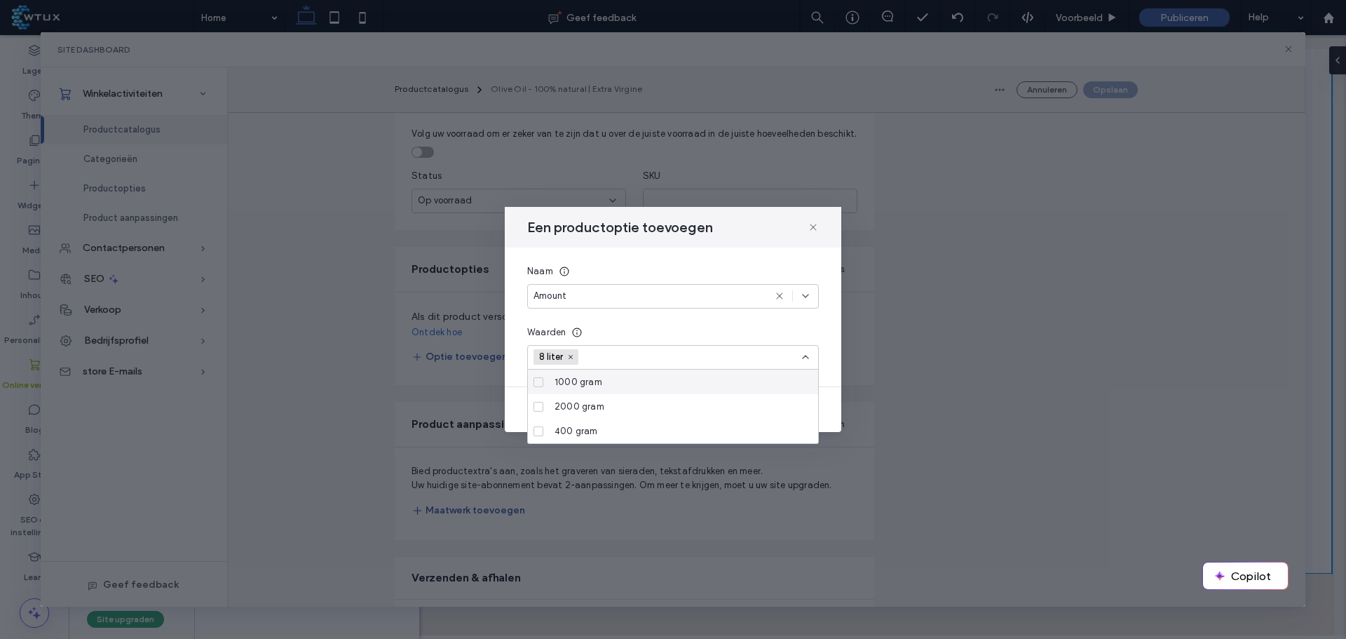
click at [597, 356] on input at bounding box center [633, 356] width 97 height 21
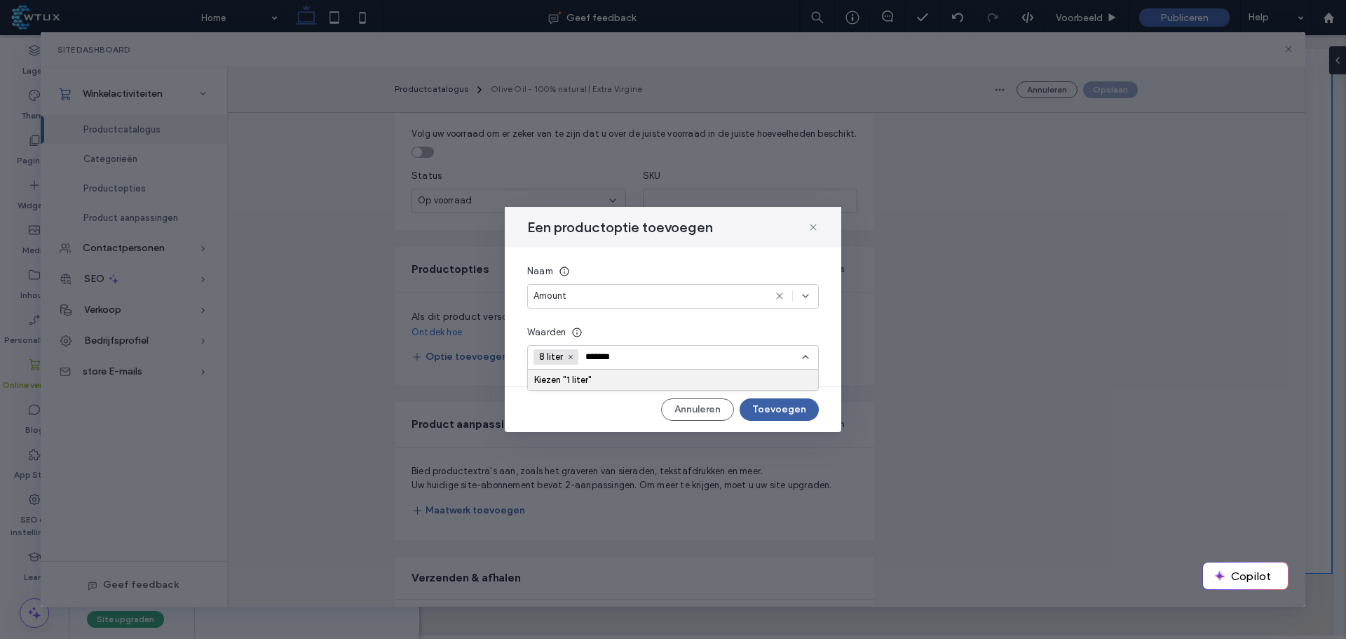
type input "*******"
click at [609, 379] on div "Kiezen "1 liter"" at bounding box center [673, 379] width 278 height 11
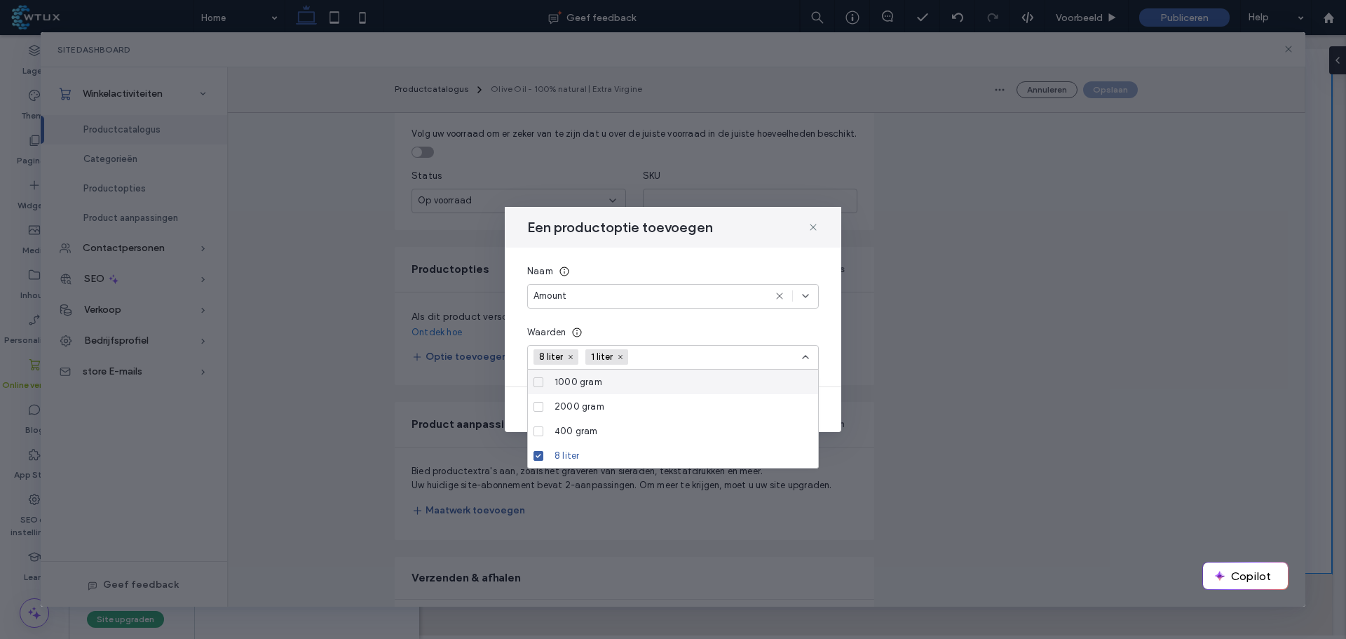
click at [833, 372] on div "Naam Amount Waarden 8 liter 1 liter" at bounding box center [673, 316] width 336 height 139
click at [831, 418] on div "Annuleren Toevoegen" at bounding box center [673, 409] width 336 height 22
click at [808, 360] on icon at bounding box center [805, 356] width 11 height 11
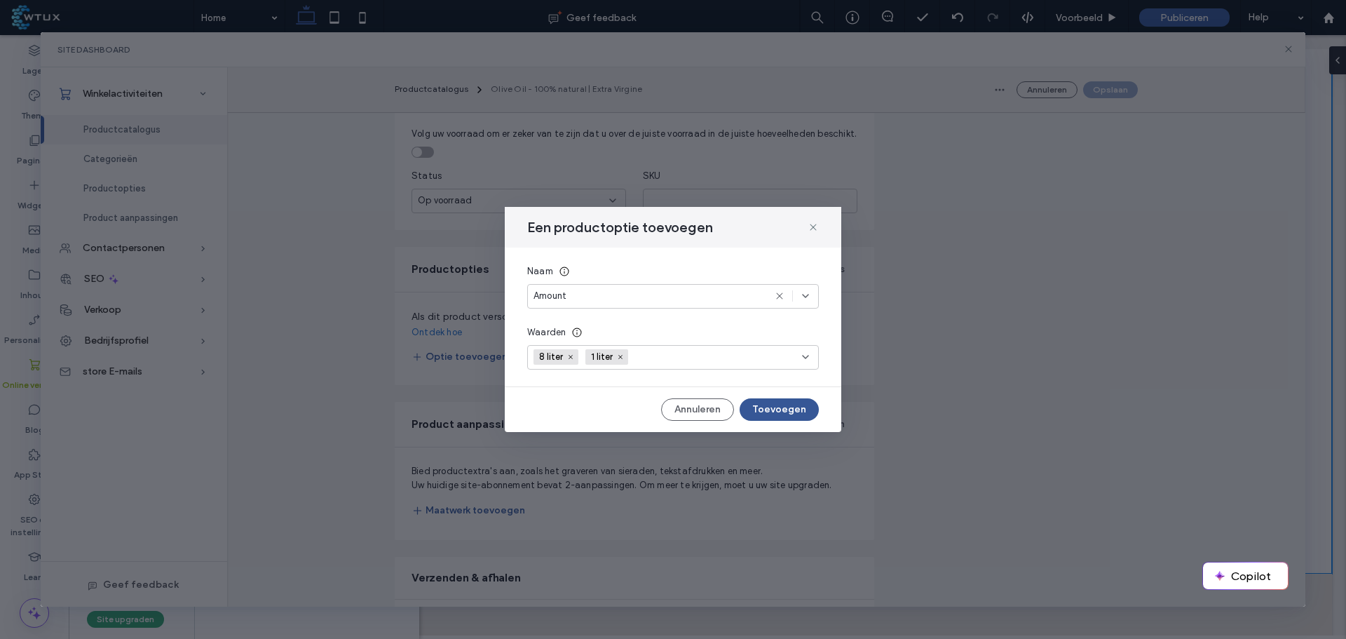
click at [800, 407] on button "Toevoegen" at bounding box center [778, 409] width 79 height 22
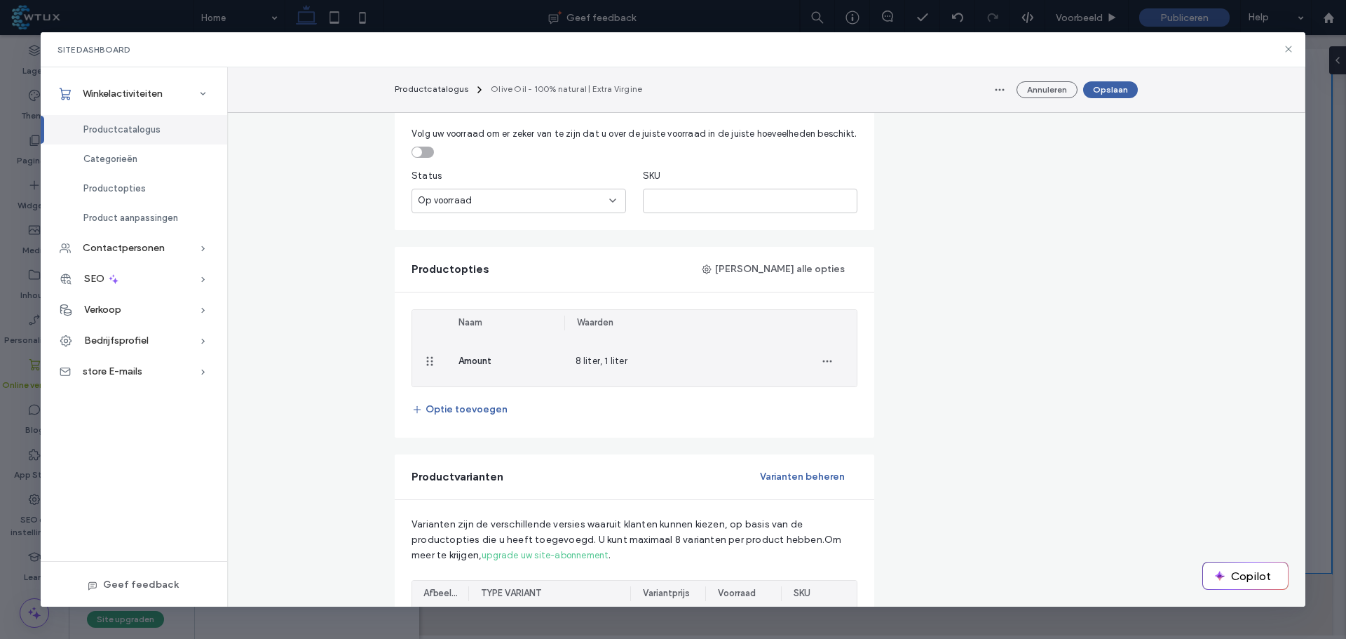
click at [631, 358] on div "8 liter, 1 liter" at bounding box center [680, 361] width 233 height 50
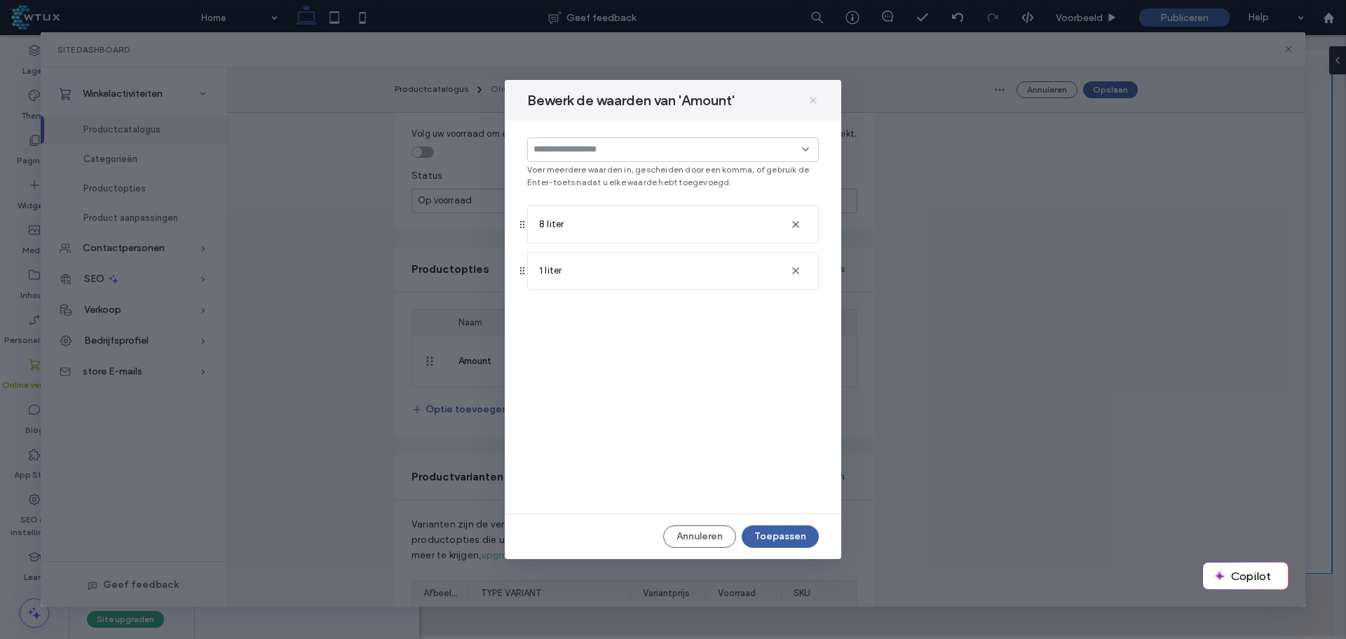
click at [818, 97] on icon at bounding box center [812, 100] width 11 height 11
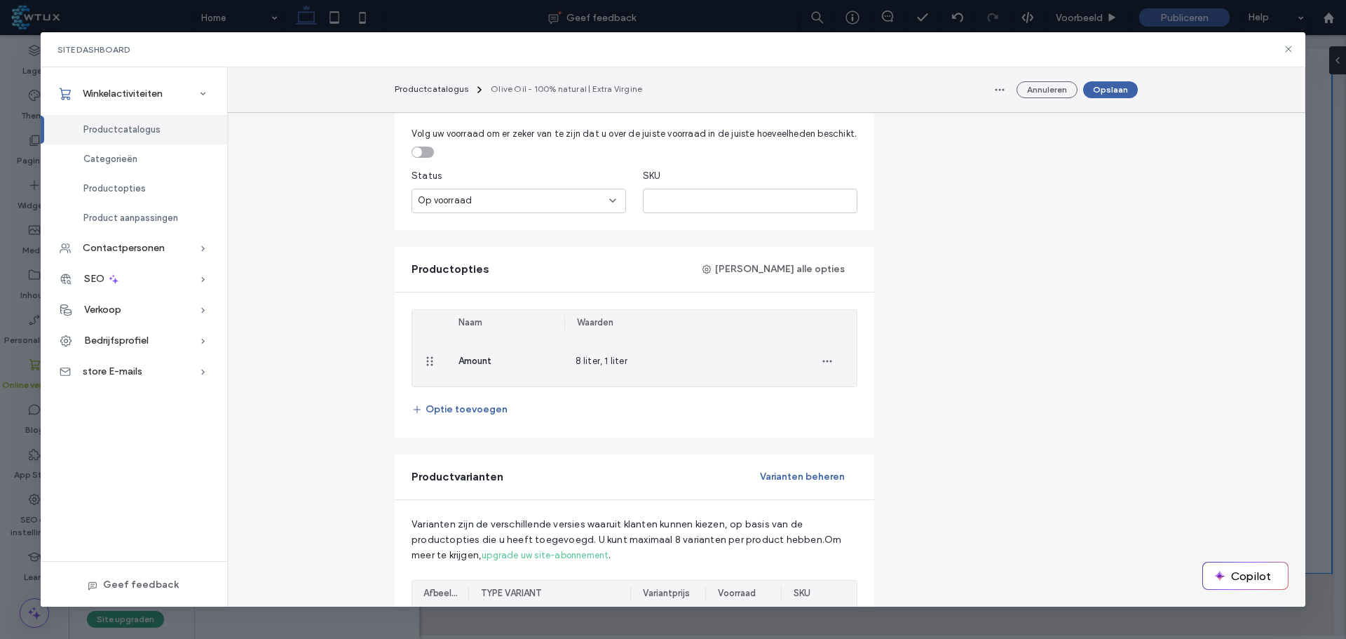
click at [493, 347] on div "Amount" at bounding box center [505, 361] width 117 height 50
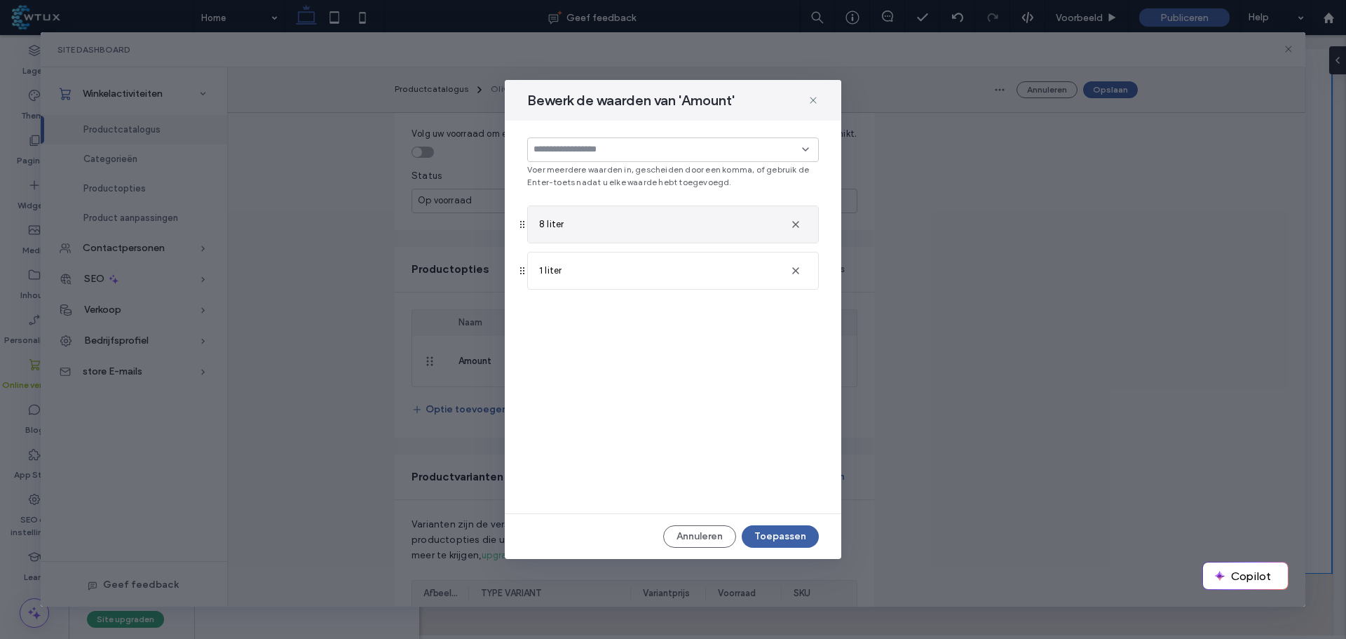
click at [556, 220] on span "8 liter" at bounding box center [551, 224] width 25 height 14
click at [814, 97] on icon at bounding box center [812, 100] width 11 height 11
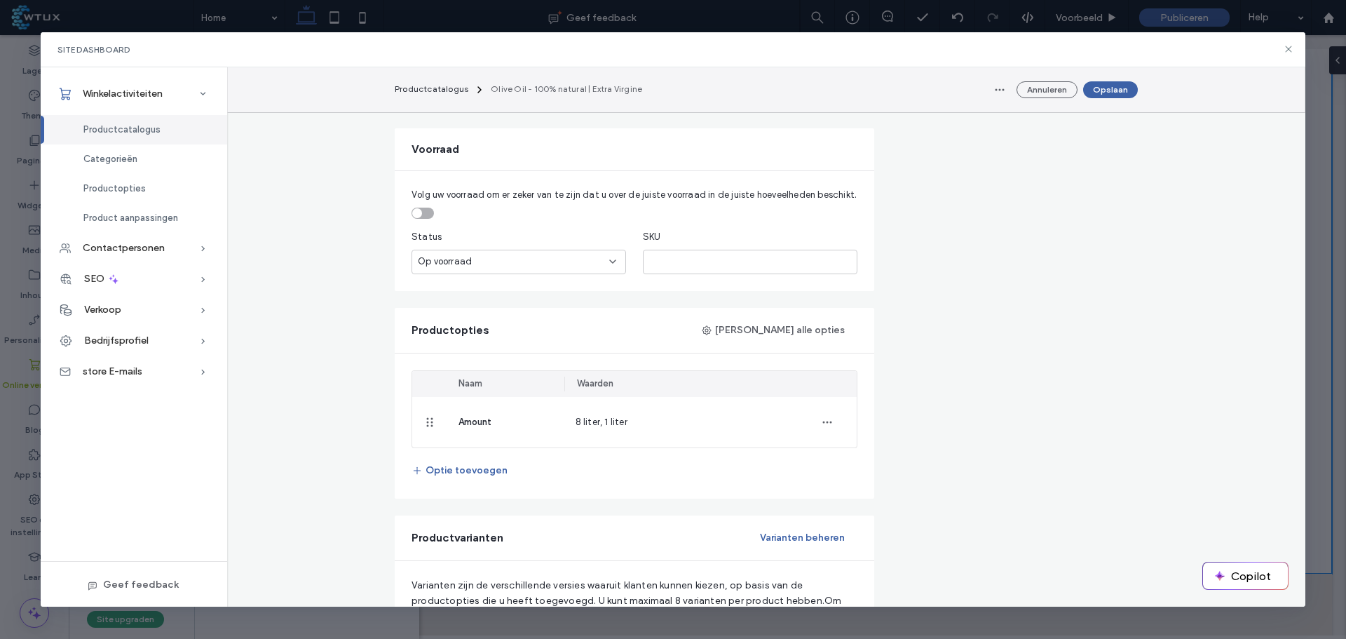
scroll to position [421, 0]
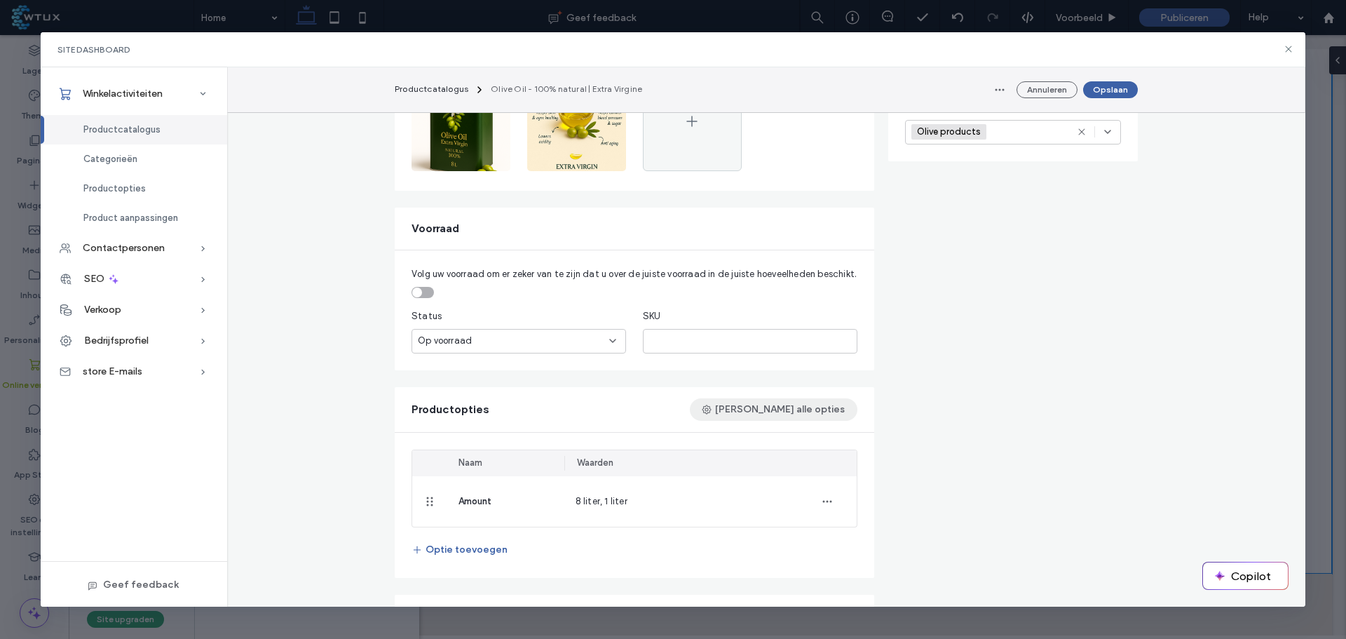
click at [796, 409] on button "[PERSON_NAME] alle opties" at bounding box center [774, 409] width 168 height 22
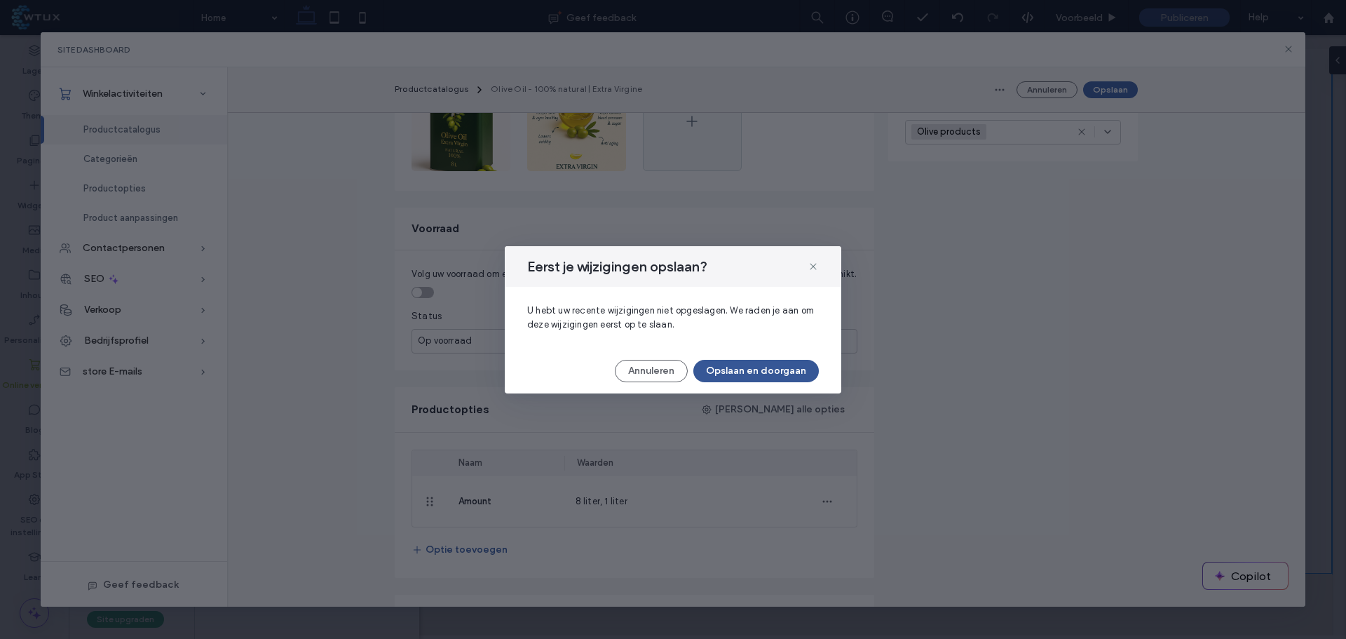
click at [757, 374] on button "Opslaan en doorgaan" at bounding box center [755, 371] width 125 height 22
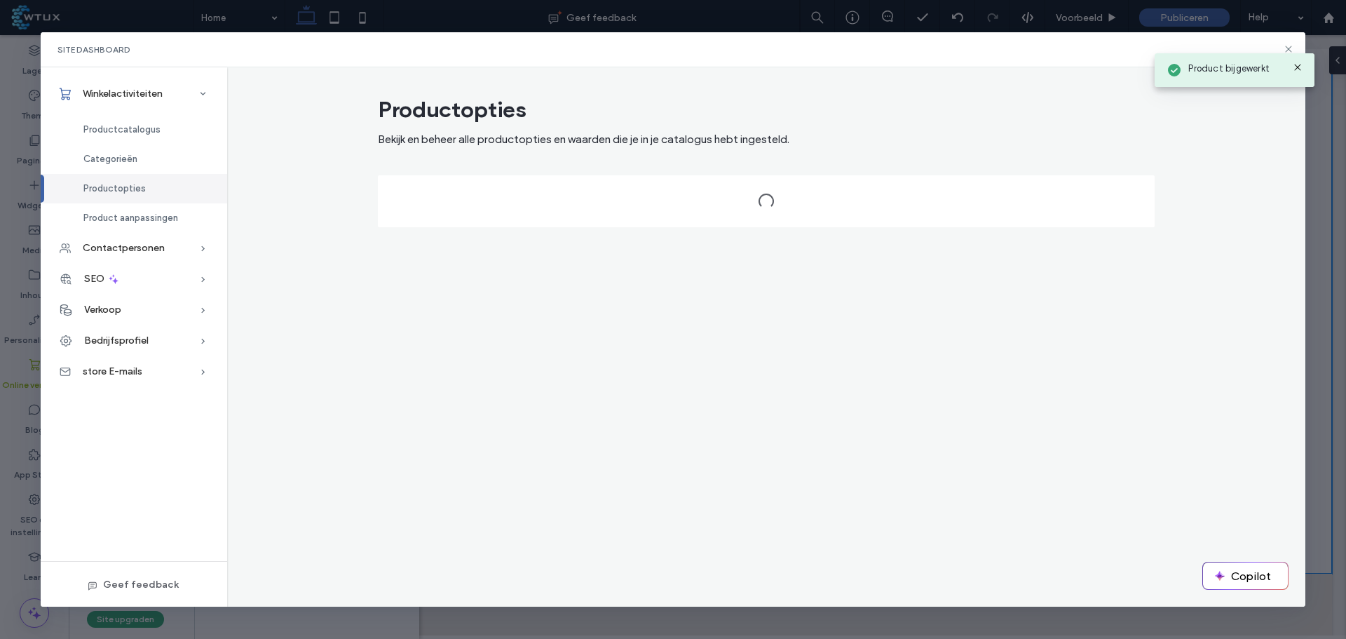
scroll to position [0, 0]
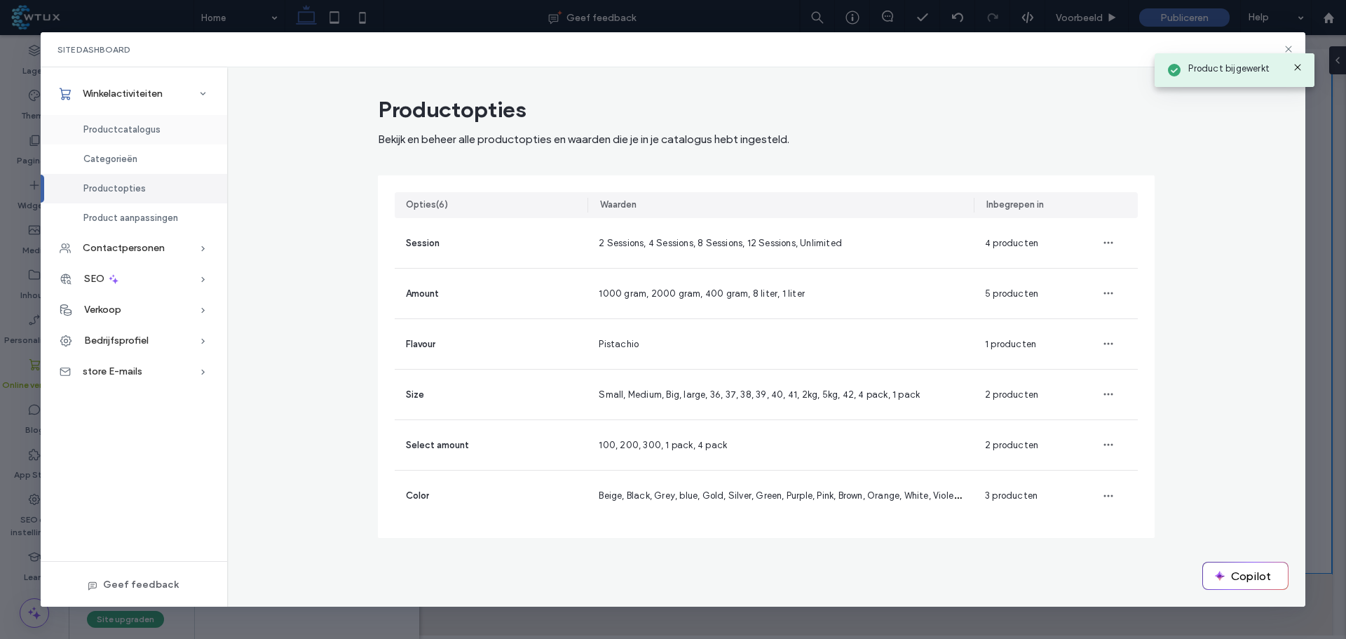
click at [127, 121] on div "Productcatalogus" at bounding box center [134, 129] width 186 height 29
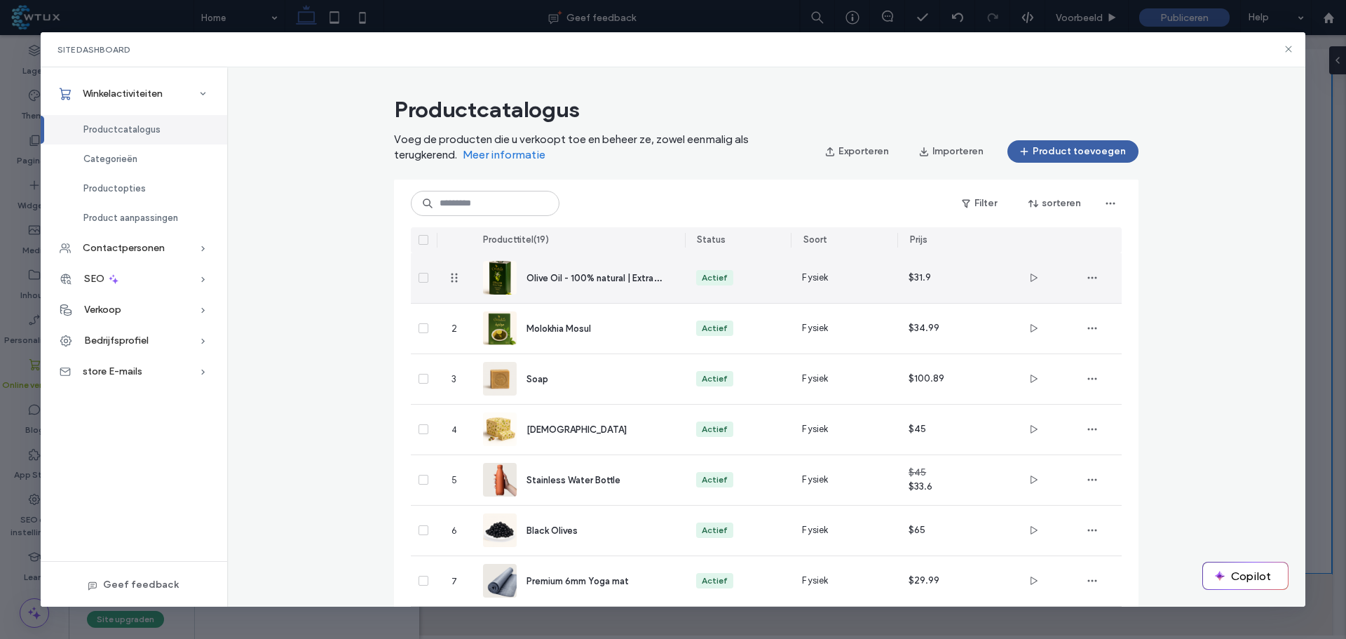
click at [561, 285] on div "Olive Oil - 100% natural | Extra Virgine" at bounding box center [578, 278] width 191 height 50
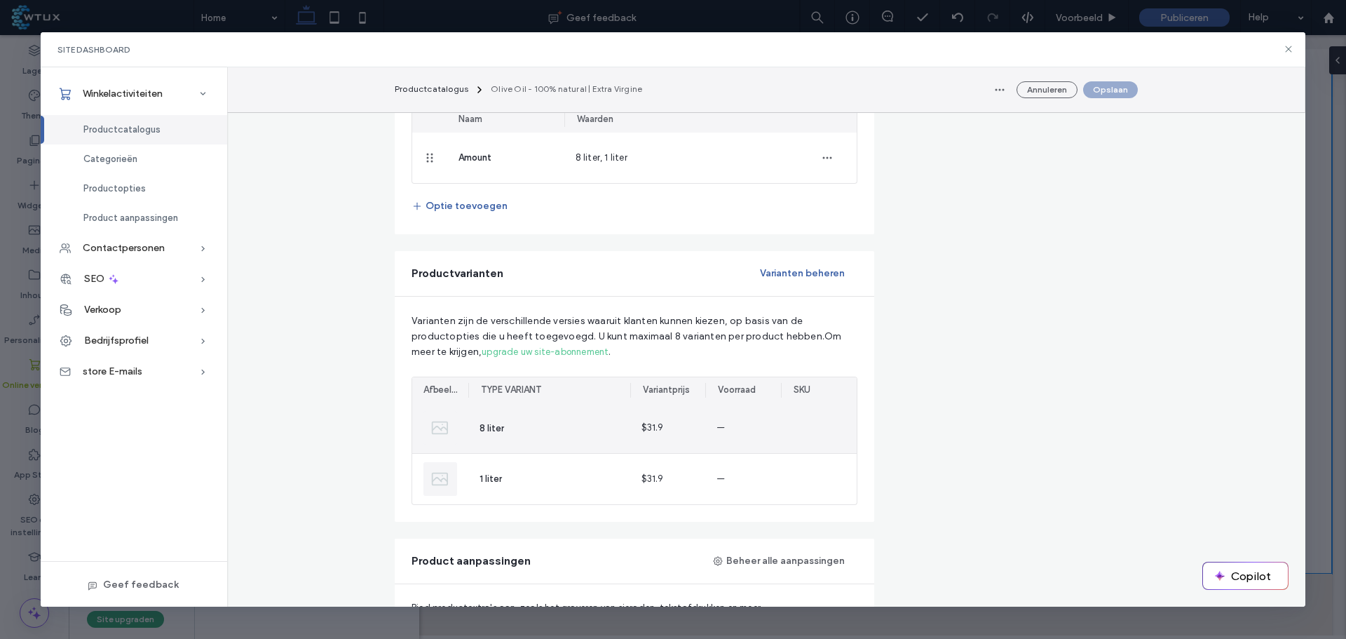
scroll to position [771, 0]
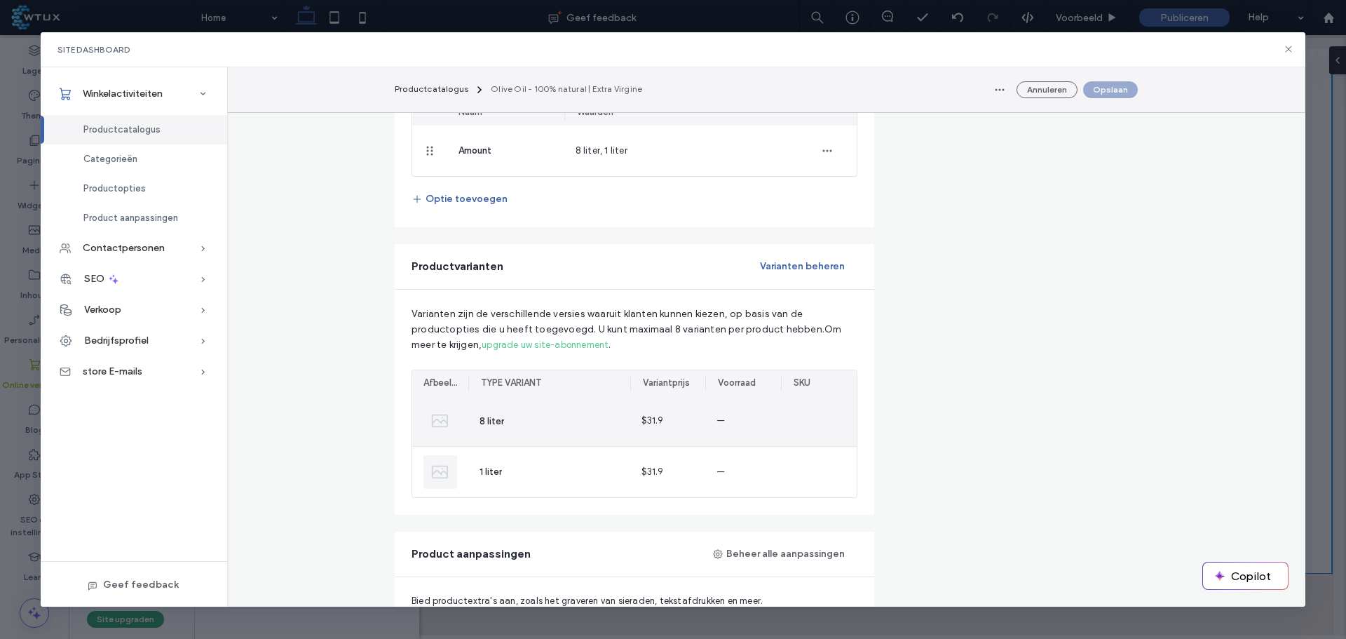
click at [540, 416] on div "8 liter" at bounding box center [549, 421] width 162 height 50
click at [449, 429] on img at bounding box center [440, 421] width 34 height 34
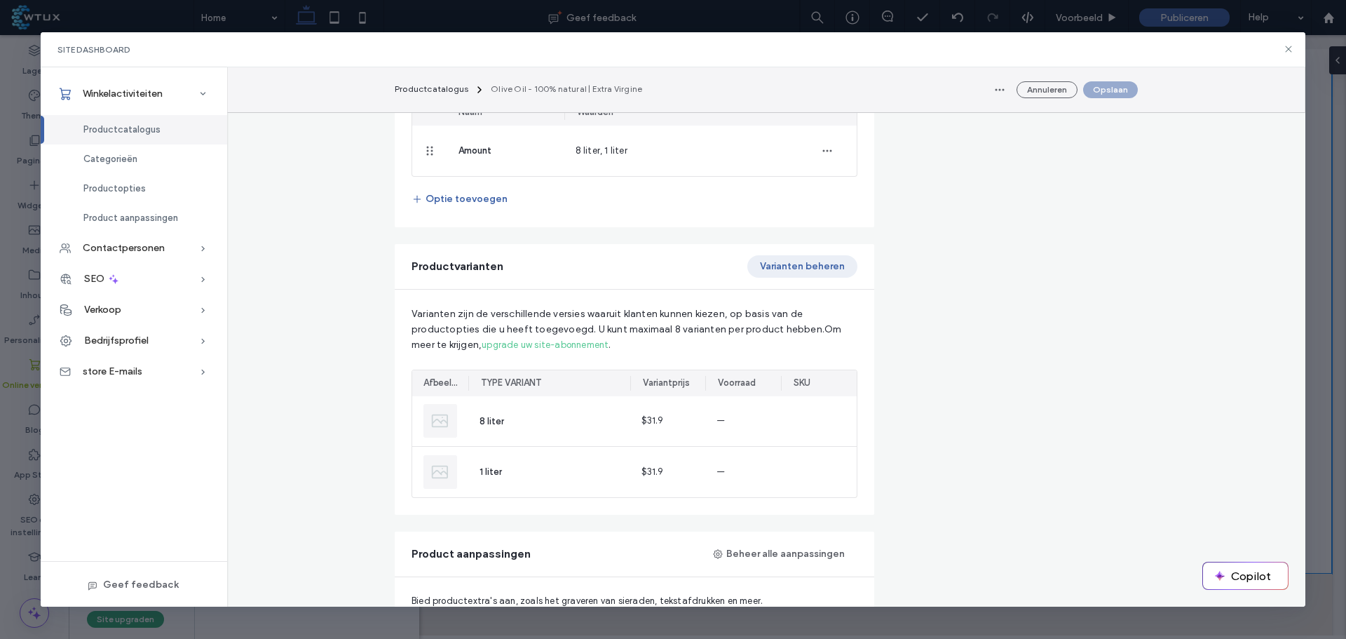
click at [791, 275] on button "Varianten beheren" at bounding box center [802, 266] width 110 height 22
